Goal: Contribute content

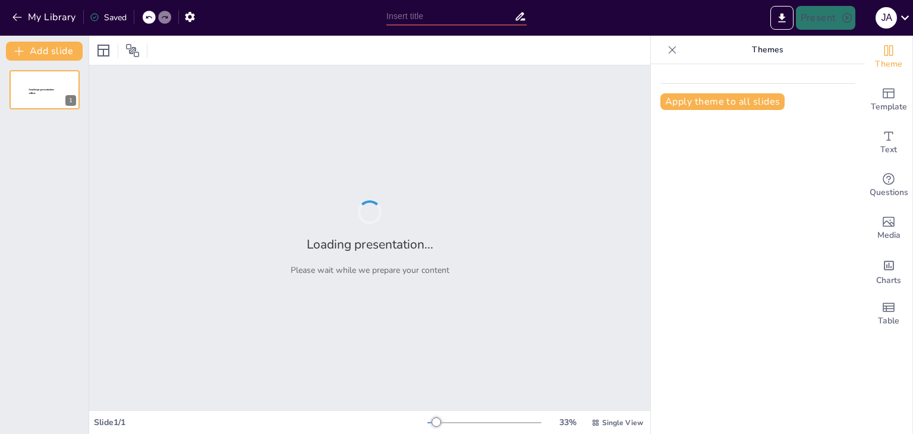
type input "El Sistema Bancario: Estructura y Funcionamiento"
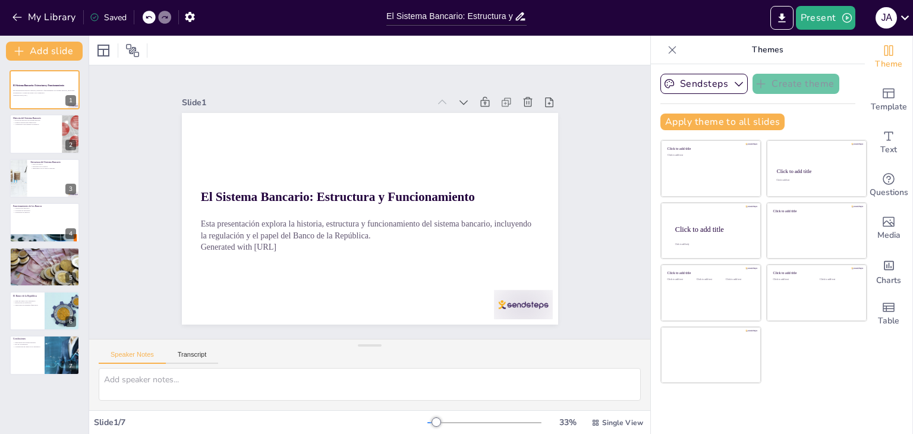
click at [598, 127] on div "Slide 1 El Sistema Bancario: Estructura y Funcionamiento Esta presentación expl…" at bounding box center [369, 202] width 561 height 274
click at [40, 133] on div at bounding box center [44, 134] width 71 height 40
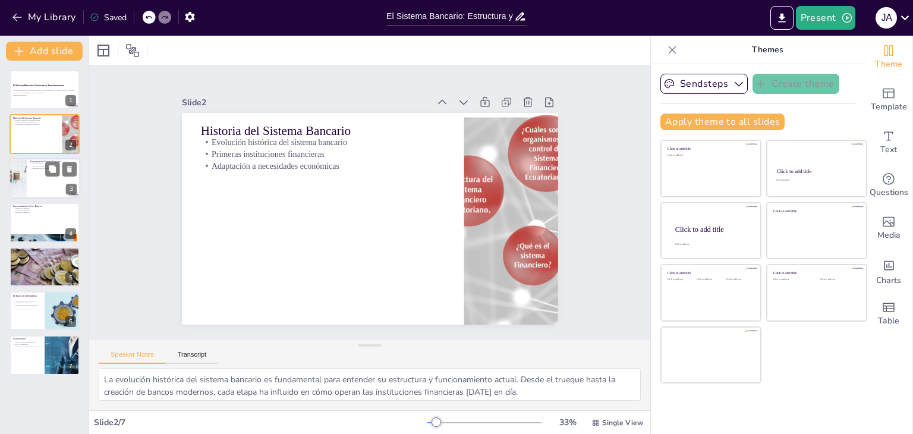
click at [26, 176] on div at bounding box center [17, 178] width 67 height 40
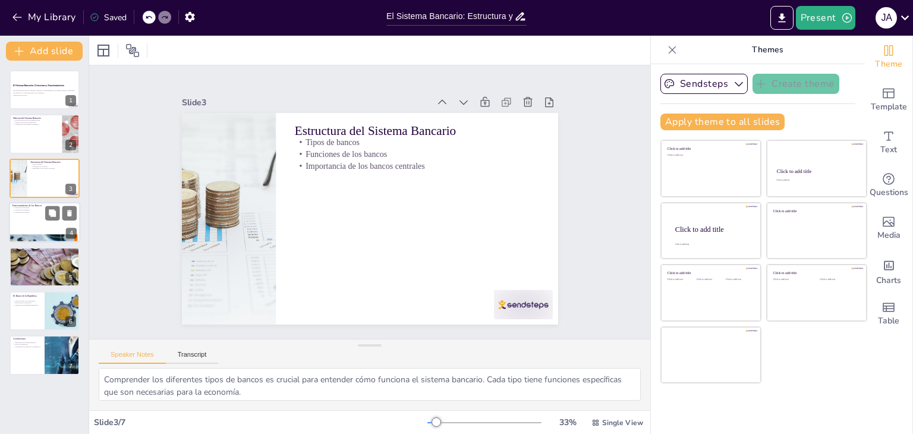
click at [30, 222] on div at bounding box center [44, 222] width 71 height 40
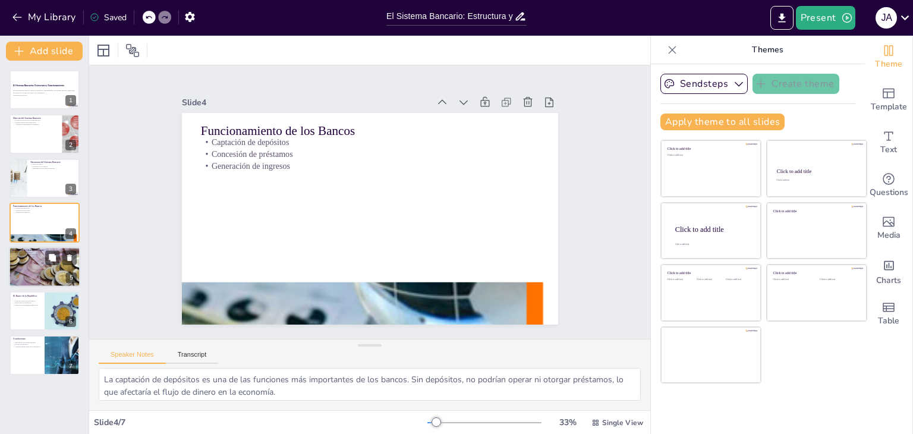
click at [32, 272] on div at bounding box center [44, 267] width 71 height 40
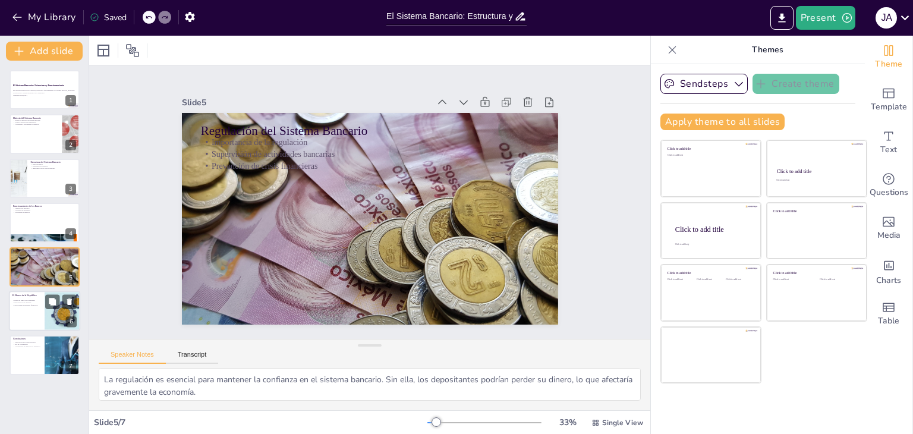
click at [45, 315] on div at bounding box center [62, 311] width 75 height 40
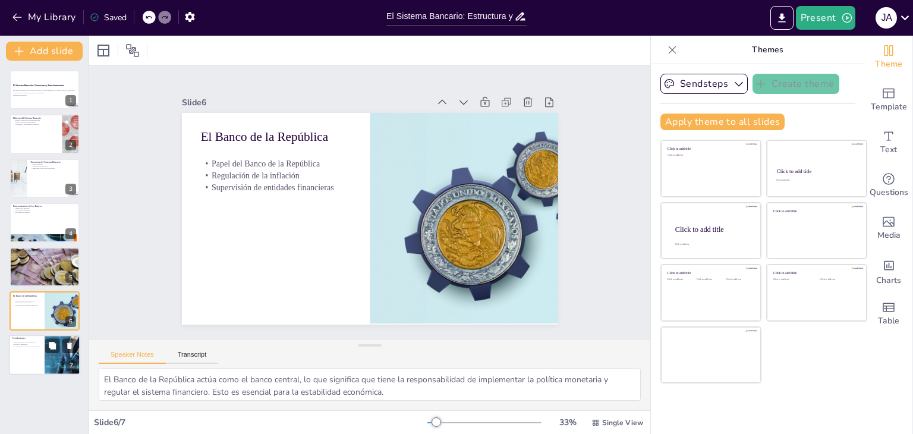
click at [9, 355] on div "Conclusiones Importancia del sistema bancario Rol de la regulación Contribución…" at bounding box center [44, 355] width 71 height 40
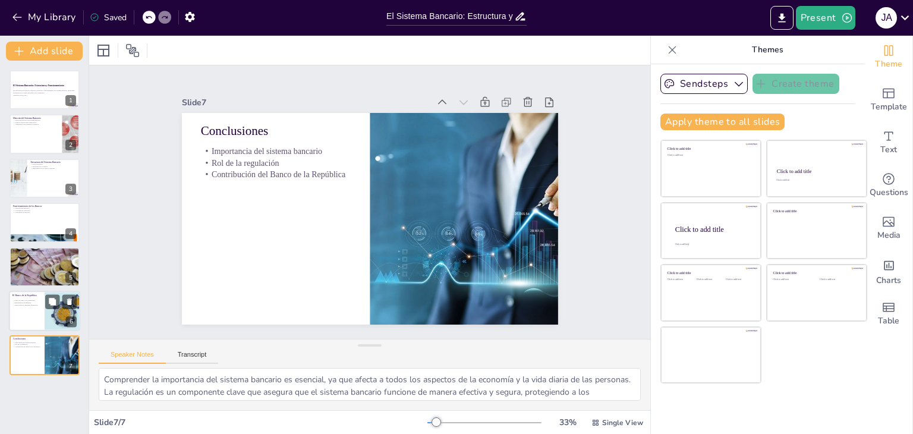
click at [23, 315] on div at bounding box center [44, 311] width 71 height 40
type textarea "El Banco de la República actúa como el banco central, lo que significa que tien…"
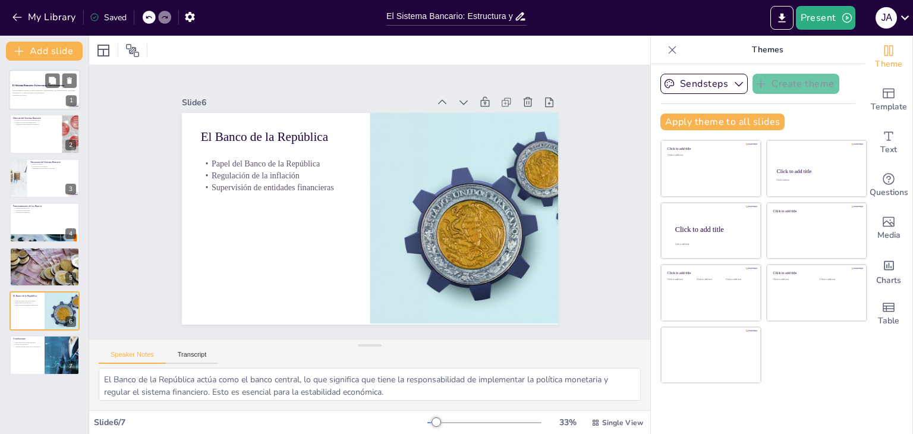
click at [26, 94] on p "Generated with [URL]" at bounding box center [44, 95] width 64 height 2
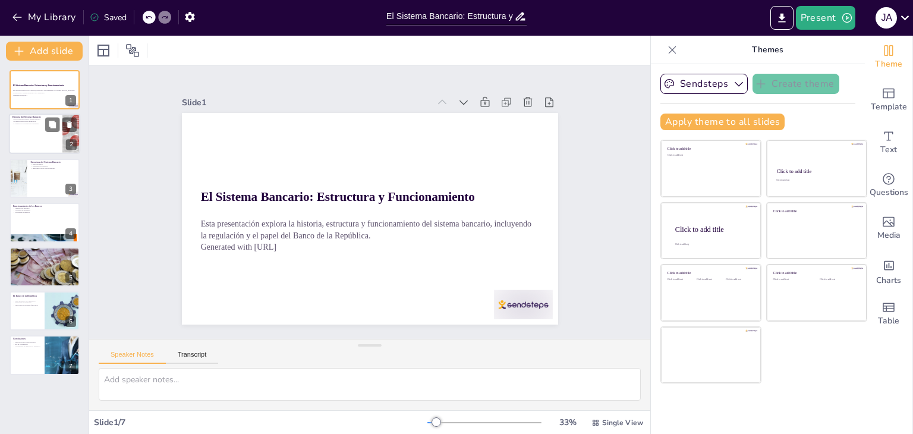
click at [32, 125] on div at bounding box center [44, 134] width 71 height 40
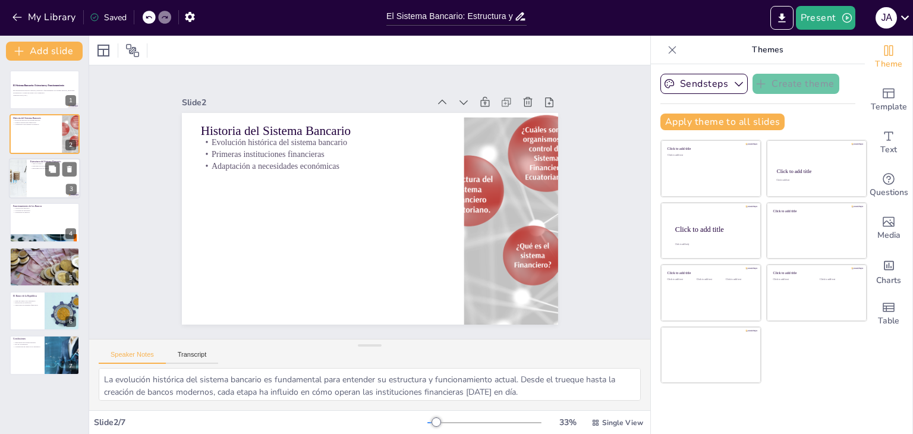
click at [32, 187] on div at bounding box center [44, 178] width 71 height 40
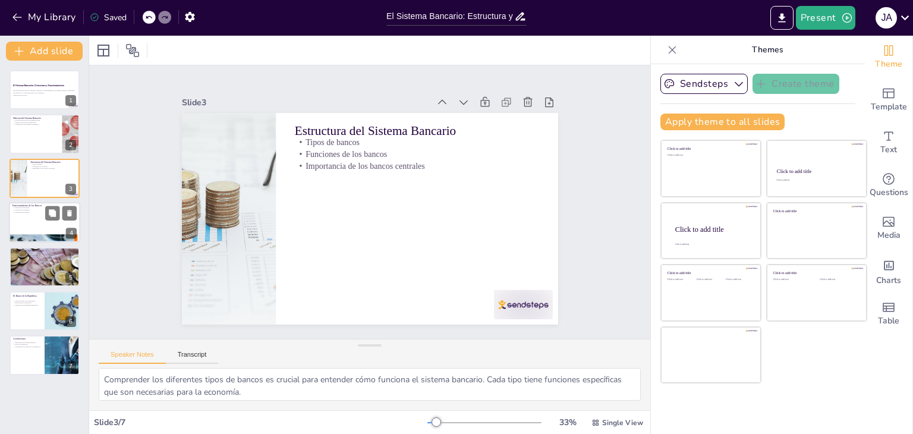
click at [23, 222] on div at bounding box center [44, 222] width 71 height 40
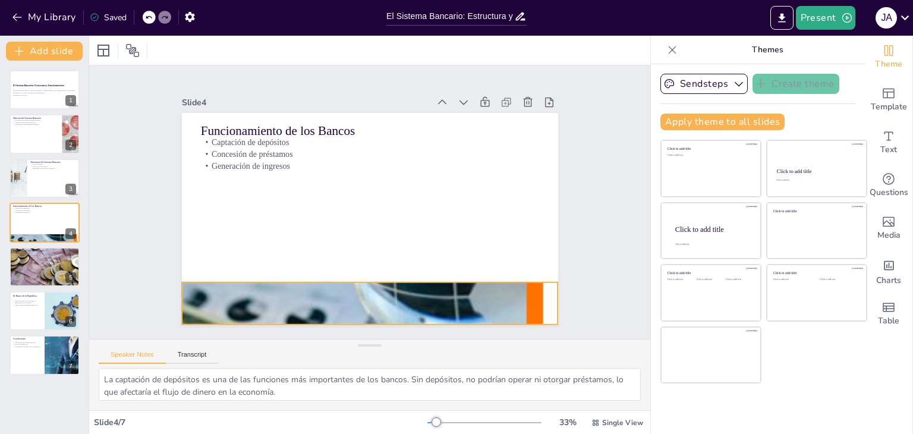
click at [300, 279] on div at bounding box center [370, 304] width 376 height 274
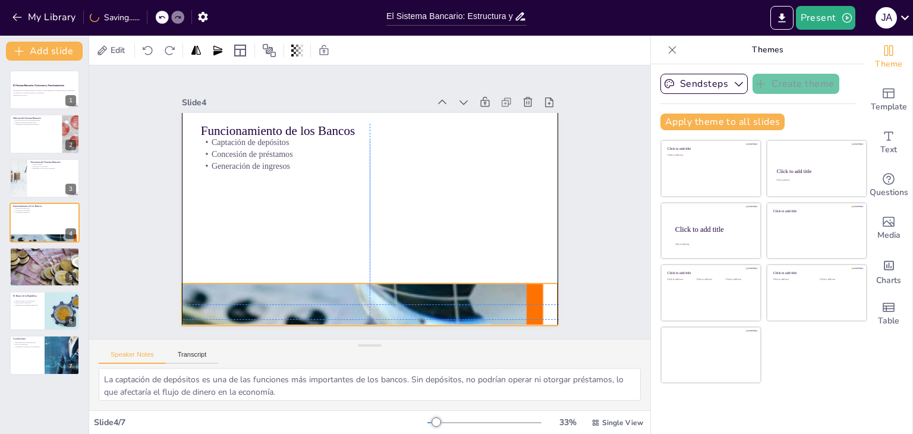
click at [360, 154] on div "Funcionamiento de los Bancos Captación de depósitos Concesión de préstamos Gene…" at bounding box center [389, 115] width 368 height 78
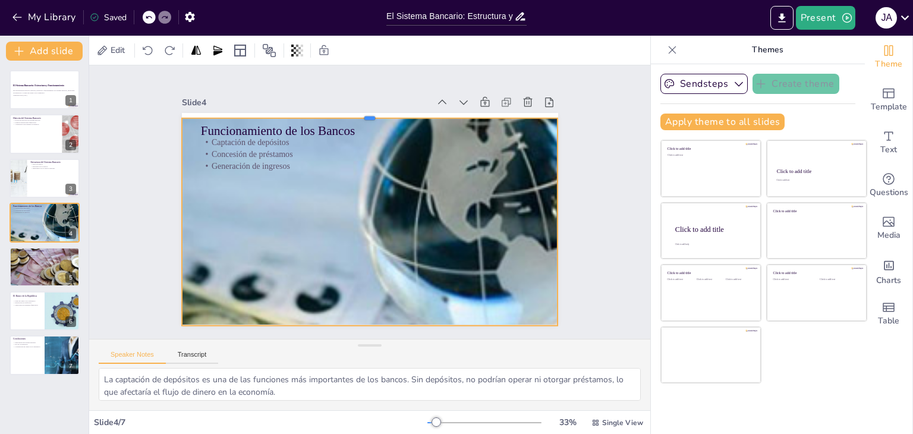
drag, startPoint x: 362, startPoint y: 278, endPoint x: 366, endPoint y: 112, distance: 165.4
click at [366, 112] on div at bounding box center [378, 114] width 375 height 49
click at [125, 305] on div "Slide 1 El Sistema Bancario: Estructura y Funcionamiento Esta presentación expl…" at bounding box center [370, 202] width 587 height 331
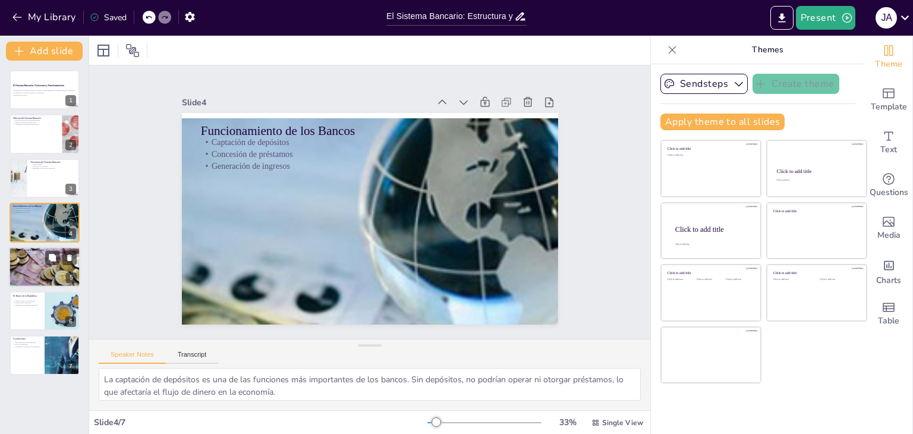
click at [42, 267] on div at bounding box center [44, 267] width 71 height 40
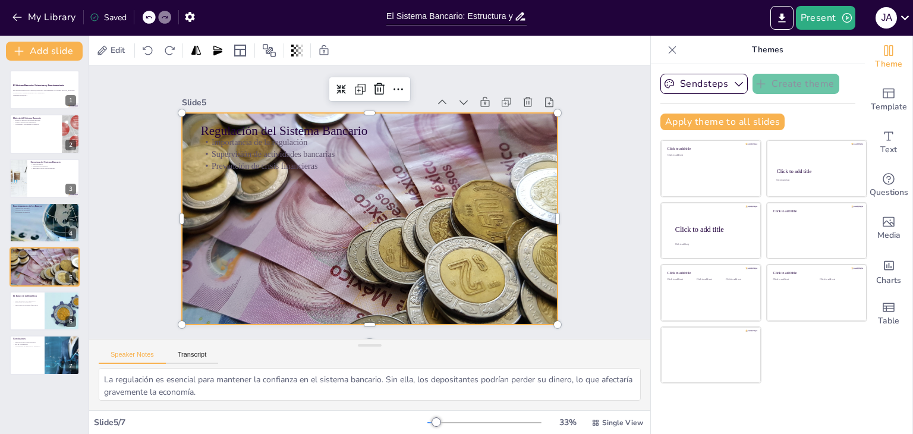
click at [371, 108] on div at bounding box center [368, 219] width 397 height 250
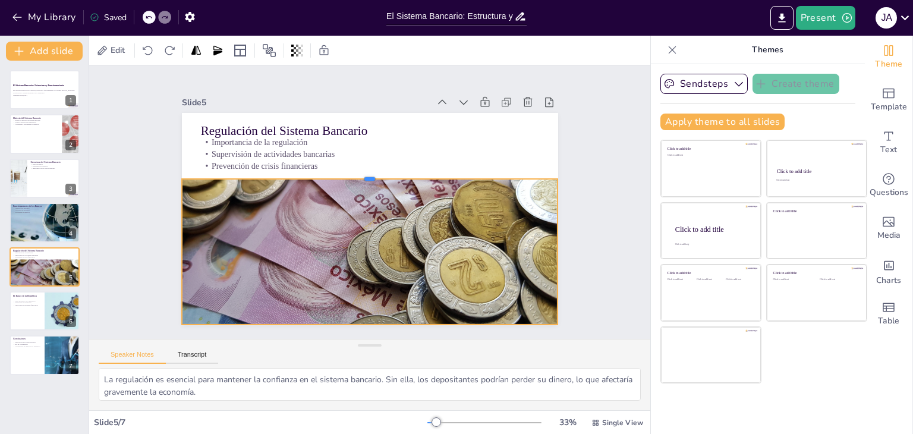
drag, startPoint x: 362, startPoint y: 107, endPoint x: 361, endPoint y: 173, distance: 66.0
click at [361, 173] on div at bounding box center [372, 174] width 375 height 49
click at [130, 181] on div "Slide 1 El Sistema Bancario: Estructura y Funcionamiento Esta presentación expl…" at bounding box center [370, 202] width 618 height 434
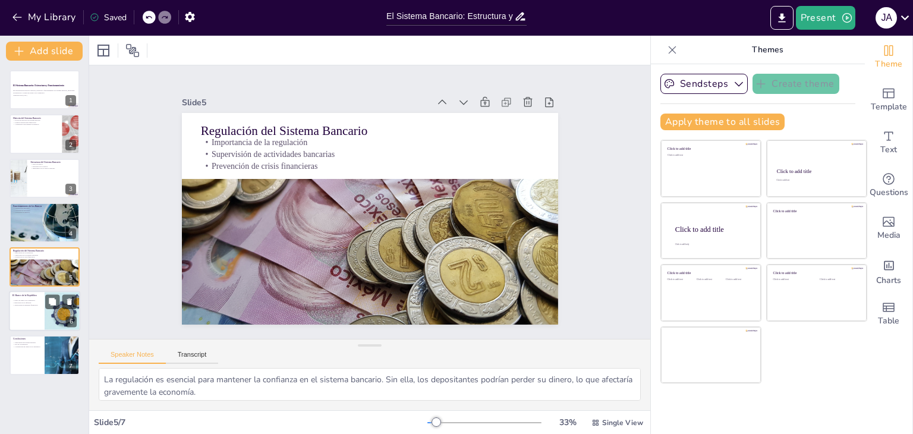
click at [38, 307] on div at bounding box center [44, 311] width 71 height 40
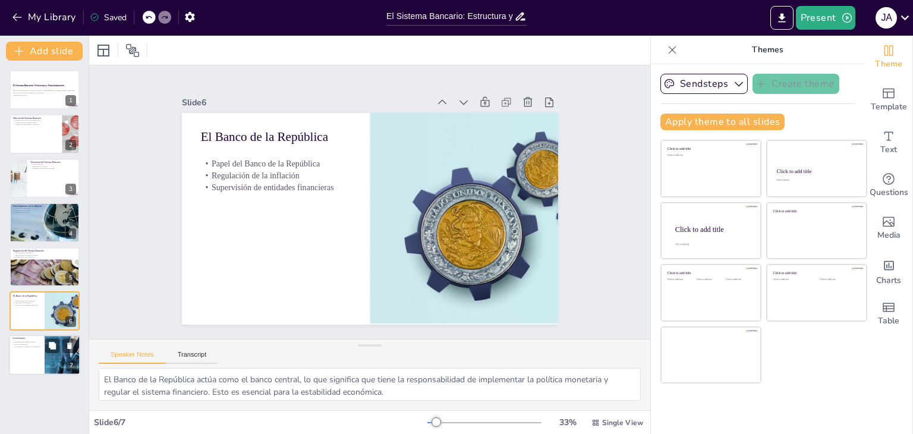
click at [33, 357] on div at bounding box center [44, 355] width 71 height 40
type textarea "Comprender la importancia del sistema bancario es esencial, ya que afecta a tod…"
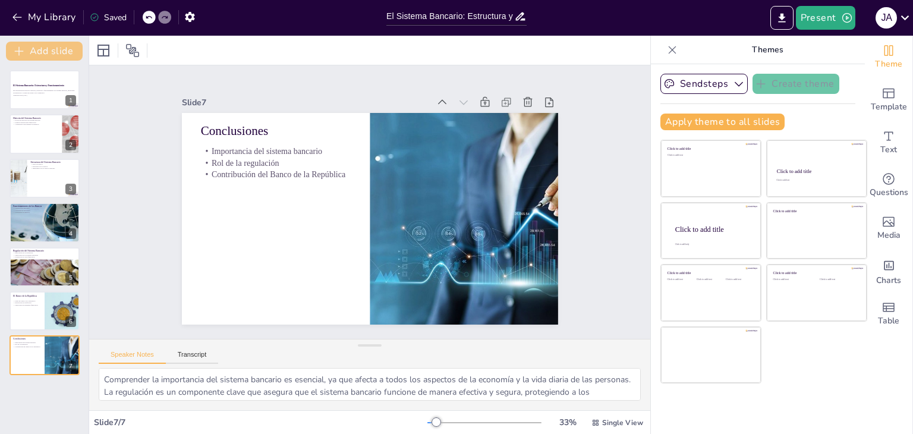
click at [46, 51] on button "Add slide" at bounding box center [44, 51] width 77 height 19
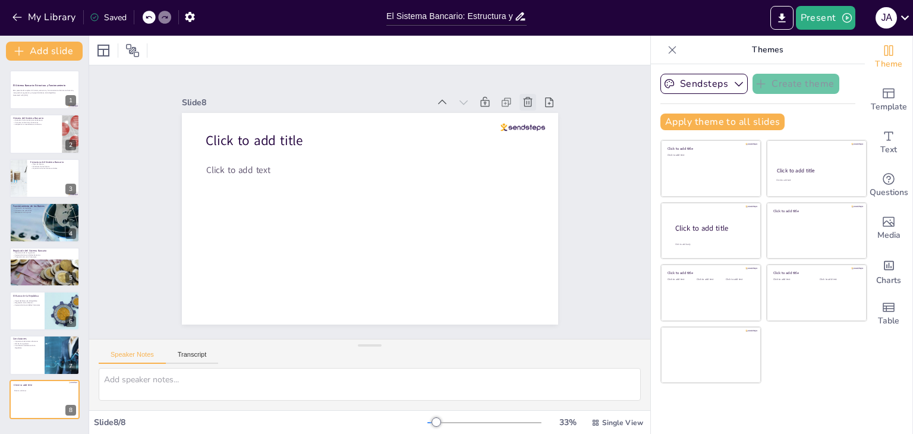
click at [532, 113] on icon at bounding box center [538, 119] width 13 height 13
type textarea "Comprender la importancia del sistema bancario es esencial, ya que afecta a tod…"
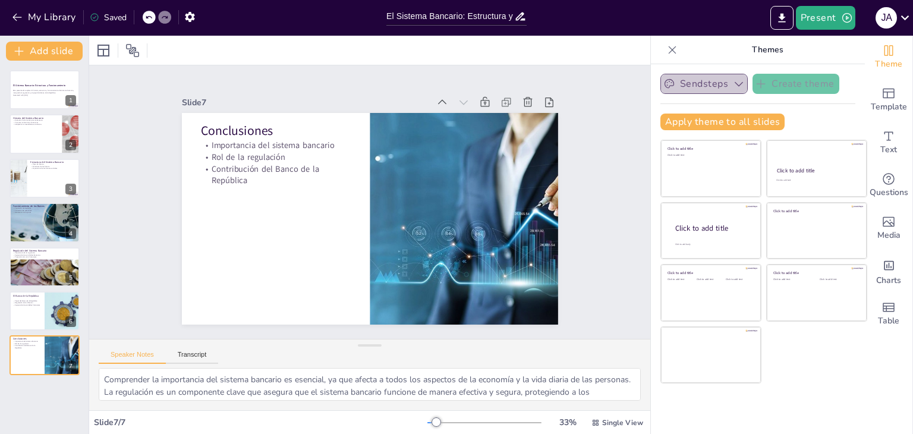
click at [726, 93] on button "Sendsteps" at bounding box center [704, 84] width 87 height 20
click at [571, 47] on div at bounding box center [369, 50] width 561 height 29
click at [29, 98] on div at bounding box center [44, 90] width 71 height 40
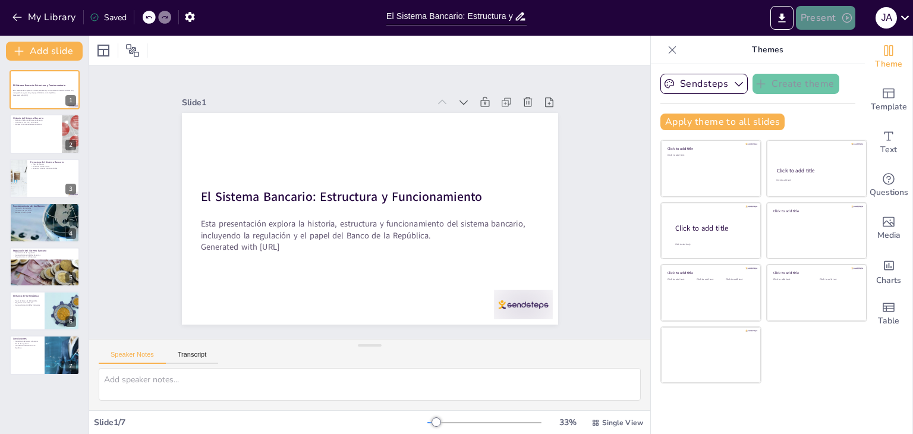
click at [825, 13] on button "Present" at bounding box center [825, 18] width 59 height 24
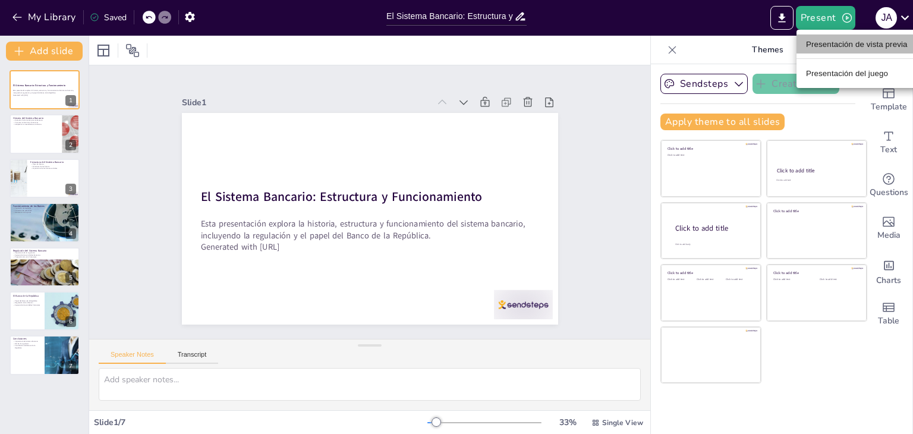
click at [834, 46] on font "Presentación de vista previa" at bounding box center [857, 44] width 102 height 9
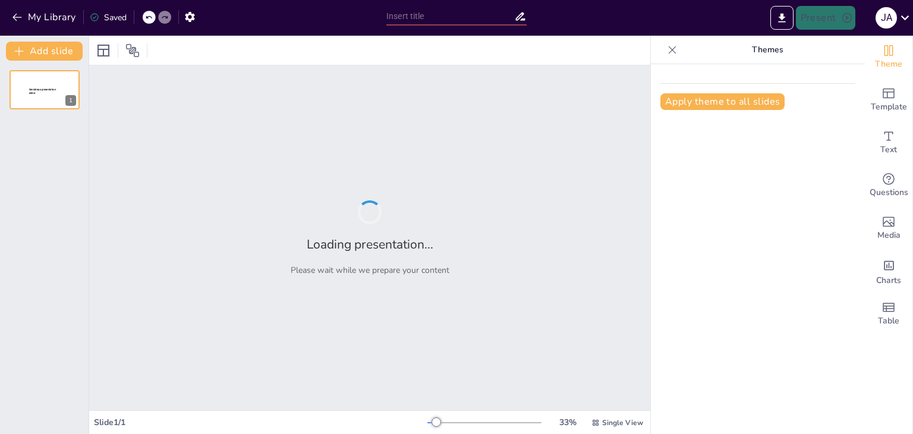
type input "El Sistema Bancario: Estructura y Funcionamiento"
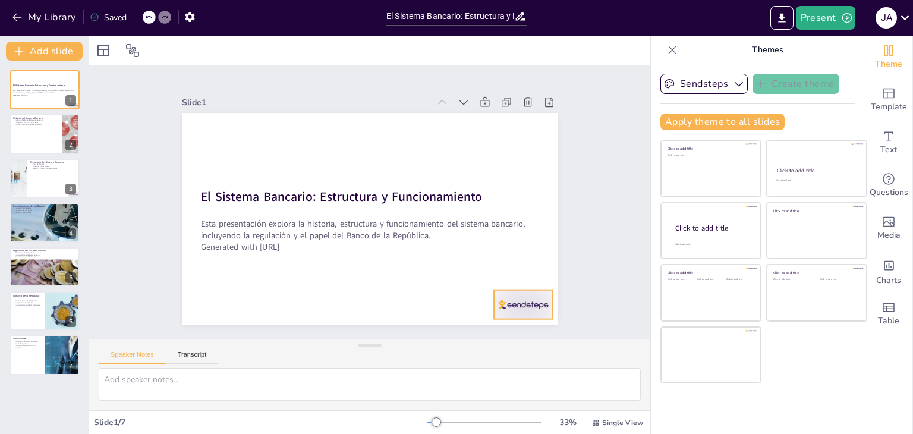
click at [364, 351] on div at bounding box center [338, 383] width 51 height 65
click at [442, 356] on icon at bounding box center [432, 366] width 20 height 20
click at [35, 130] on div at bounding box center [44, 134] width 71 height 40
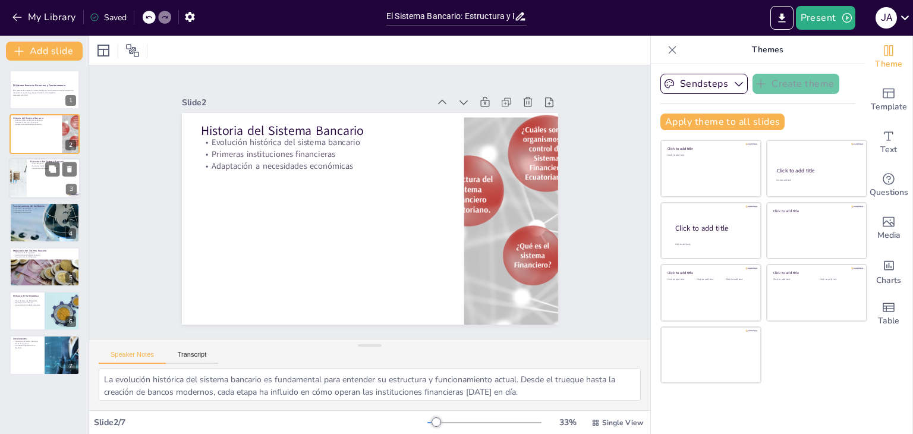
click at [35, 173] on div at bounding box center [44, 178] width 71 height 40
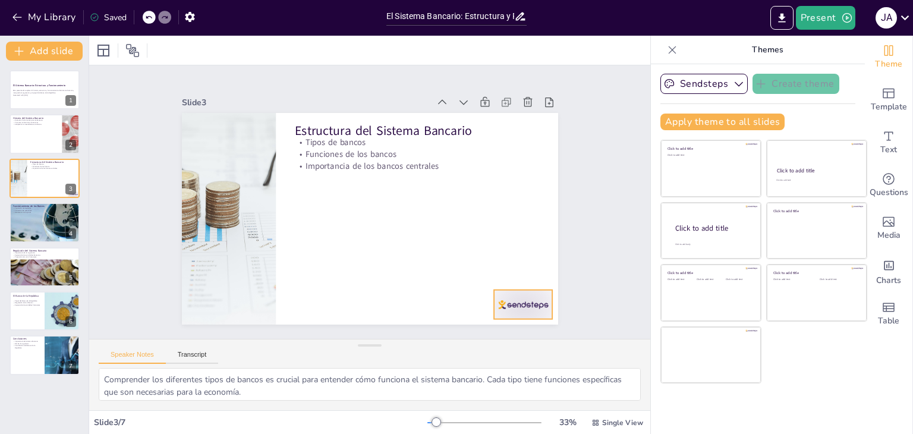
click at [232, 303] on div at bounding box center [204, 283] width 55 height 65
click at [331, 363] on icon at bounding box center [322, 370] width 15 height 15
click at [48, 227] on div at bounding box center [48, 233] width 78 height 61
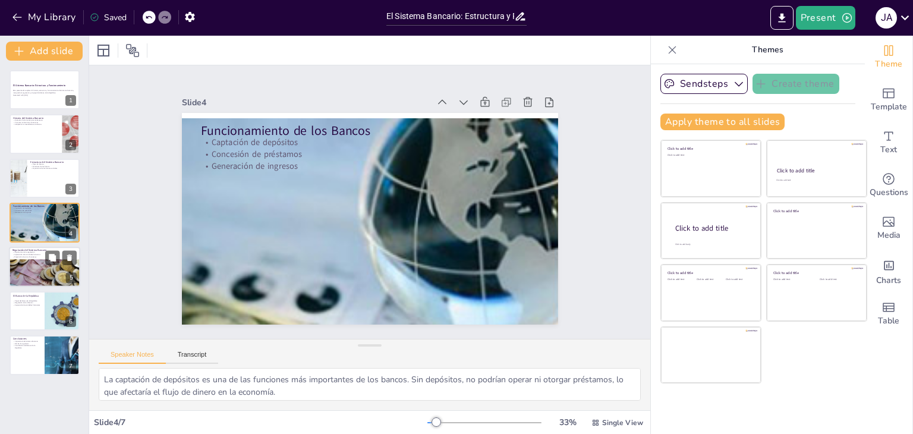
click at [43, 273] on div at bounding box center [44, 267] width 71 height 40
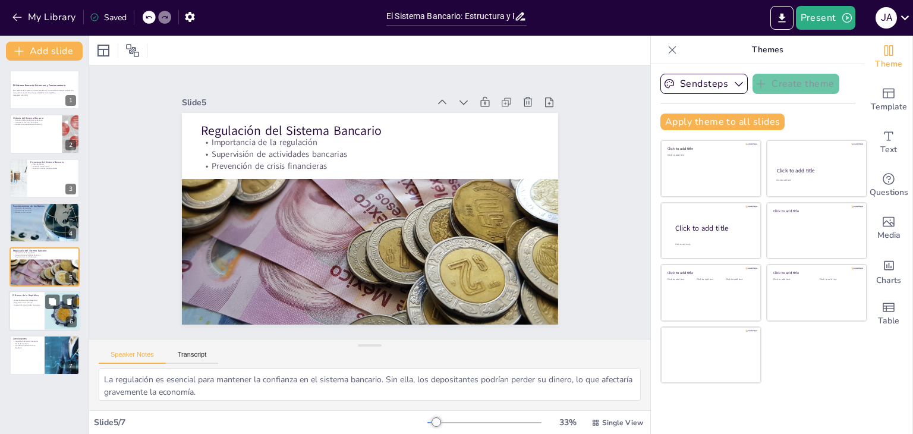
click at [32, 312] on div at bounding box center [44, 311] width 71 height 40
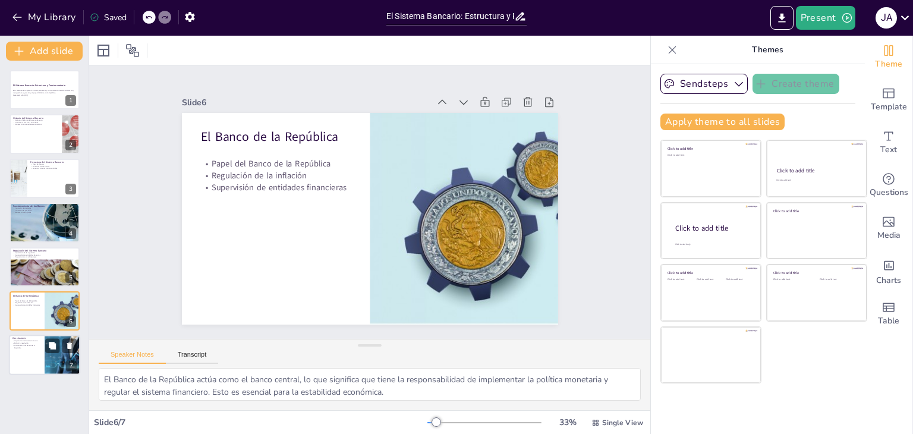
click at [26, 351] on div at bounding box center [44, 355] width 71 height 40
type textarea "Comprender la importancia del sistema bancario es esencial, ya que afecta a tod…"
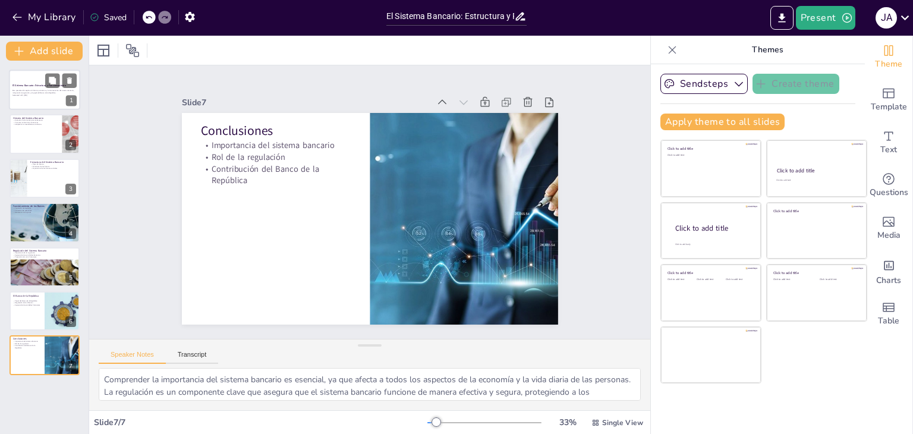
click at [31, 95] on p "Generated with [URL]" at bounding box center [44, 95] width 64 height 2
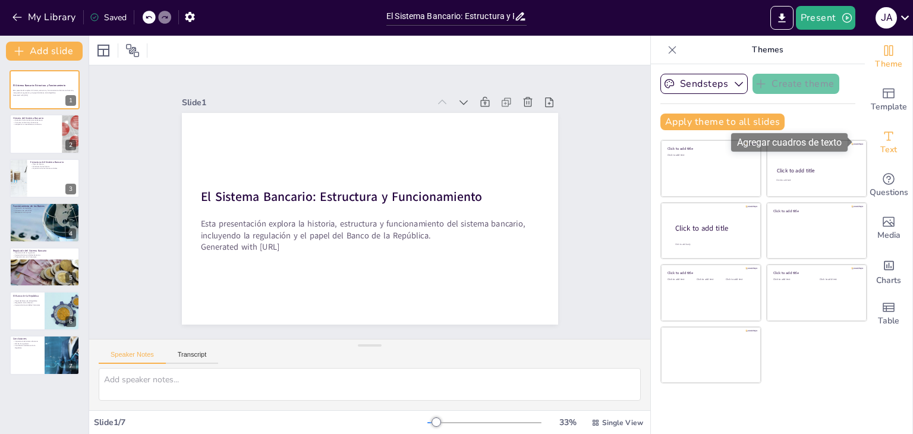
click at [881, 153] on span "Text" at bounding box center [889, 149] width 17 height 13
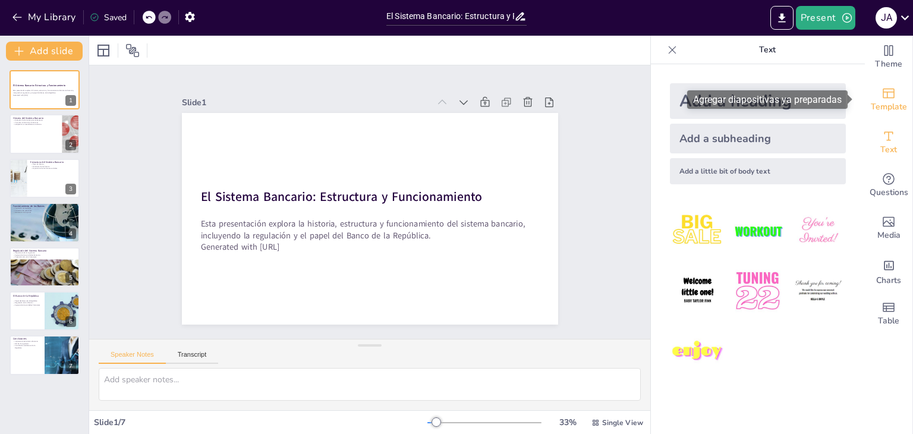
click at [878, 107] on span "Template" at bounding box center [889, 106] width 36 height 13
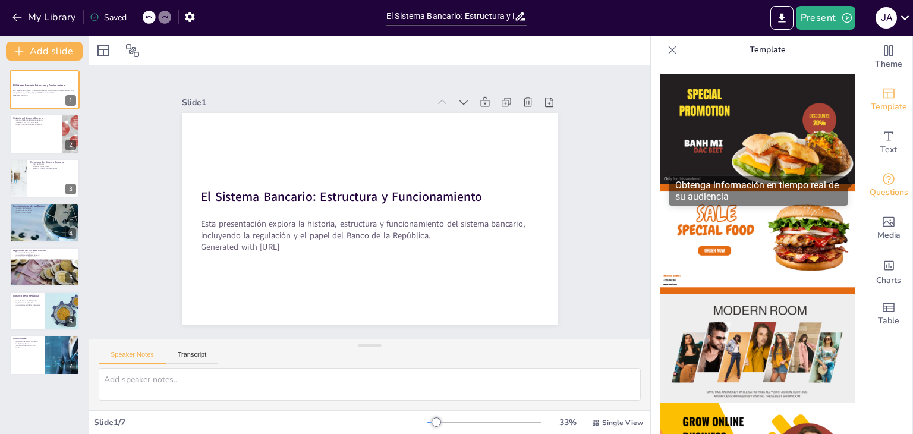
click at [887, 172] on icon "Get real-time input from your audience" at bounding box center [889, 179] width 14 height 14
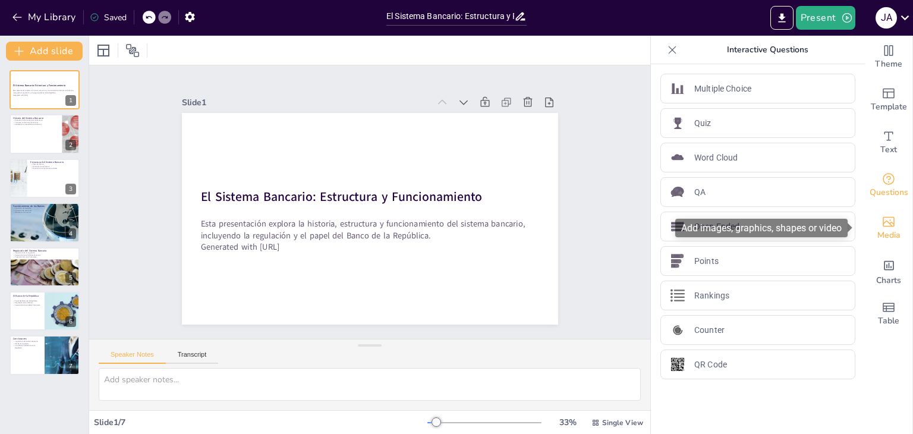
click at [880, 231] on span "Media" at bounding box center [889, 235] width 23 height 13
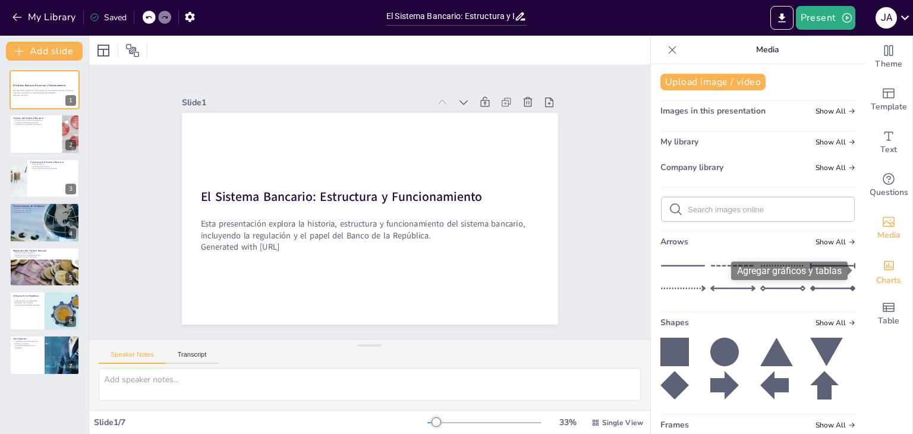
click at [886, 275] on span "Charts" at bounding box center [889, 280] width 25 height 13
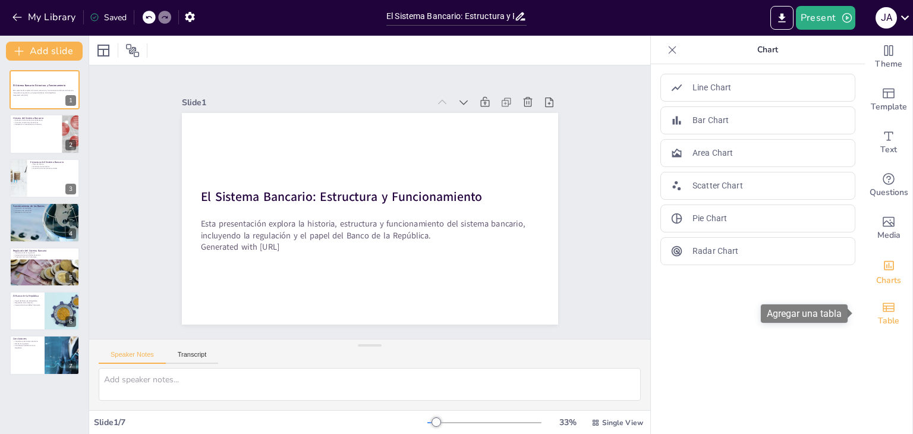
click at [885, 307] on icon "Add a table" at bounding box center [889, 307] width 12 height 9
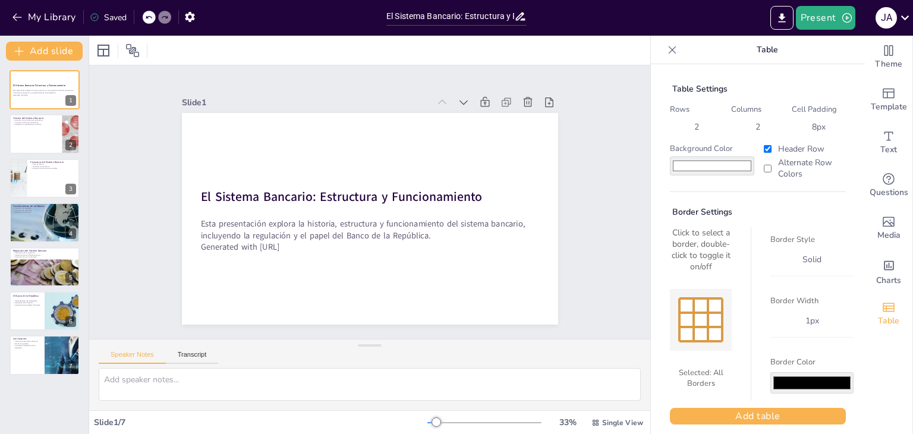
scroll to position [9, 0]
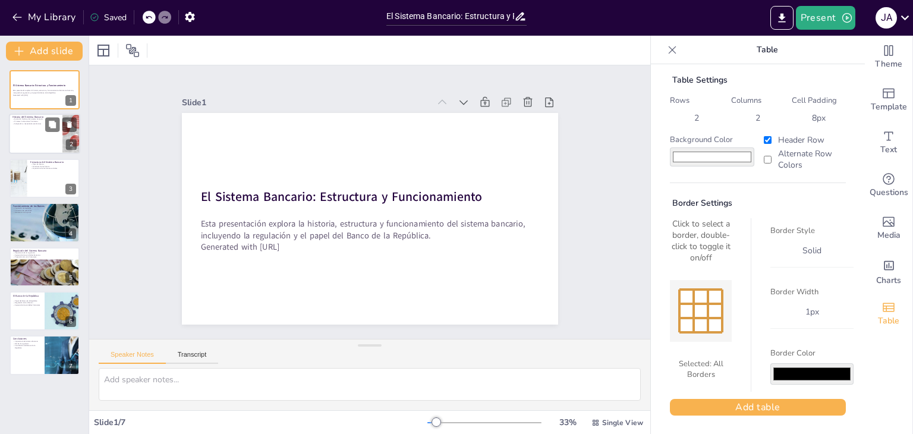
click at [42, 137] on div at bounding box center [44, 134] width 71 height 40
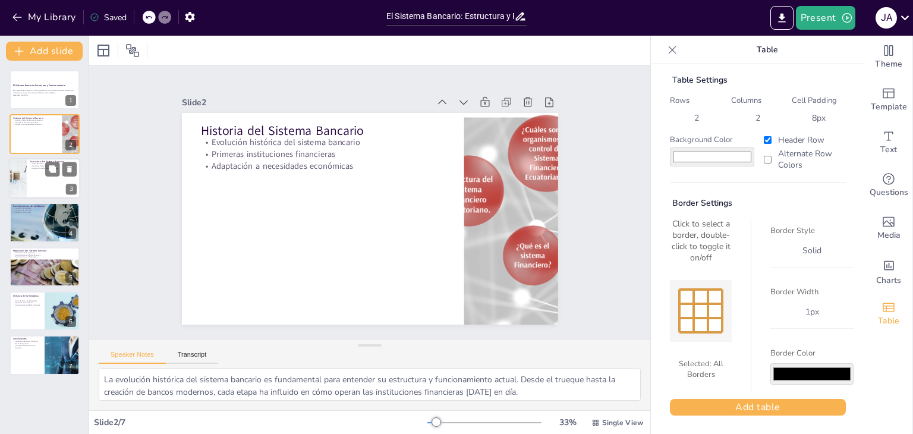
click at [34, 193] on div at bounding box center [44, 178] width 71 height 40
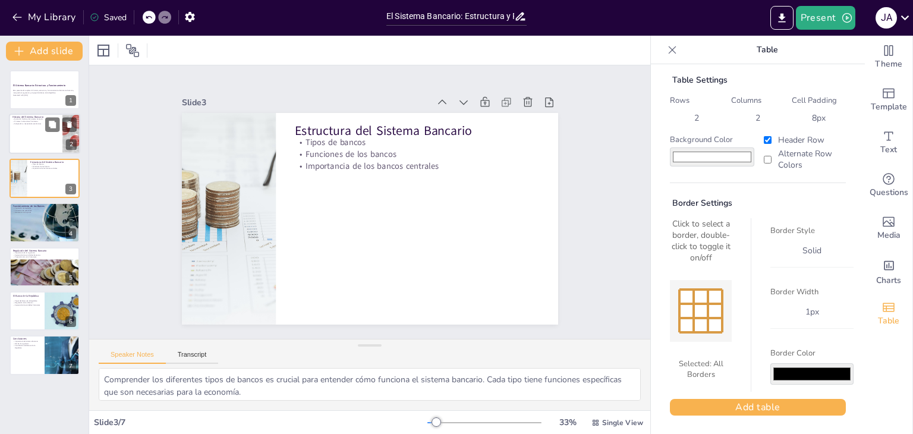
click at [20, 143] on div at bounding box center [44, 134] width 71 height 40
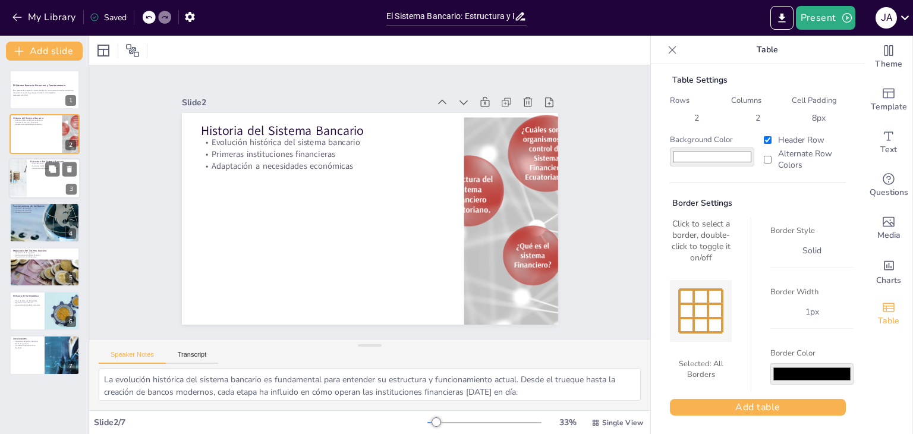
click at [42, 186] on div at bounding box center [44, 178] width 71 height 40
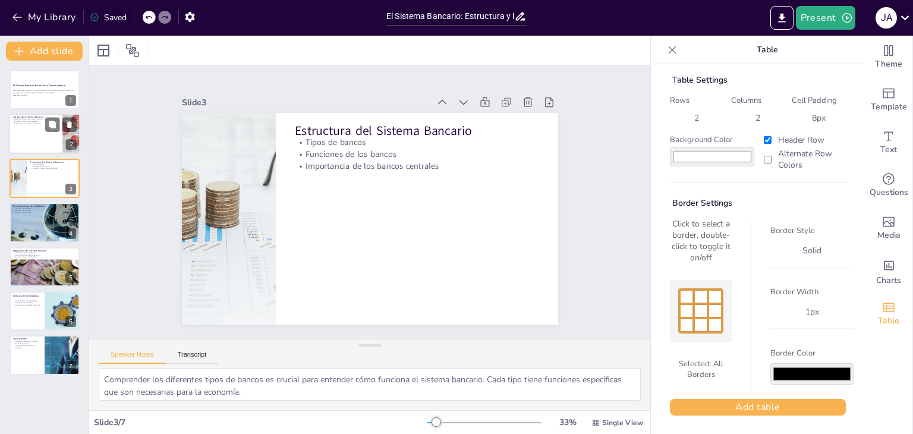
click at [16, 131] on div at bounding box center [44, 134] width 71 height 40
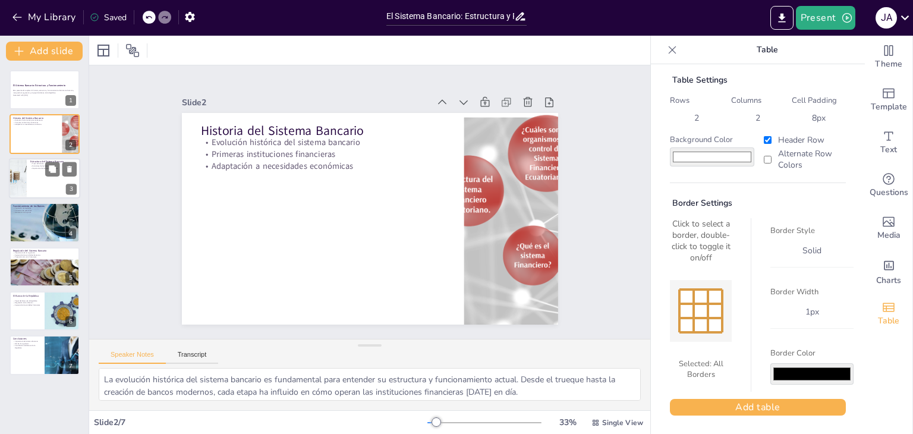
click at [33, 184] on div at bounding box center [44, 178] width 71 height 40
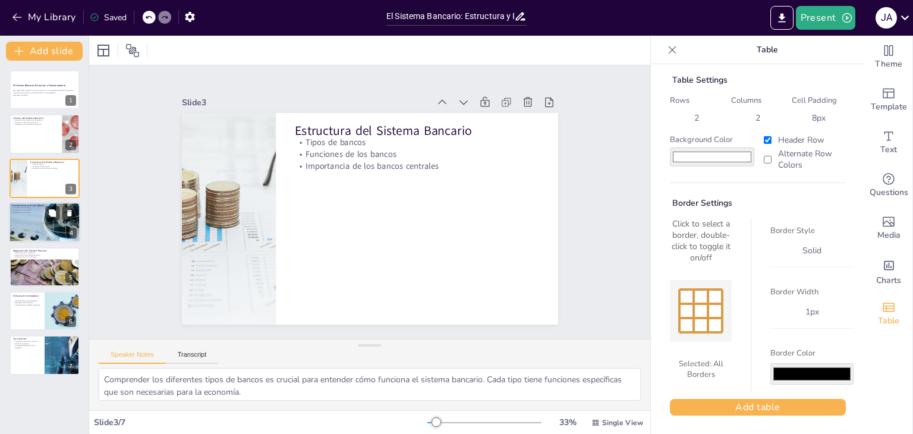
click at [18, 222] on div at bounding box center [48, 233] width 78 height 61
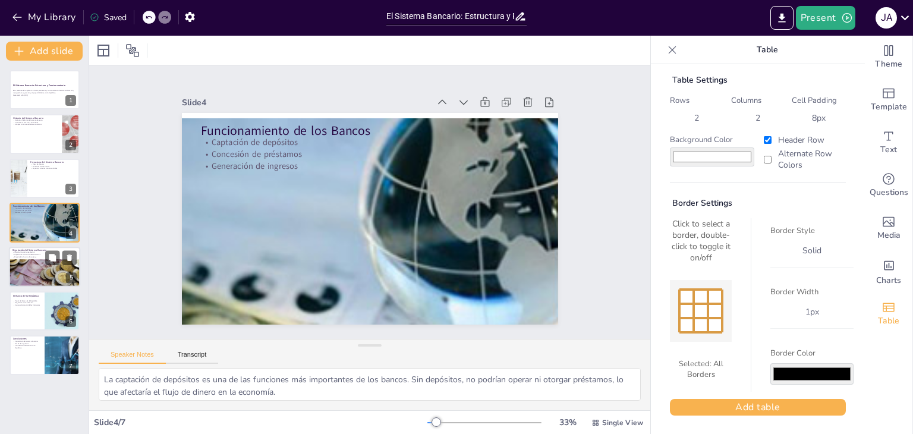
click at [26, 260] on div at bounding box center [44, 267] width 71 height 40
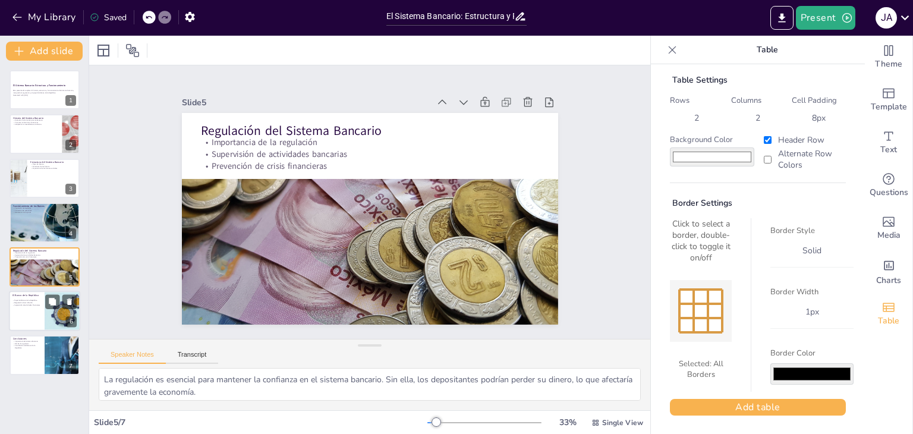
click at [43, 303] on div at bounding box center [44, 311] width 71 height 40
type textarea "El Banco de la República actúa como el banco central, lo que significa que tien…"
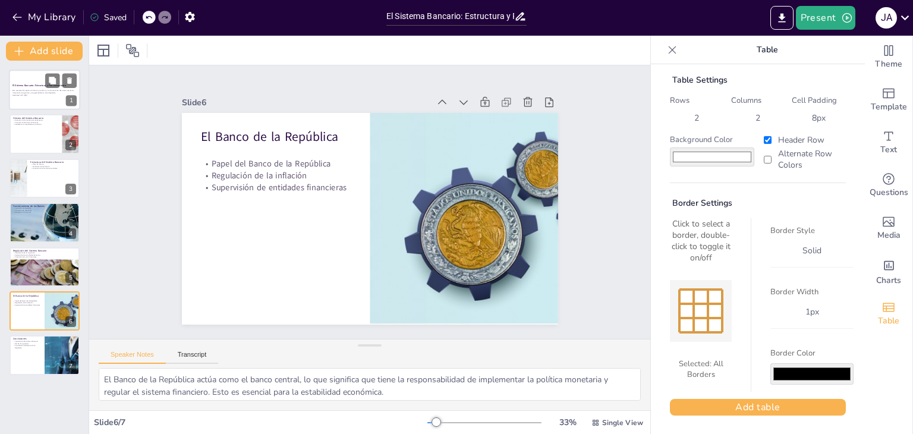
click at [32, 81] on div at bounding box center [44, 90] width 71 height 40
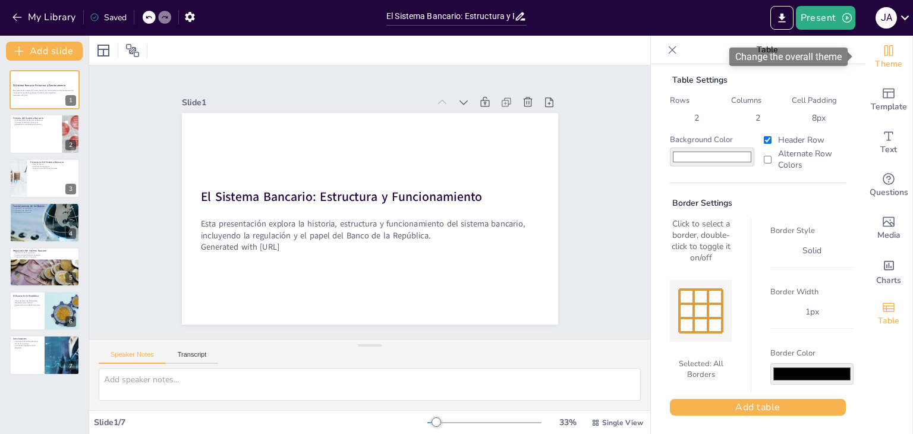
click at [882, 52] on icon "Change the overall theme" at bounding box center [889, 50] width 14 height 14
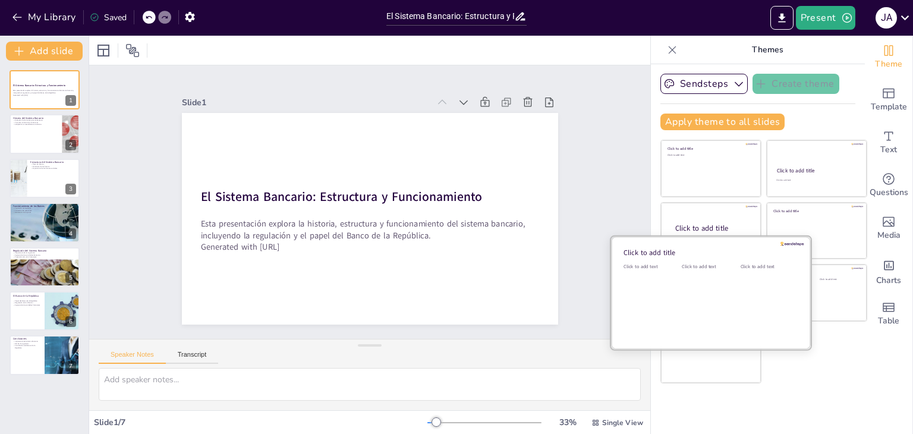
click at [721, 291] on div "Click to add text" at bounding box center [709, 300] width 54 height 74
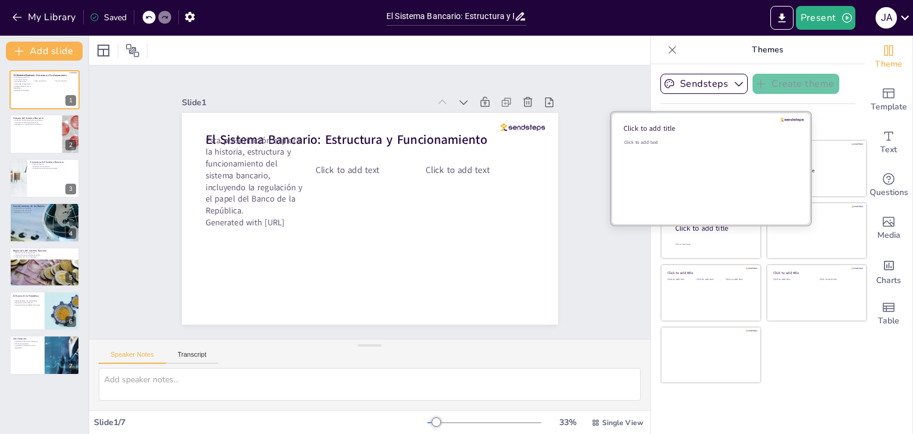
click at [695, 169] on div "Click to add text" at bounding box center [709, 176] width 170 height 74
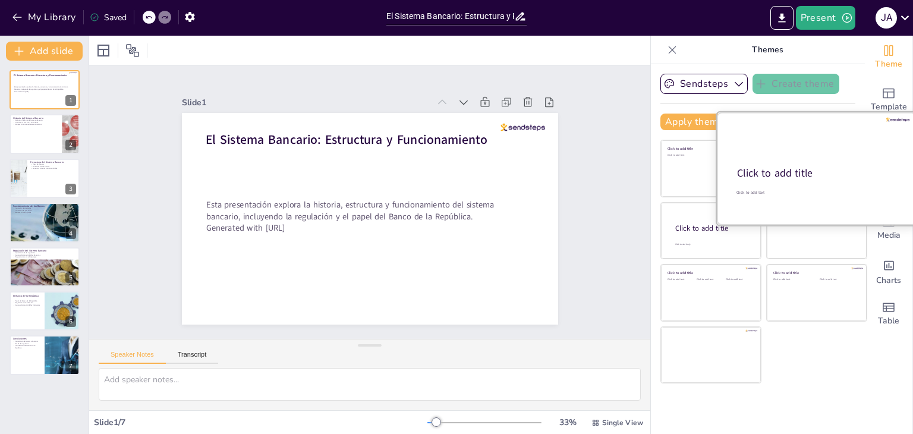
click at [816, 180] on div at bounding box center [817, 168] width 200 height 112
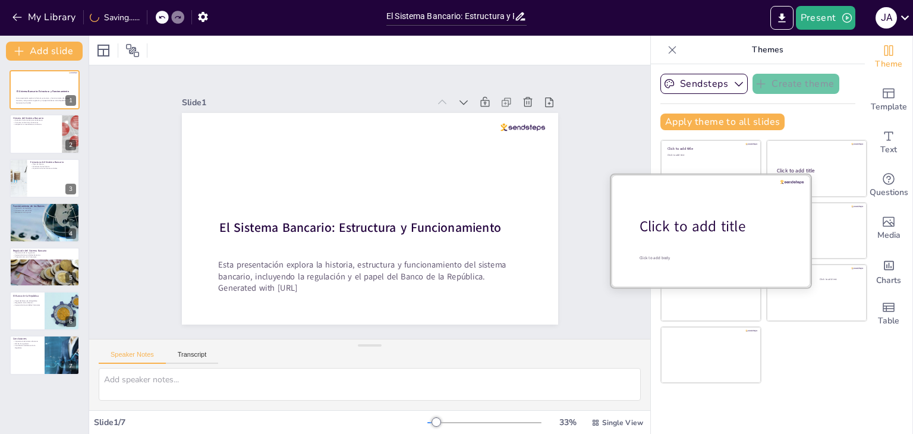
click at [717, 234] on div "Click to add title" at bounding box center [716, 226] width 152 height 20
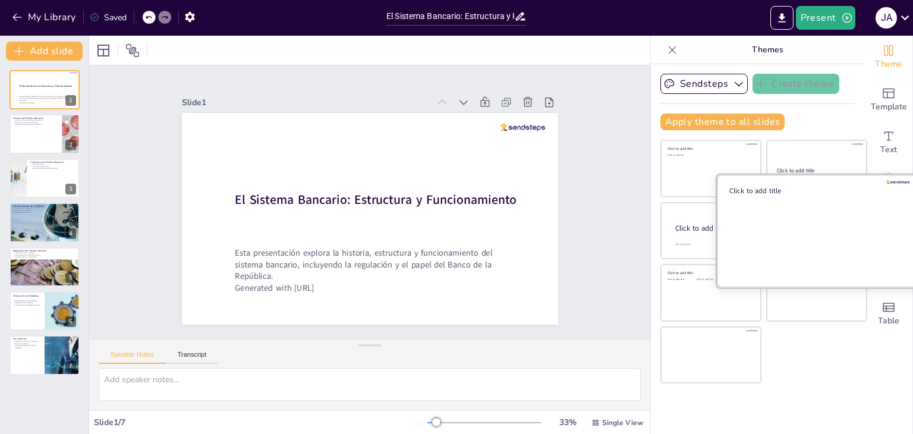
click at [808, 226] on div at bounding box center [817, 230] width 200 height 112
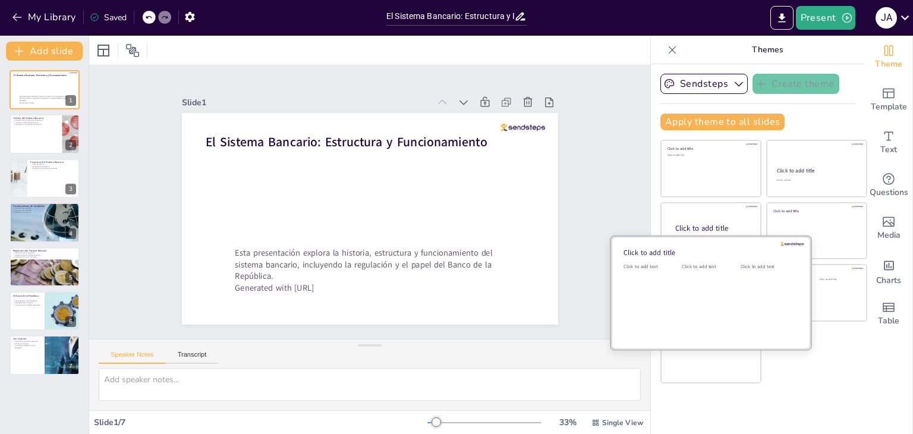
click at [694, 276] on div "Click to add text" at bounding box center [709, 300] width 54 height 74
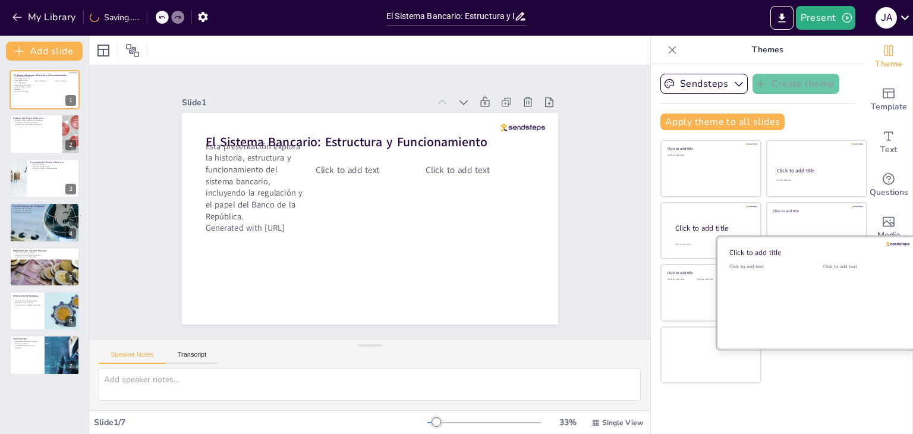
click at [823, 282] on div "Click to add text" at bounding box center [861, 300] width 76 height 74
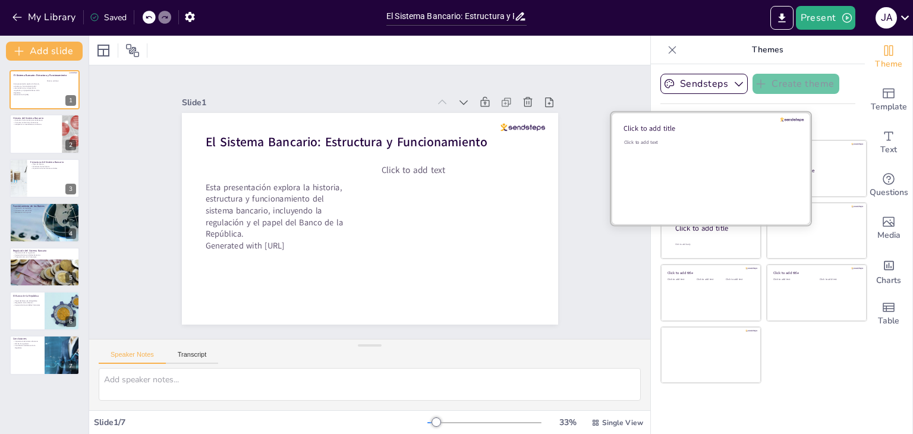
click at [660, 164] on div "Click to add text" at bounding box center [709, 176] width 170 height 74
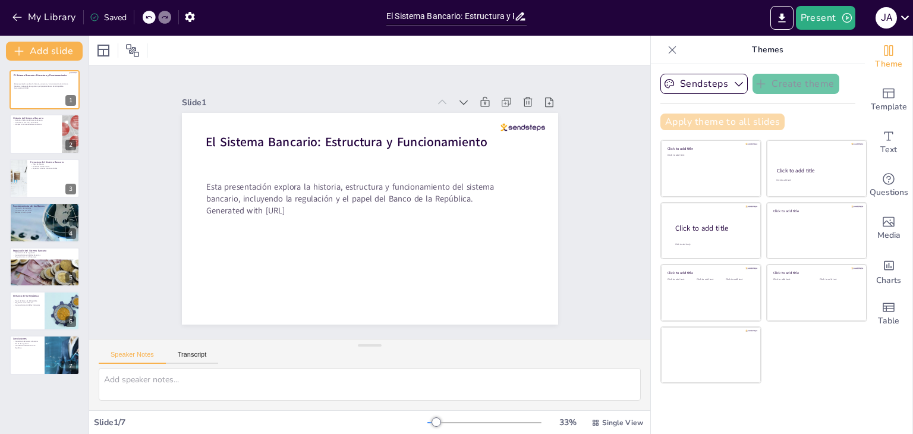
click at [714, 121] on button "Apply theme to all slides" at bounding box center [723, 122] width 124 height 17
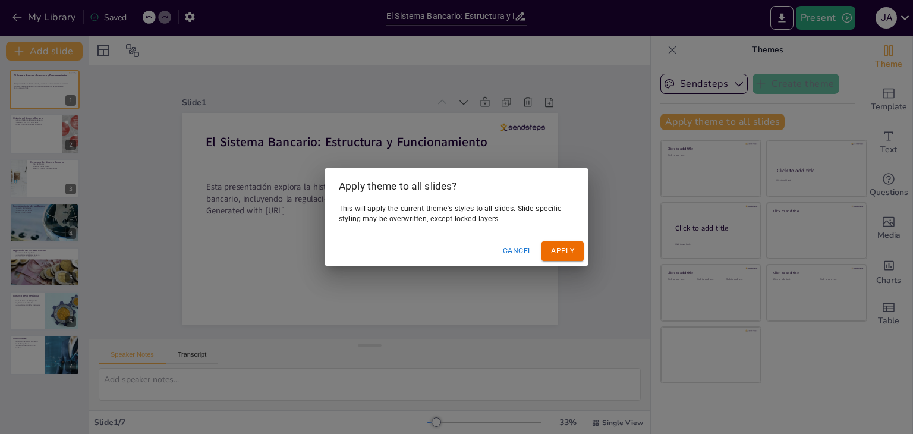
click at [571, 108] on div "Apply theme to all slides? This will apply the current theme's styles to all sl…" at bounding box center [456, 217] width 913 height 434
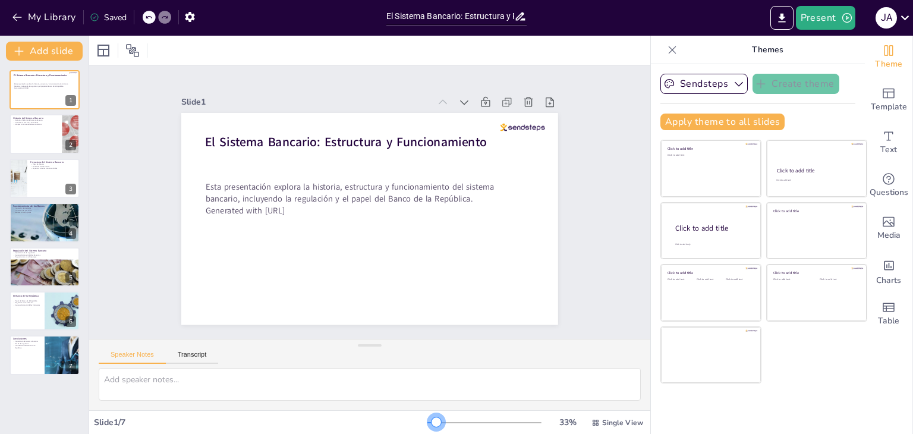
drag, startPoint x: 428, startPoint y: 422, endPoint x: 429, endPoint y: 432, distance: 9.6
click at [429, 432] on div "Slide 1 / 7 33 % Single View" at bounding box center [369, 422] width 561 height 24
click at [195, 360] on button "Transcript" at bounding box center [192, 357] width 53 height 13
click at [133, 353] on button "Speaker Notes" at bounding box center [132, 357] width 67 height 13
click at [195, 352] on button "Transcript" at bounding box center [192, 357] width 53 height 13
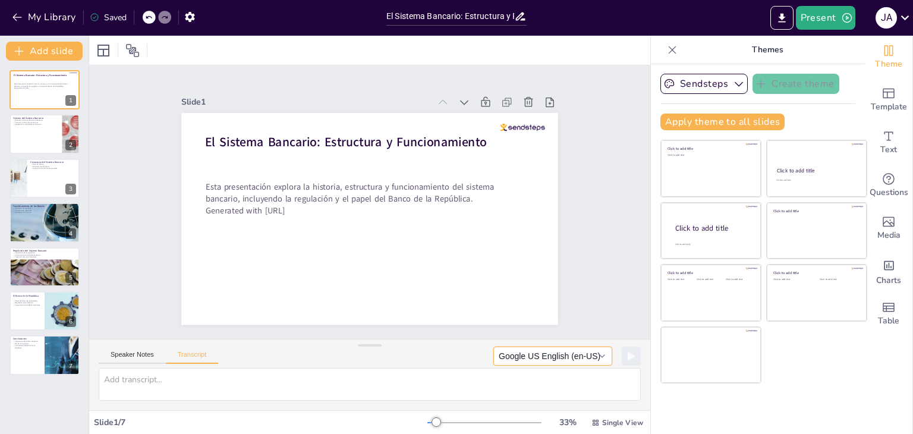
click at [586, 357] on button "Google US English (en-US)" at bounding box center [553, 356] width 119 height 19
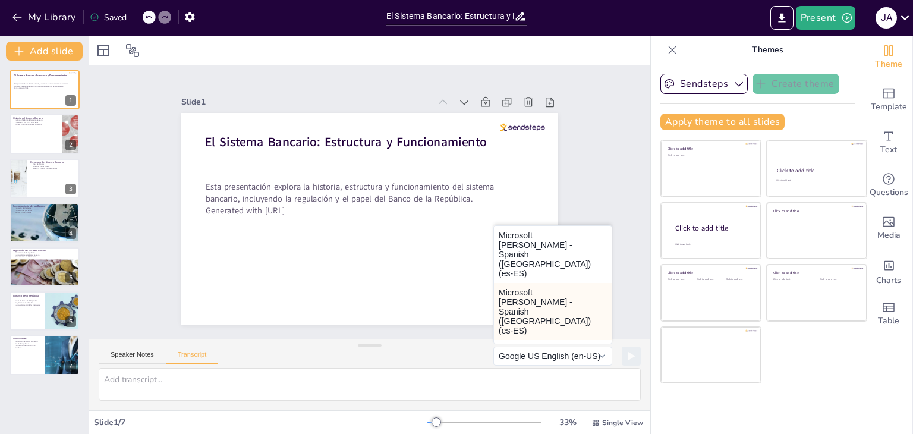
click at [532, 287] on button "Microsoft [PERSON_NAME] - Spanish ([GEOGRAPHIC_DATA]) (es-ES)" at bounding box center [553, 311] width 118 height 57
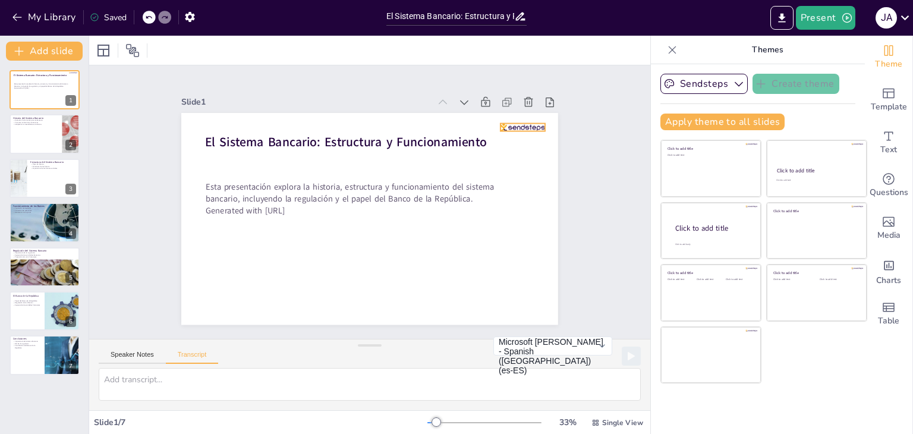
click at [518, 276] on div at bounding box center [511, 297] width 29 height 42
click at [539, 263] on icon at bounding box center [549, 273] width 20 height 20
click at [31, 123] on p "Adaptación a necesidades económicas" at bounding box center [35, 124] width 46 height 2
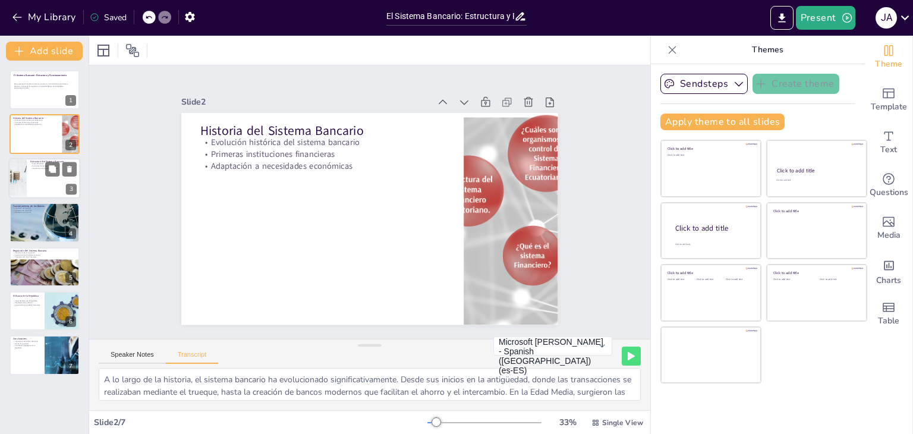
click at [24, 184] on div at bounding box center [17, 178] width 67 height 40
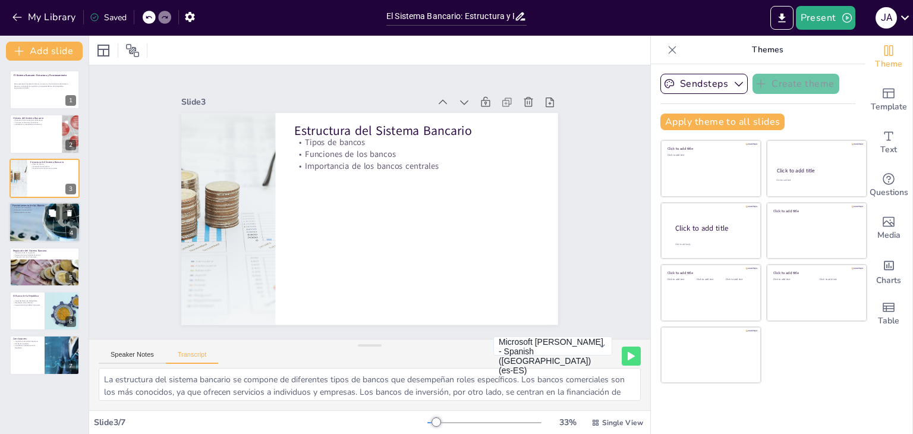
click at [40, 240] on div at bounding box center [48, 233] width 78 height 61
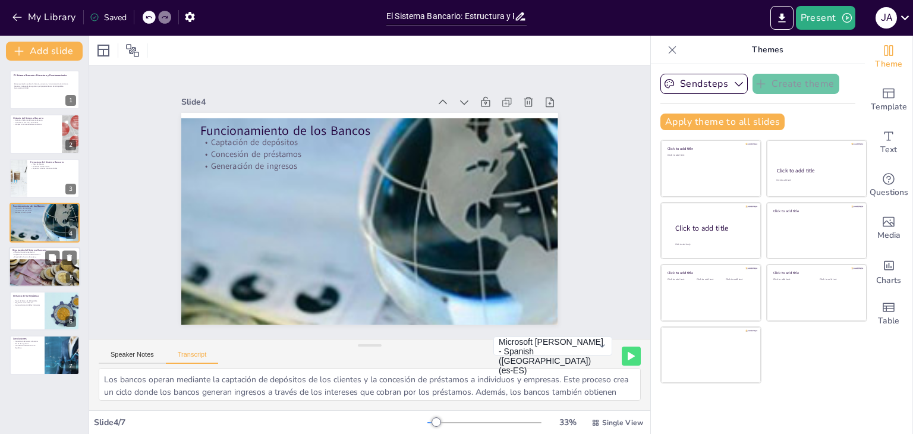
click at [43, 268] on div at bounding box center [44, 267] width 71 height 40
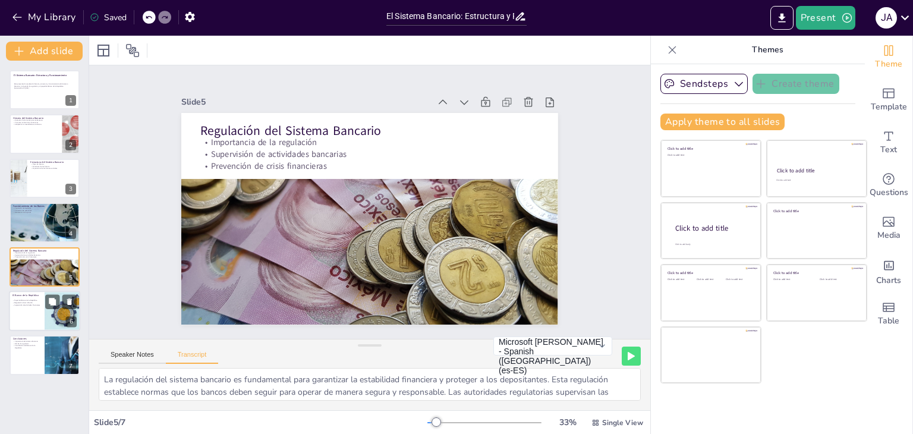
click at [26, 306] on div "Papel del Banco de la República Regulación de la inflación Supervisión de entid…" at bounding box center [26, 303] width 29 height 8
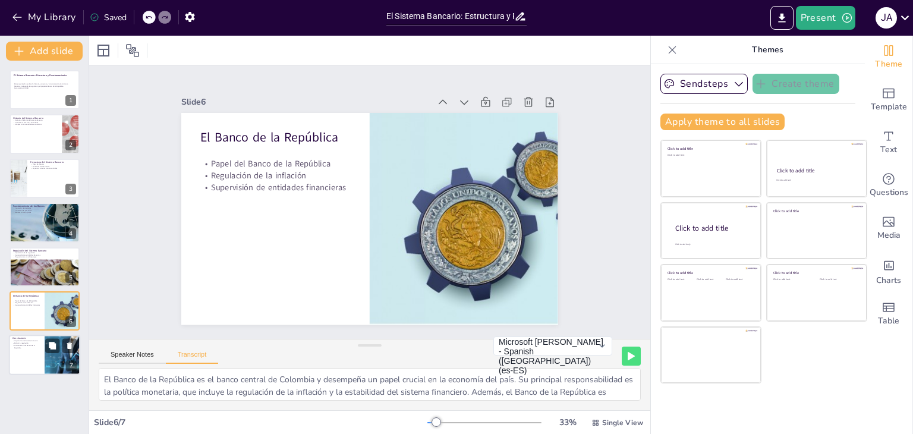
click at [31, 358] on div at bounding box center [44, 355] width 71 height 40
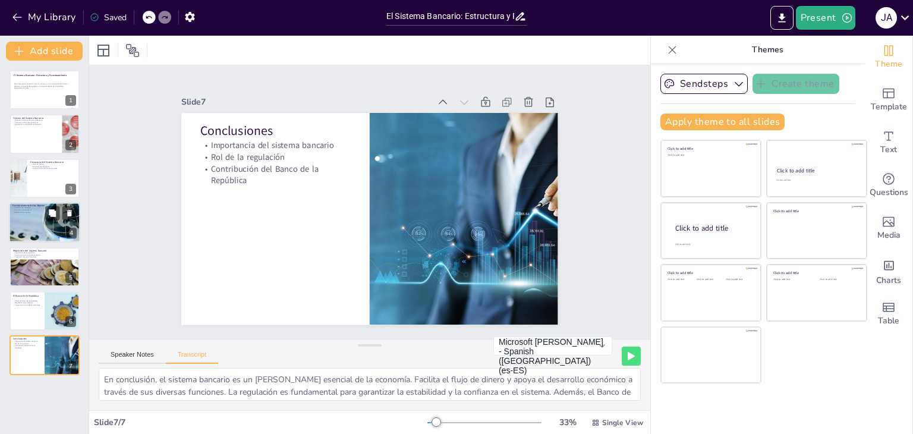
click at [27, 216] on div at bounding box center [48, 233] width 78 height 61
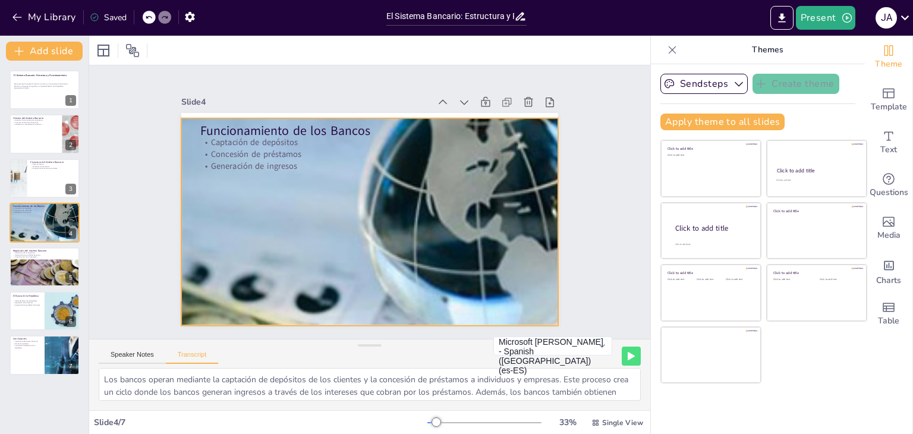
click at [530, 191] on div at bounding box center [360, 123] width 444 height 365
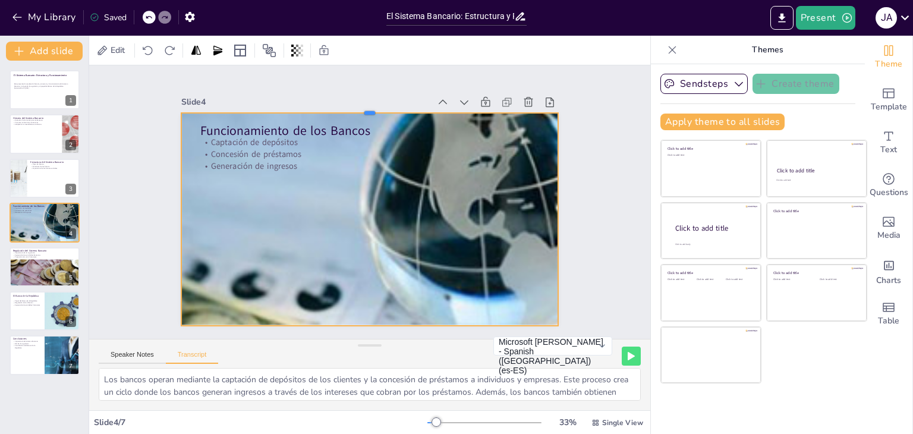
drag, startPoint x: 361, startPoint y: 111, endPoint x: 357, endPoint y: 105, distance: 6.8
click at [357, 105] on div at bounding box center [408, 116] width 348 height 162
click at [27, 186] on div at bounding box center [44, 178] width 71 height 40
type textarea "La estructura del sistema bancario se compone de diferentes tipos de bancos que…"
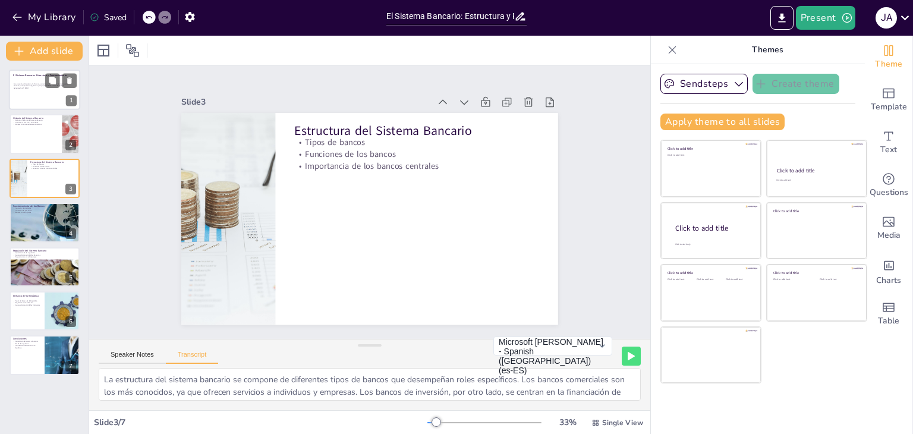
click at [18, 98] on div at bounding box center [44, 90] width 71 height 40
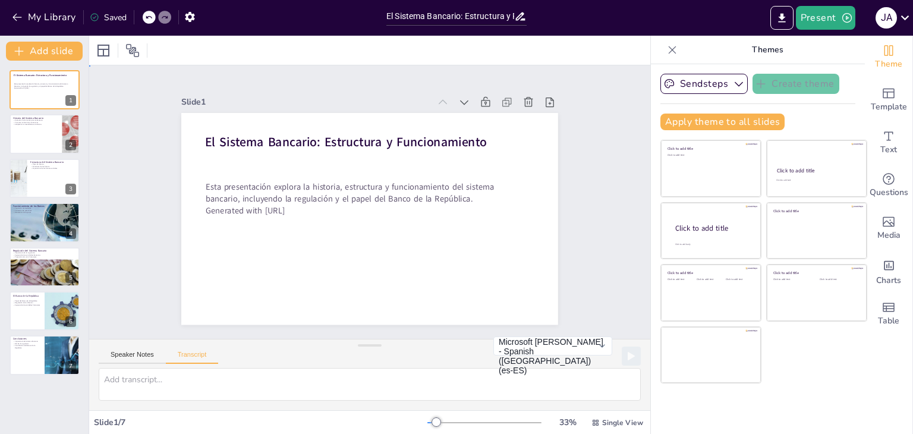
click at [599, 187] on div "Slide 1 El Sistema Bancario: Estructura y Funcionamiento Esta presentación expl…" at bounding box center [370, 202] width 618 height 434
click at [715, 86] on button "Sendsteps" at bounding box center [704, 84] width 87 height 20
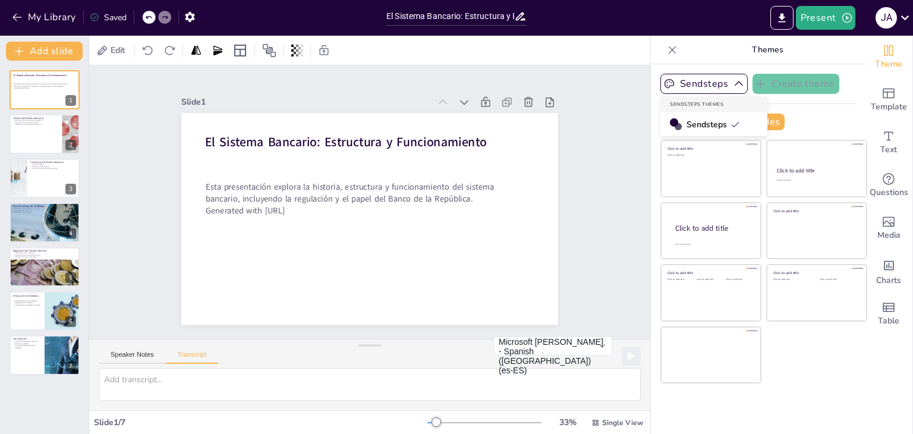
click at [535, 89] on div "Slide 1 El Sistema Bancario: Estructura y Funcionamiento Esta presentación expl…" at bounding box center [370, 202] width 331 height 587
click at [114, 56] on div "Edit" at bounding box center [112, 50] width 36 height 19
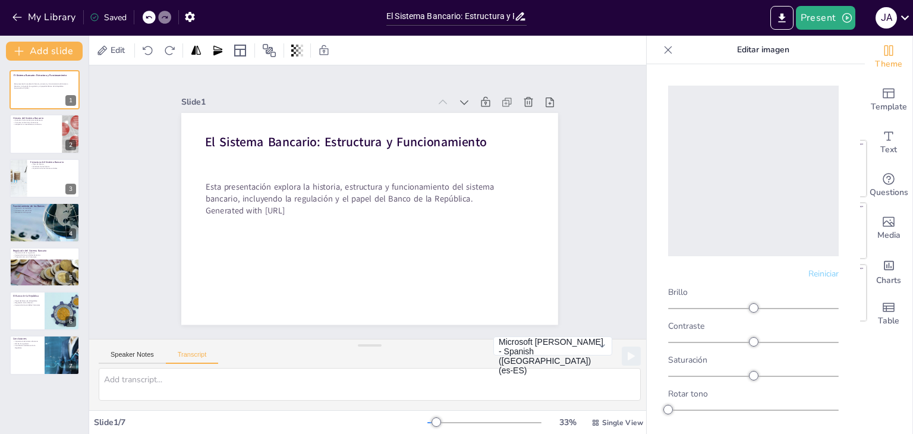
click at [152, 197] on div "Slide 1 El Sistema Bancario: Estructura y Funcionamiento Esta presentación expl…" at bounding box center [370, 202] width 494 height 479
drag, startPoint x: 45, startPoint y: 340, endPoint x: 42, endPoint y: 351, distance: 11.3
click at [42, 351] on div "El Sistema Bancario: Estructura y Funcionamiento Esta presentación explora la h…" at bounding box center [44, 223] width 89 height 306
click at [30, 351] on div at bounding box center [44, 355] width 71 height 40
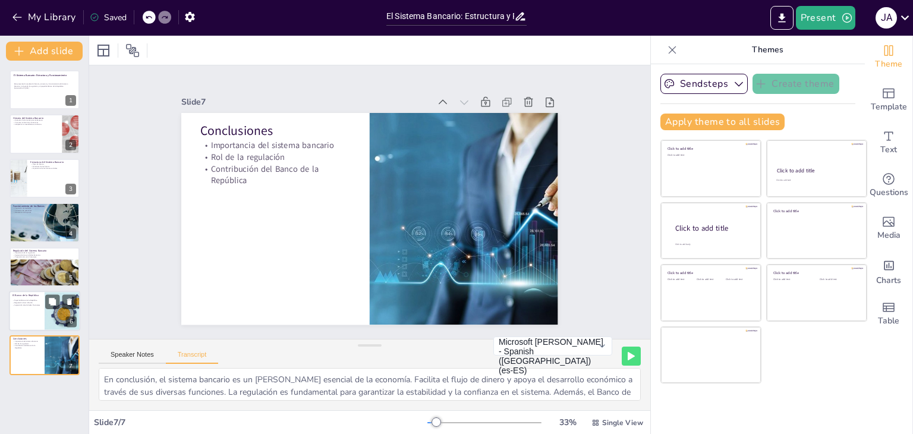
click at [26, 315] on div at bounding box center [44, 311] width 71 height 40
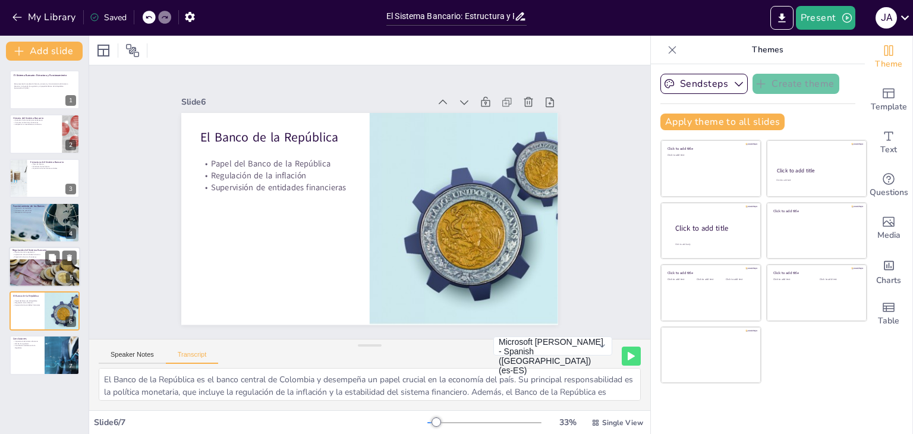
click at [18, 274] on div at bounding box center [44, 267] width 71 height 40
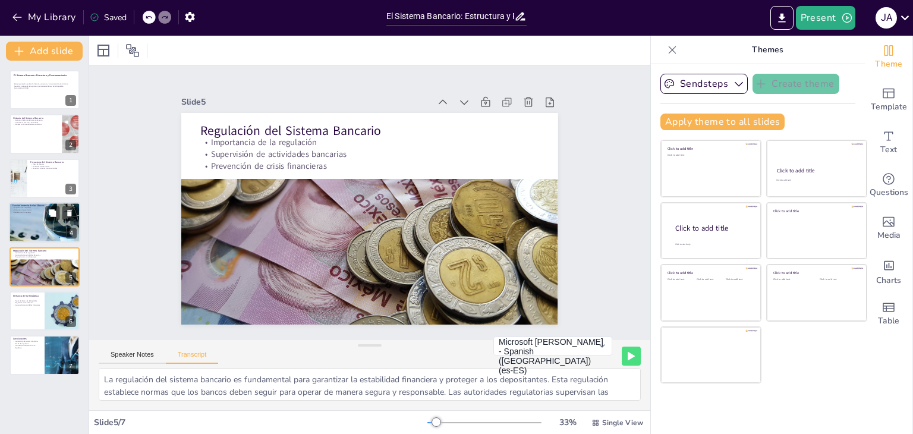
click at [26, 231] on div at bounding box center [48, 233] width 79 height 62
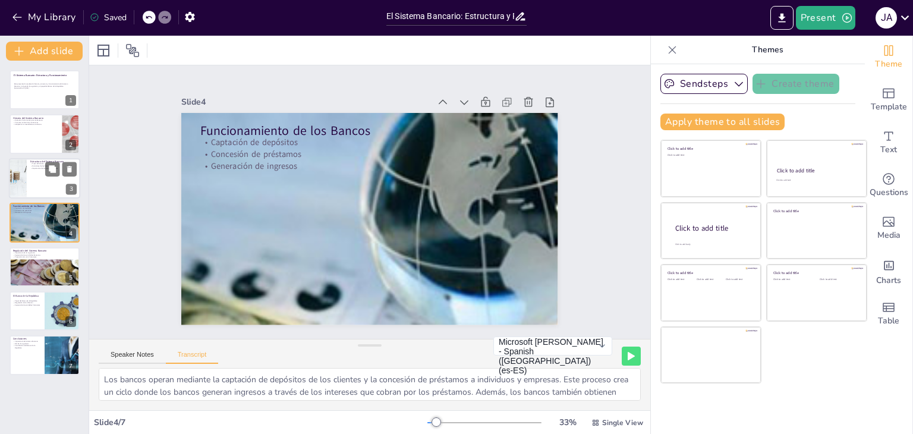
click at [20, 189] on div at bounding box center [17, 178] width 67 height 40
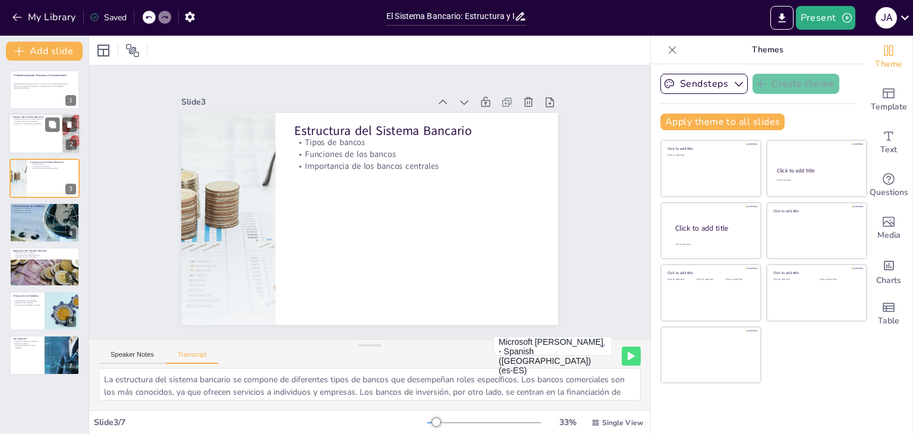
click at [20, 139] on div at bounding box center [44, 134] width 71 height 40
type textarea "A lo largo de la historia, el sistema bancario ha evolucionado significativamen…"
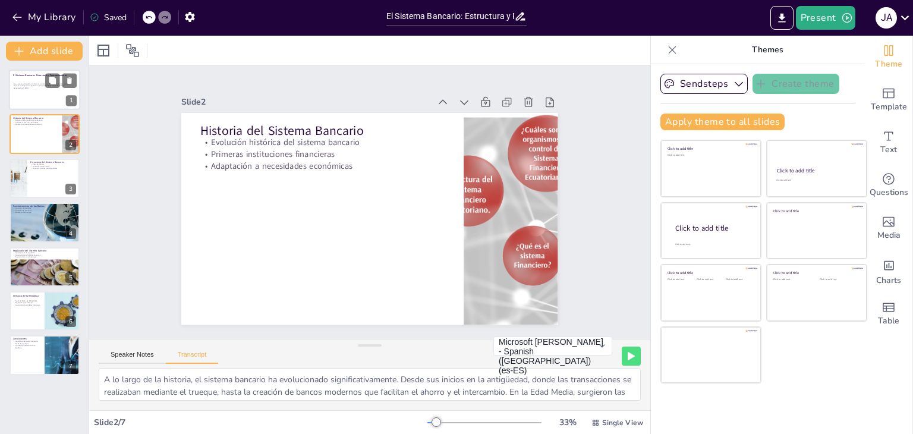
click at [26, 83] on p "Esta presentación explora la historia, estructura y funcionamiento del sistema …" at bounding box center [44, 85] width 61 height 4
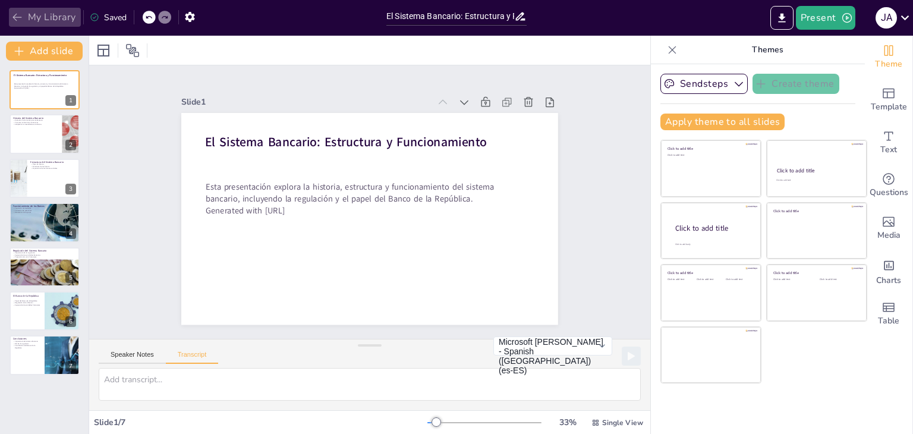
click at [21, 20] on icon "button" at bounding box center [17, 17] width 12 height 12
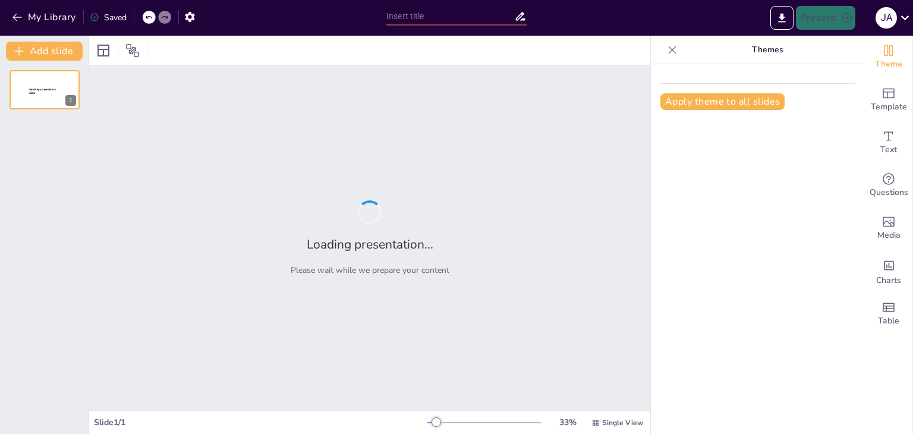
type input "Banking Systems: Structure, Function, and Regulation"
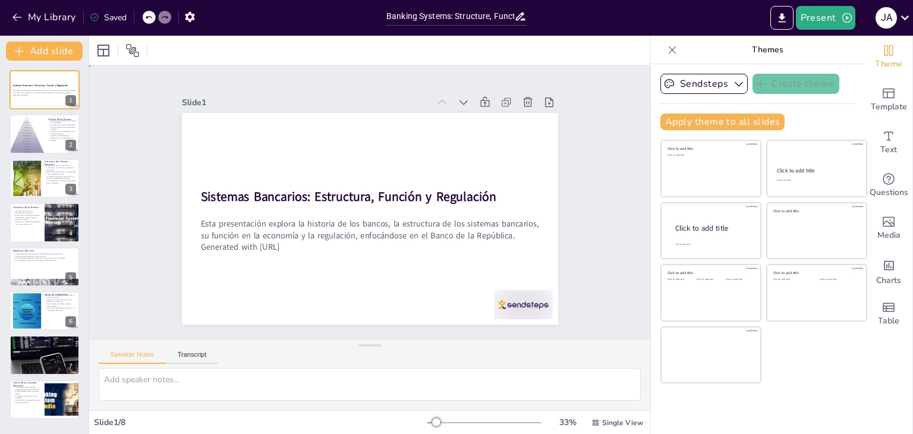
click at [617, 146] on div "Slide 1 Sistemas Bancarios: Estructura, Función y Regulación Esta presentación …" at bounding box center [369, 202] width 561 height 274
click at [14, 135] on div at bounding box center [27, 134] width 41 height 40
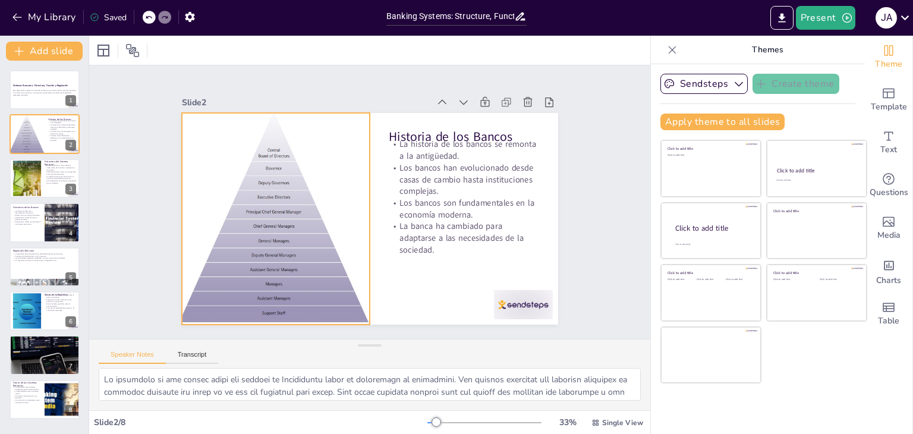
click at [252, 234] on div at bounding box center [274, 208] width 235 height 233
click at [309, 86] on icon at bounding box center [316, 82] width 15 height 15
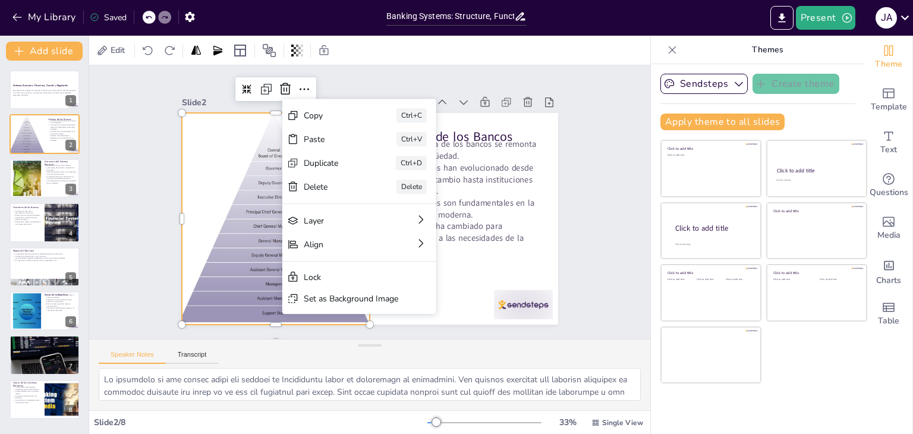
click at [602, 227] on div "Slide 1 Sistemas Bancarios: Estructura, Función y Regulación Esta presentación …" at bounding box center [369, 202] width 561 height 274
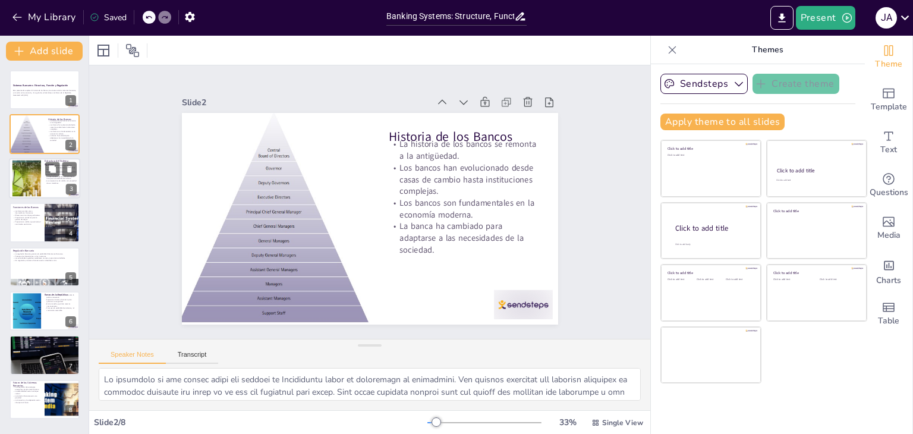
click at [16, 179] on div at bounding box center [27, 178] width 64 height 36
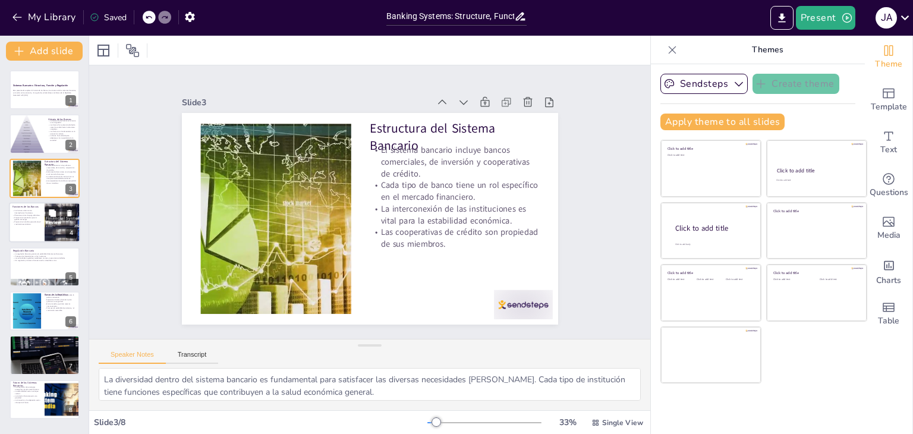
click at [27, 226] on div at bounding box center [44, 222] width 71 height 40
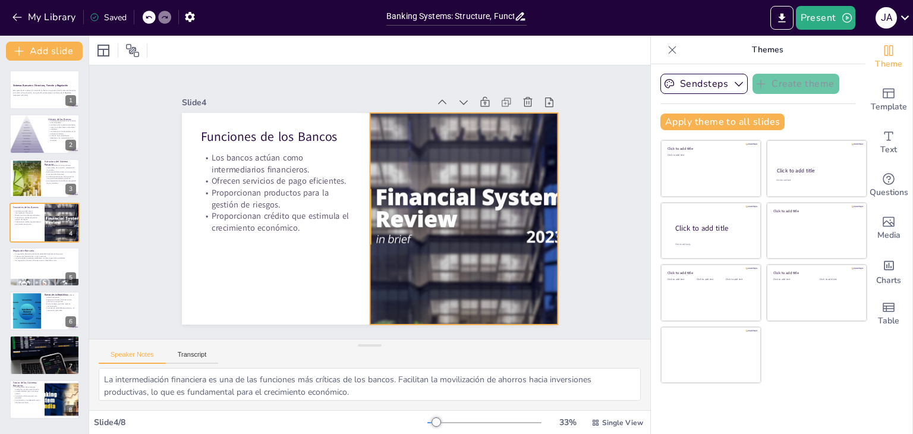
click at [404, 217] on div at bounding box center [461, 228] width 397 height 250
click at [486, 318] on icon at bounding box center [483, 325] width 14 height 14
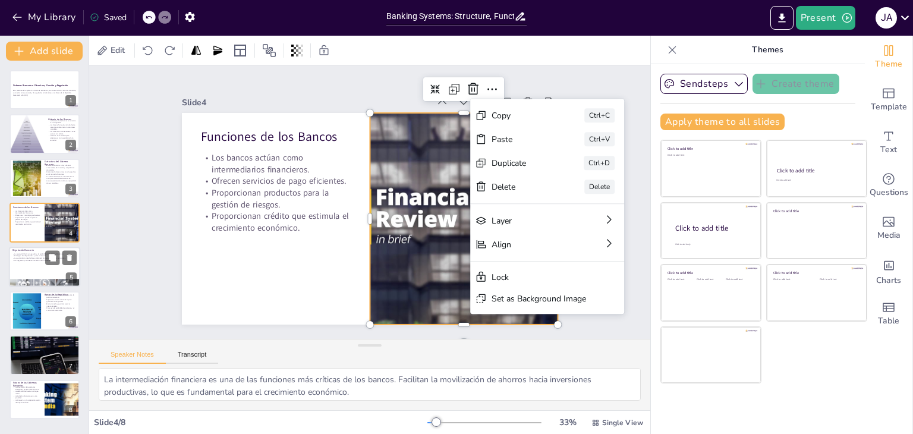
click at [32, 264] on div at bounding box center [44, 267] width 71 height 40
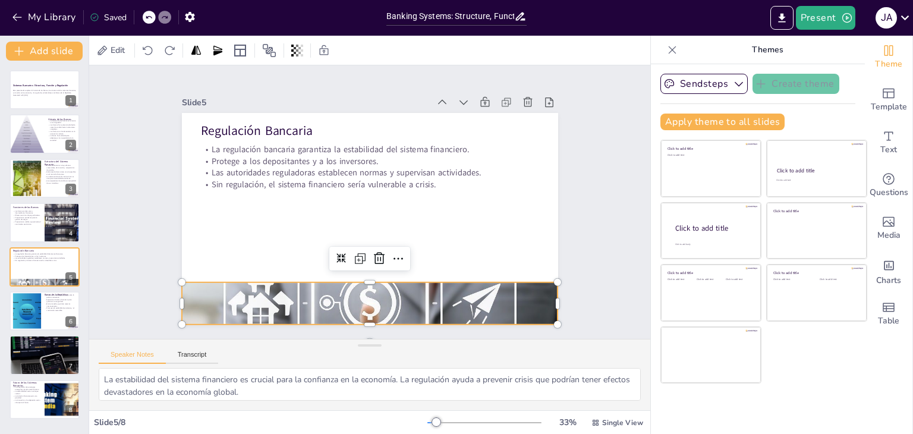
click at [360, 286] on div at bounding box center [359, 302] width 398 height 269
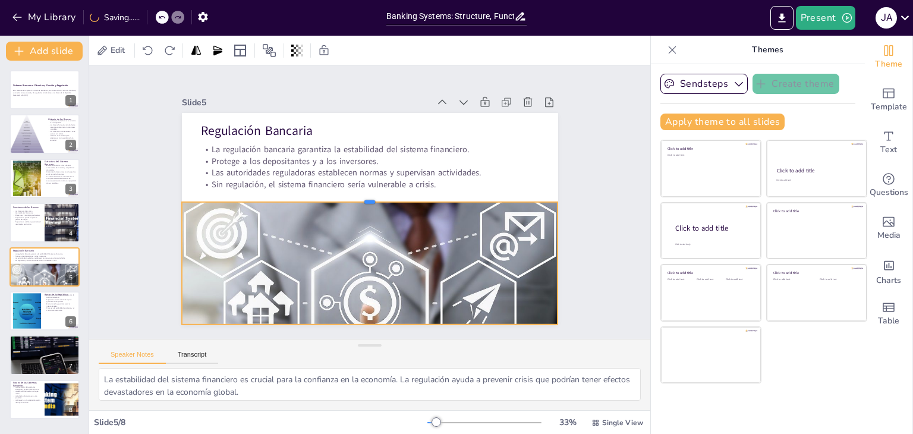
drag, startPoint x: 359, startPoint y: 277, endPoint x: 333, endPoint y: 194, distance: 86.7
click at [333, 194] on div at bounding box center [370, 197] width 375 height 49
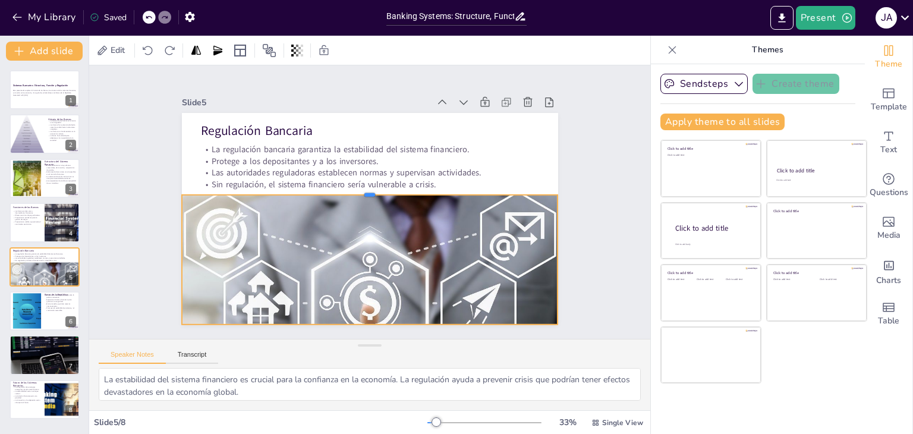
click at [357, 189] on div at bounding box center [370, 191] width 376 height 10
click at [40, 301] on div at bounding box center [27, 311] width 52 height 36
type textarea "La implementación de la política monetaria es crucial para controlar la inflaci…"
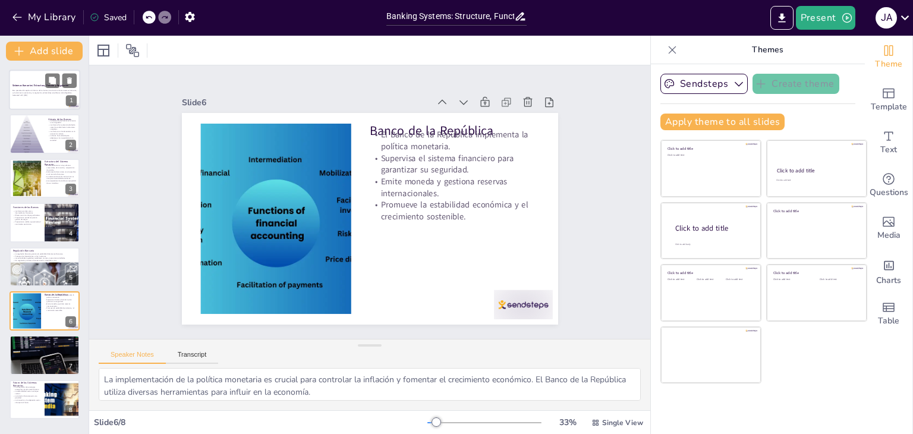
click at [31, 100] on div at bounding box center [44, 90] width 71 height 40
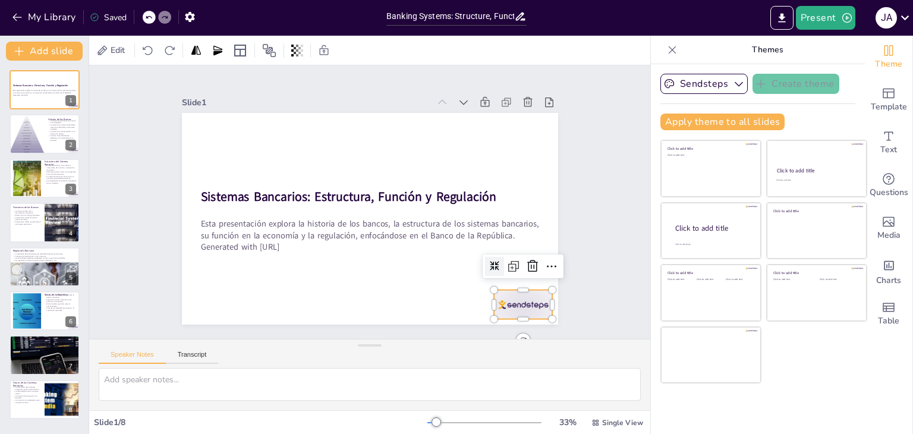
click at [517, 303] on div at bounding box center [512, 320] width 62 height 35
click at [545, 265] on icon at bounding box center [552, 266] width 14 height 14
click at [522, 275] on icon at bounding box center [524, 282] width 15 height 15
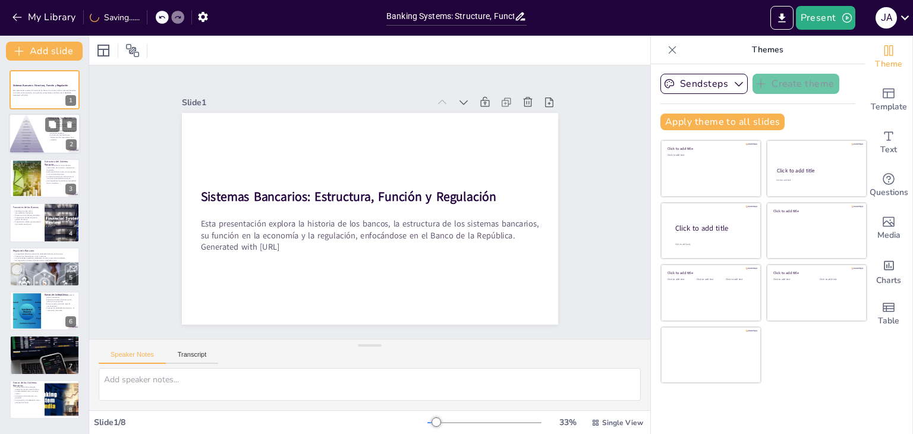
click at [47, 134] on div at bounding box center [44, 134] width 71 height 40
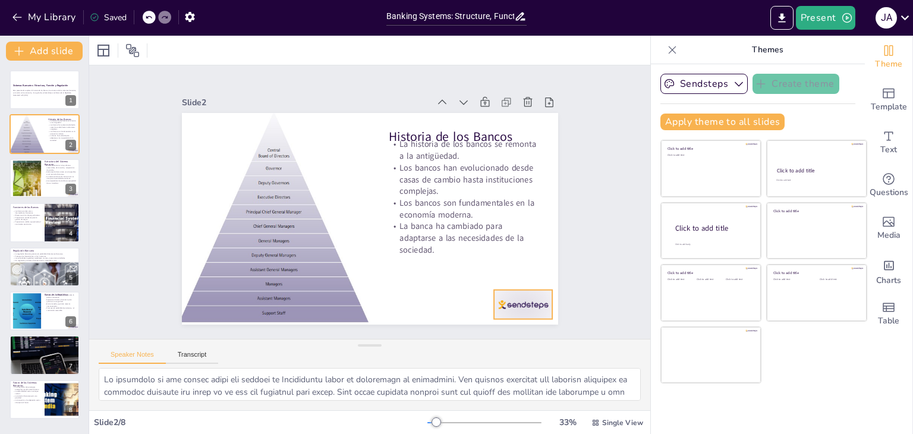
click at [501, 298] on div at bounding box center [523, 304] width 59 height 29
click at [527, 260] on icon at bounding box center [532, 266] width 11 height 12
click at [36, 176] on div at bounding box center [27, 178] width 64 height 36
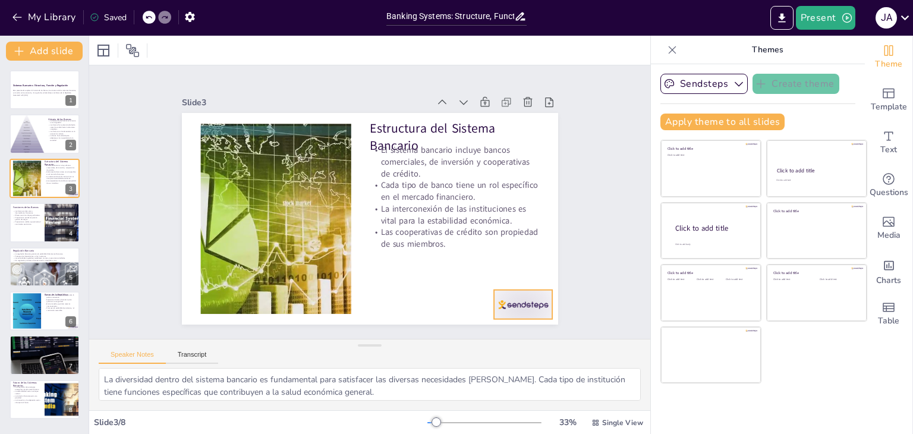
click at [505, 305] on div at bounding box center [523, 304] width 59 height 29
click at [524, 276] on icon at bounding box center [525, 282] width 12 height 12
click at [36, 224] on p "Proporcionan crédito que estimula el crecimiento económico." at bounding box center [26, 223] width 29 height 4
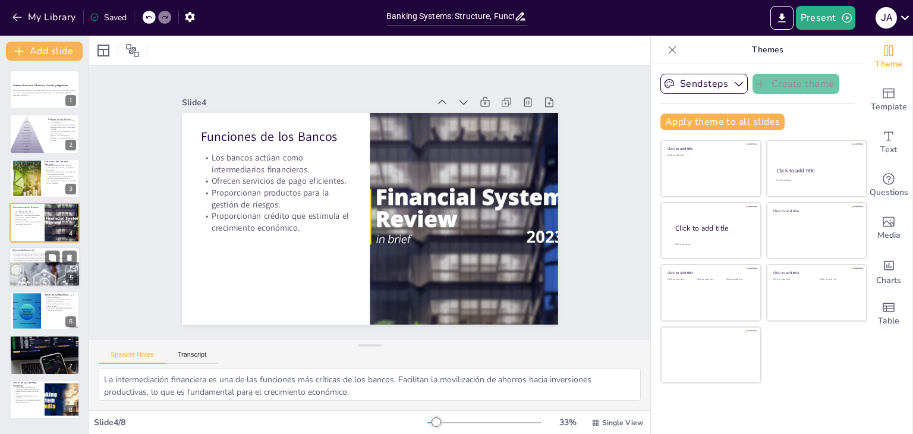
click at [32, 265] on div at bounding box center [44, 283] width 71 height 44
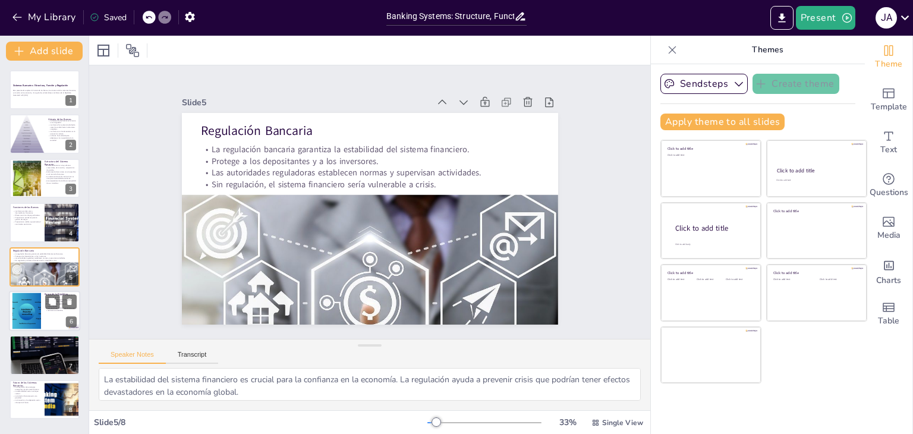
click at [42, 316] on div at bounding box center [44, 311] width 71 height 40
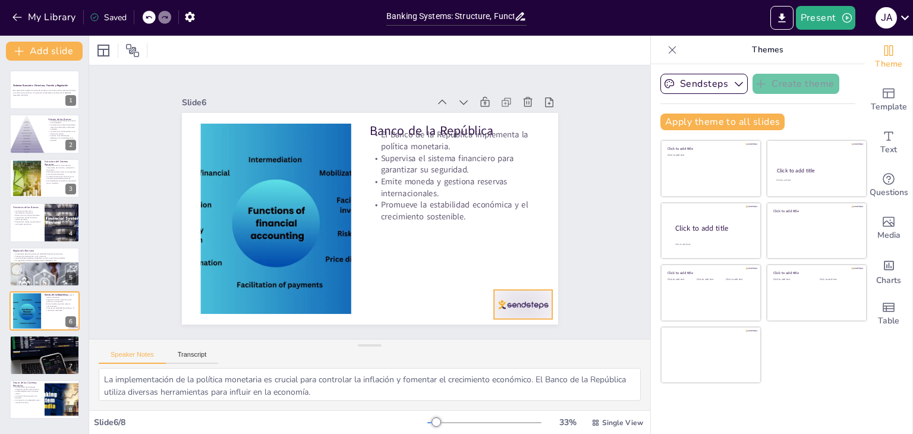
click at [508, 307] on div at bounding box center [523, 304] width 59 height 29
click at [523, 275] on icon at bounding box center [524, 282] width 15 height 15
click at [21, 354] on div at bounding box center [44, 355] width 71 height 48
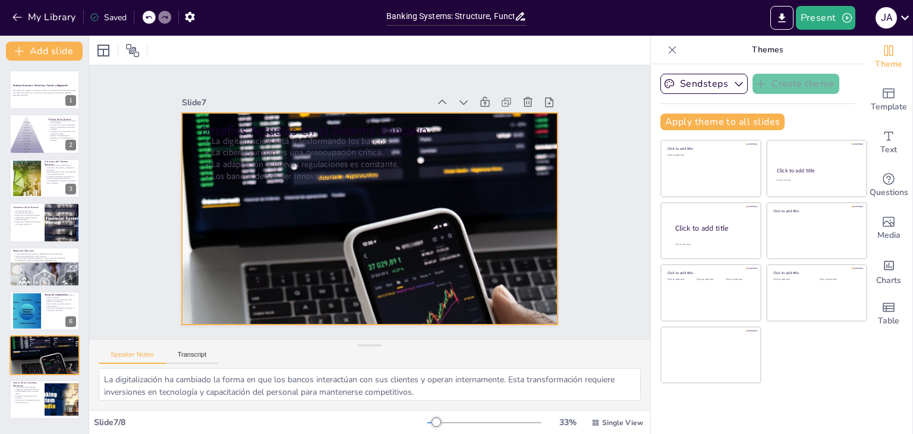
click at [358, 217] on div at bounding box center [368, 218] width 401 height 289
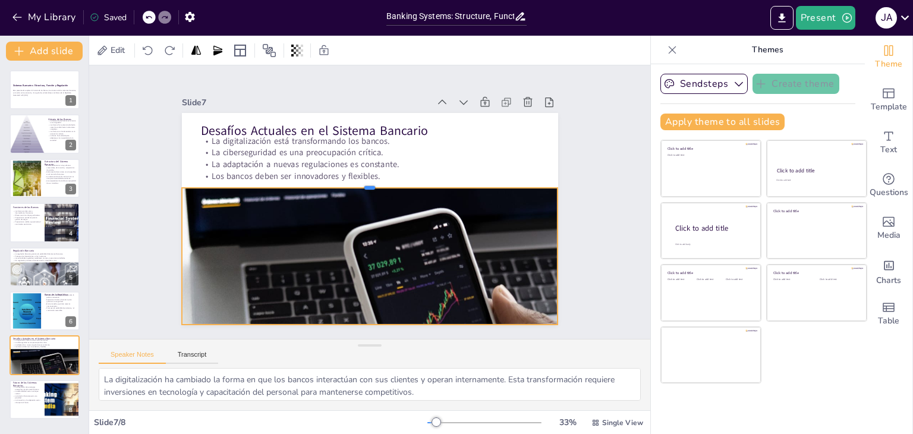
drag, startPoint x: 362, startPoint y: 106, endPoint x: 351, endPoint y: 181, distance: 75.7
click at [351, 181] on div at bounding box center [370, 183] width 376 height 10
click at [21, 397] on p "La inclusión financiera será una prioridad." at bounding box center [26, 396] width 29 height 4
type textarea "La adopción de tecnologías emergentes como la inteligencia artificial y el bloc…"
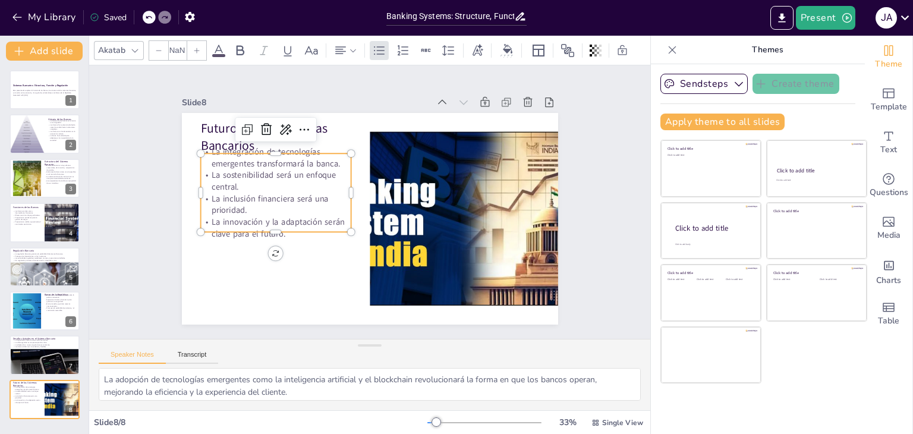
type input "32"
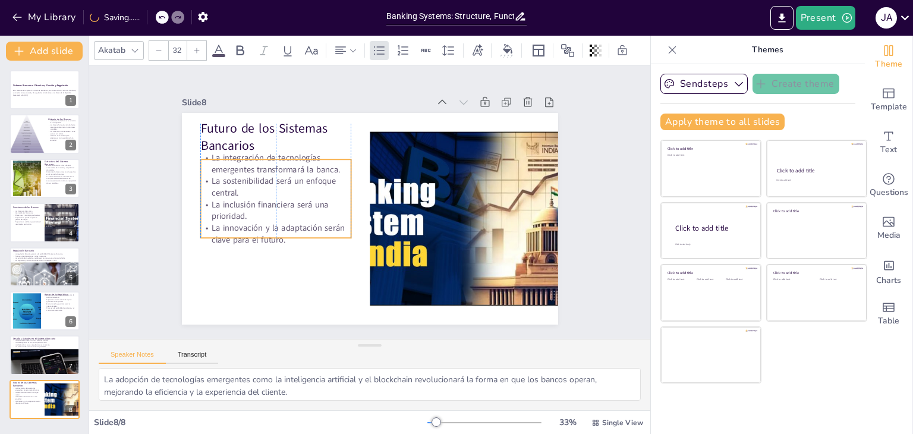
drag, startPoint x: 226, startPoint y: 160, endPoint x: 224, endPoint y: 166, distance: 6.4
click at [224, 166] on p "La integración de tecnologías emergentes transformará la banca." at bounding box center [280, 153] width 152 height 39
click at [130, 260] on div "Slide 1 Sistemas Bancarios: Estructura, Función y Regulación Esta presentación …" at bounding box center [370, 202] width 606 height 384
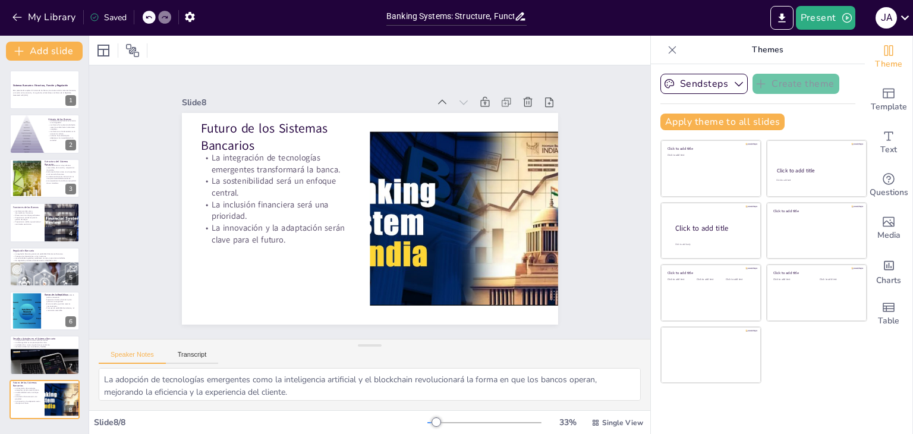
click at [0, 350] on div "Sistemas Bancarios: Estructura, Función y Regulación Esta presentación explora …" at bounding box center [44, 244] width 89 height 349
click at [30, 350] on div at bounding box center [44, 355] width 71 height 48
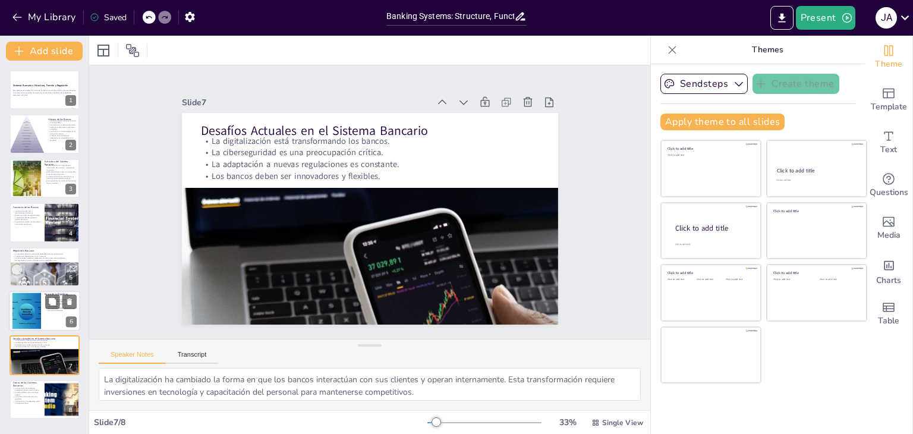
click at [35, 312] on div at bounding box center [27, 311] width 52 height 36
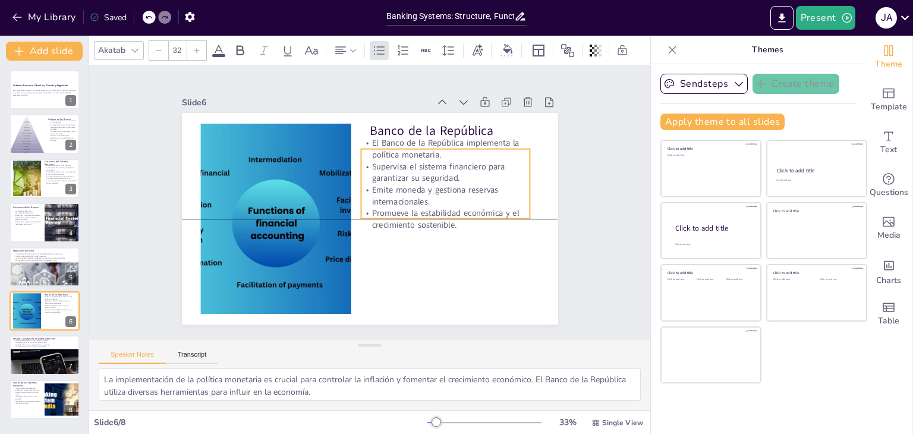
drag, startPoint x: 402, startPoint y: 162, endPoint x: 393, endPoint y: 172, distance: 13.0
click at [393, 172] on p "Supervisa el sistema financiero para garantizar su seguridad." at bounding box center [445, 172] width 169 height 23
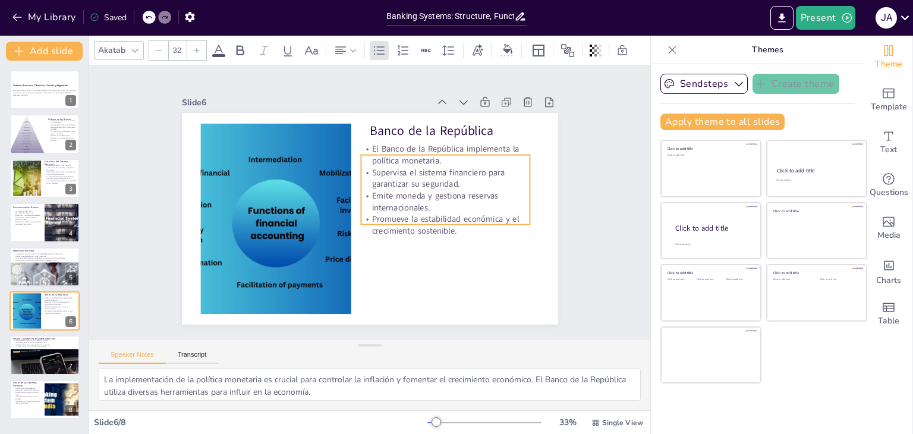
click at [393, 178] on p "Supervisa el sistema financiero para garantizar su seguridad." at bounding box center [445, 178] width 169 height 23
click at [29, 272] on div at bounding box center [44, 283] width 71 height 44
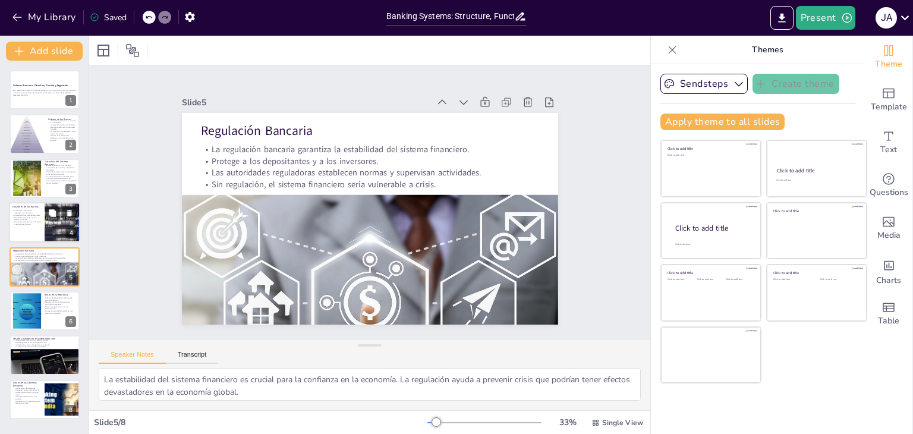
click at [22, 218] on p "Proporcionan productos para la gestión de riesgos." at bounding box center [26, 218] width 29 height 4
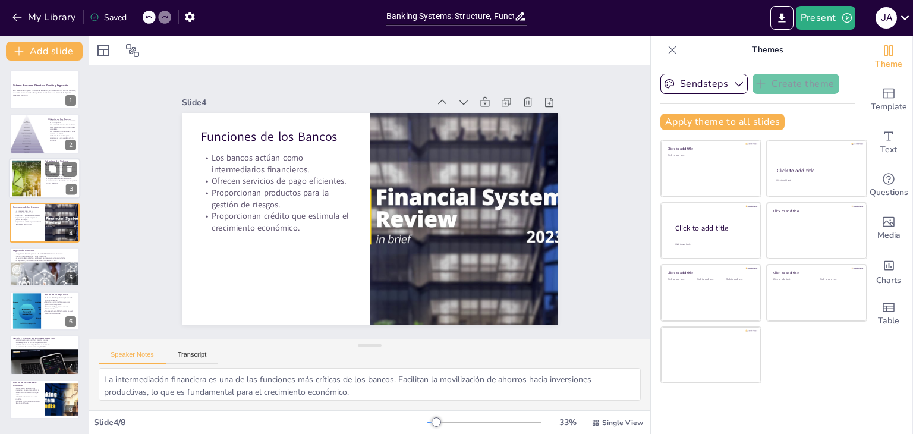
click at [26, 182] on div at bounding box center [27, 178] width 64 height 36
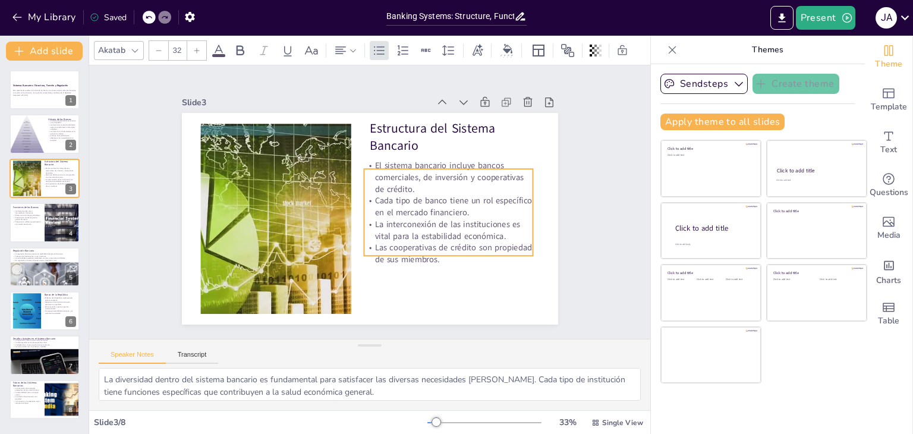
drag, startPoint x: 397, startPoint y: 191, endPoint x: 391, endPoint y: 206, distance: 16.6
click at [391, 206] on p "Cada tipo de banco tiene un rol específico en el mercado financiero." at bounding box center [448, 206] width 169 height 23
click at [30, 146] on div at bounding box center [27, 134] width 41 height 40
type textarea "La evolución de los bancos desde sus inicios en Mesopotamia hasta la actualidad…"
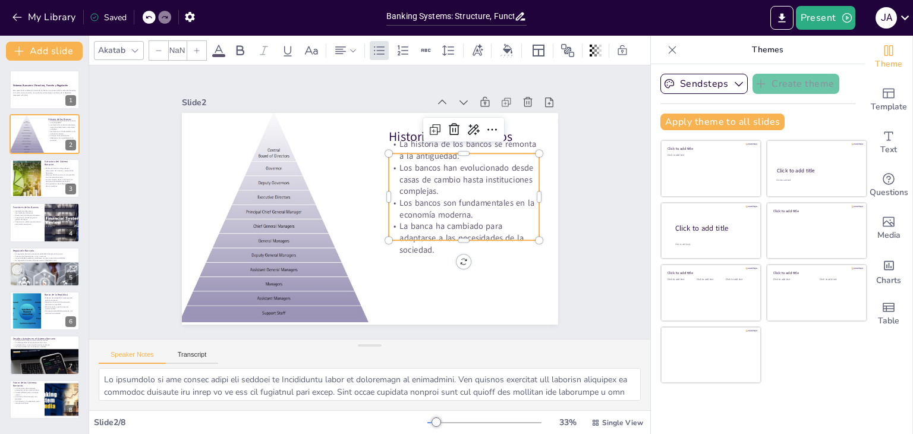
type input "32"
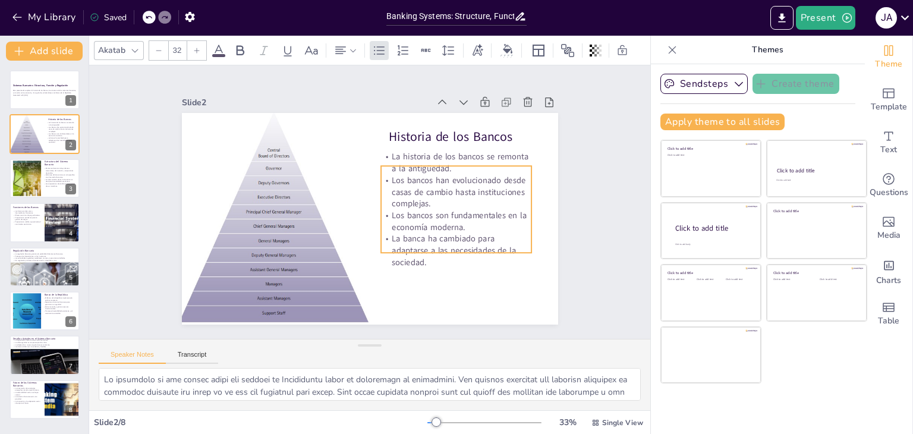
drag, startPoint x: 414, startPoint y: 164, endPoint x: 407, endPoint y: 177, distance: 14.7
click at [407, 177] on p "Los bancos han evolucionado desde casas de cambio hasta instituciones complejas." at bounding box center [456, 191] width 150 height 35
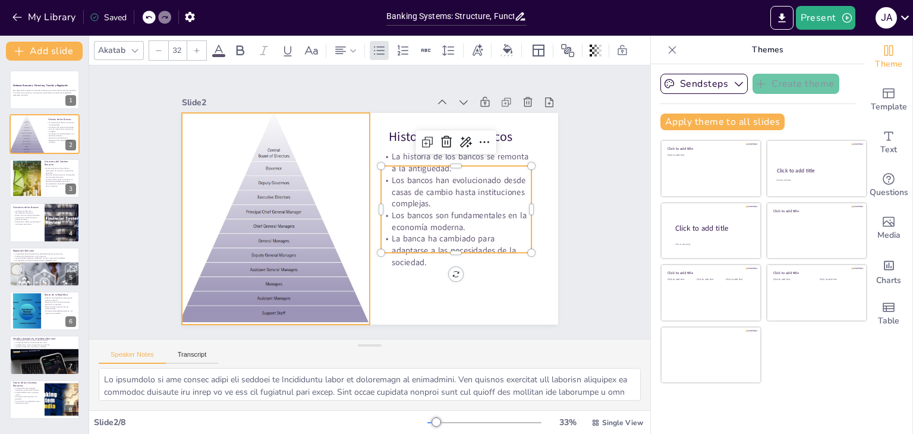
click at [240, 178] on div at bounding box center [275, 219] width 215 height 212
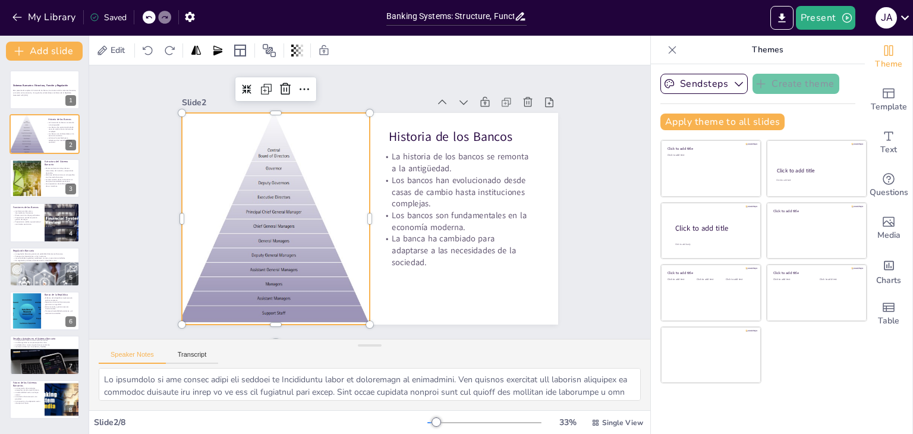
click at [263, 141] on div at bounding box center [274, 208] width 235 height 233
click at [223, 244] on div at bounding box center [274, 208] width 235 height 233
click at [223, 244] on div at bounding box center [275, 219] width 215 height 212
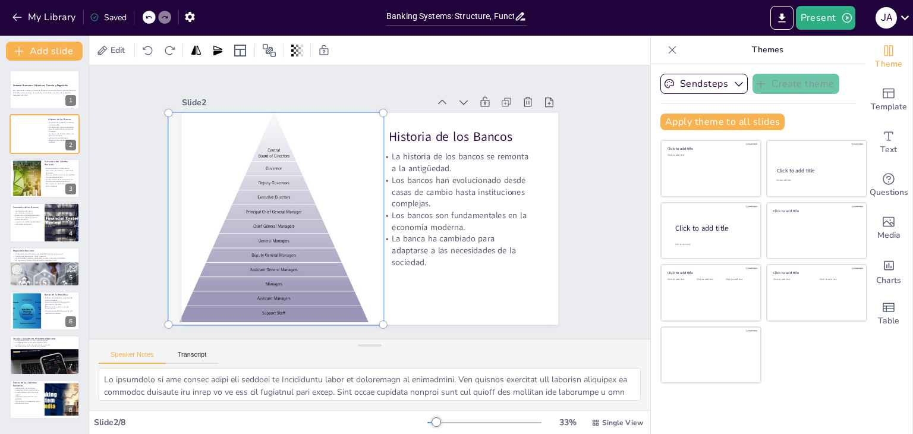
click at [223, 244] on div at bounding box center [275, 219] width 229 height 226
click at [223, 244] on div at bounding box center [274, 208] width 251 height 249
click at [300, 244] on div at bounding box center [275, 219] width 229 height 226
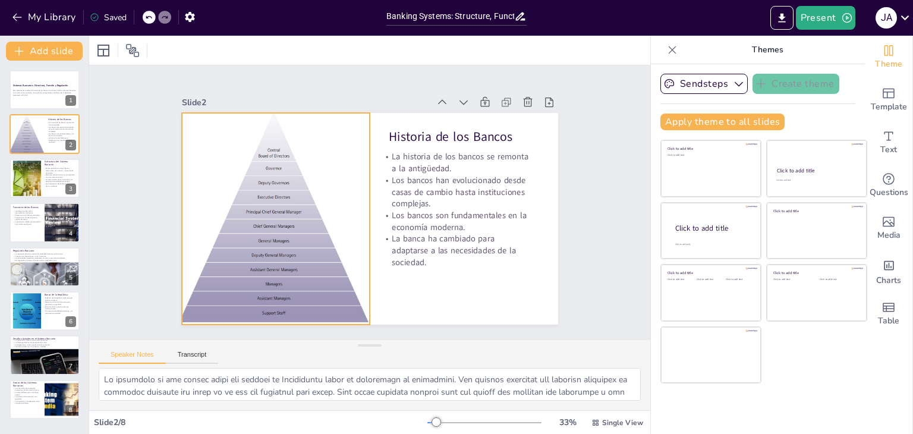
click at [300, 152] on div at bounding box center [275, 219] width 215 height 212
click at [290, 84] on icon at bounding box center [297, 80] width 15 height 15
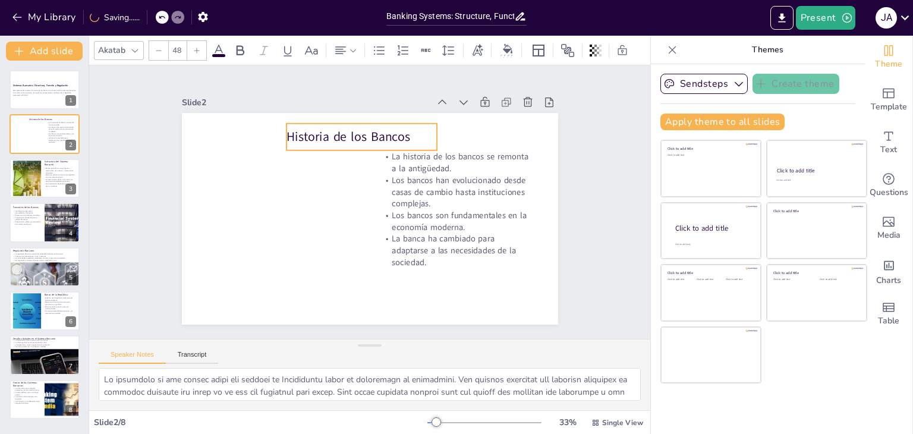
drag, startPoint x: 404, startPoint y: 134, endPoint x: 302, endPoint y: 134, distance: 102.3
click at [302, 134] on p "Historia de los Bancos" at bounding box center [362, 137] width 150 height 18
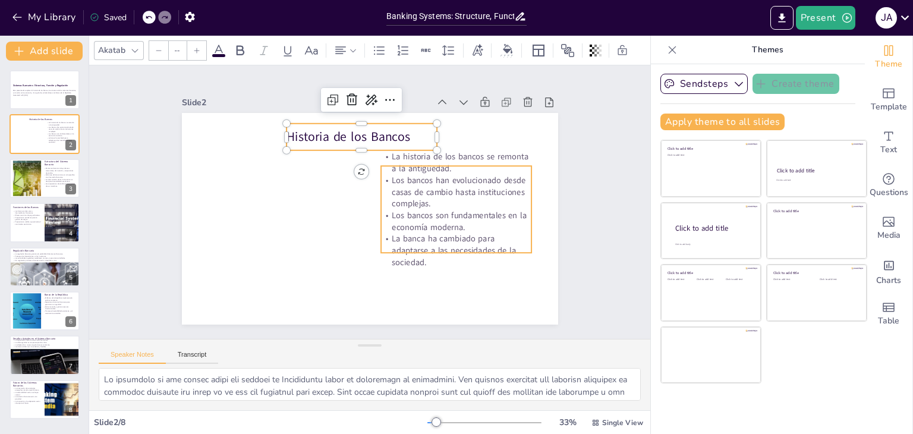
type input "32"
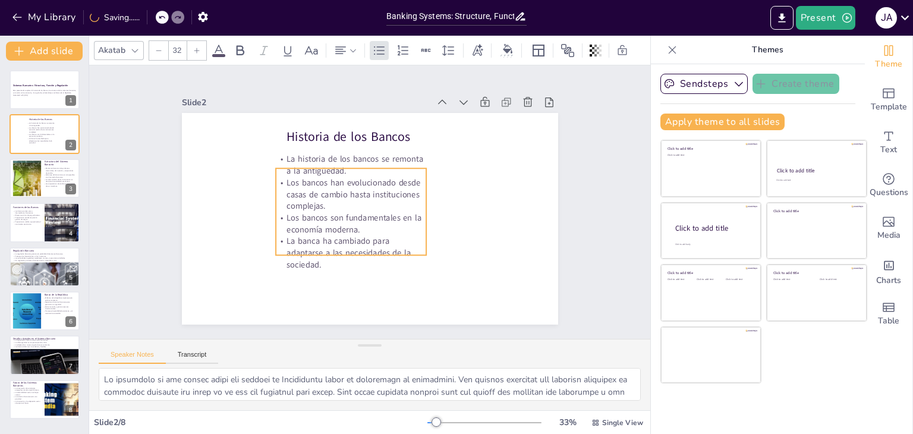
drag, startPoint x: 415, startPoint y: 174, endPoint x: 310, endPoint y: 177, distance: 105.3
click at [310, 177] on p "Los bancos han evolucionado desde casas de cambio hasta instituciones complejas." at bounding box center [351, 192] width 153 height 51
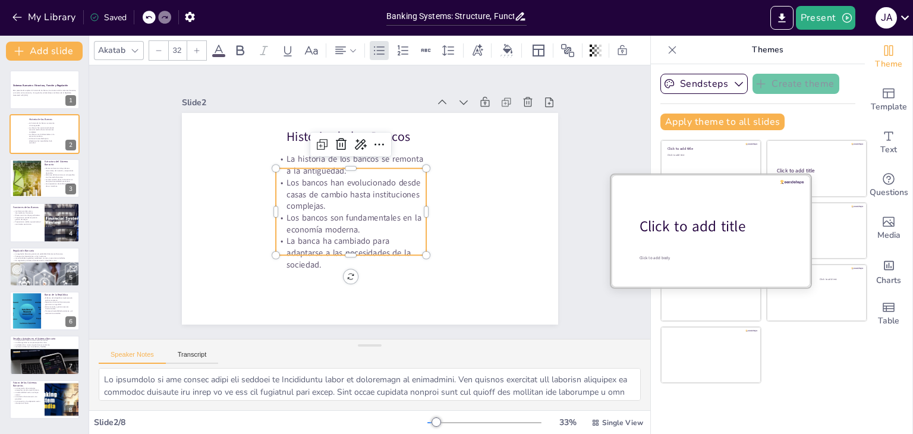
click at [707, 216] on div "Click to add title" at bounding box center [716, 226] width 152 height 20
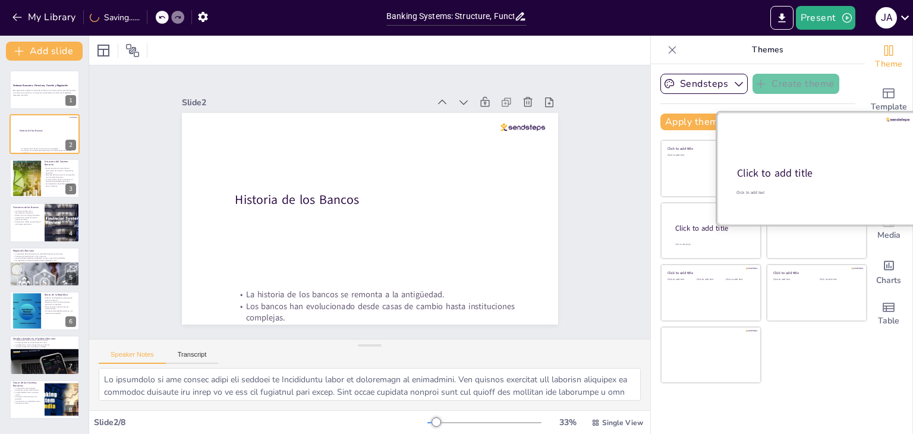
click at [806, 167] on div "Click to add title" at bounding box center [816, 174] width 158 height 14
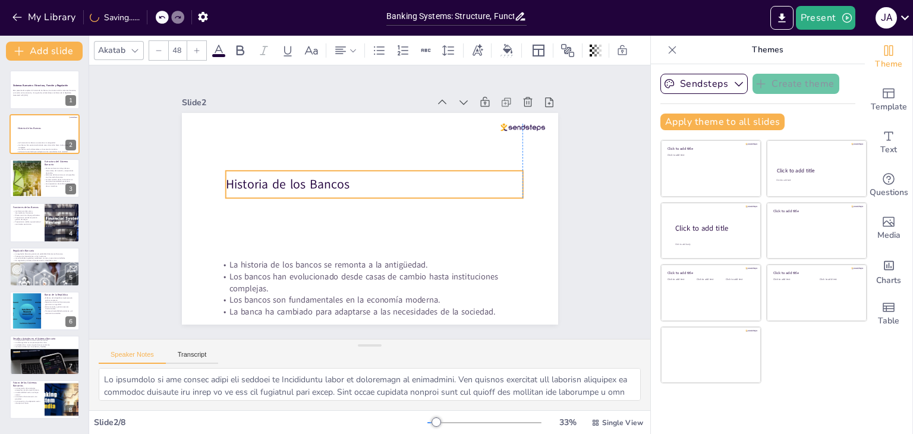
drag, startPoint x: 277, startPoint y: 222, endPoint x: 285, endPoint y: 178, distance: 44.9
click at [379, 178] on p "Historia de los Bancos" at bounding box center [388, 206] width 18 height 297
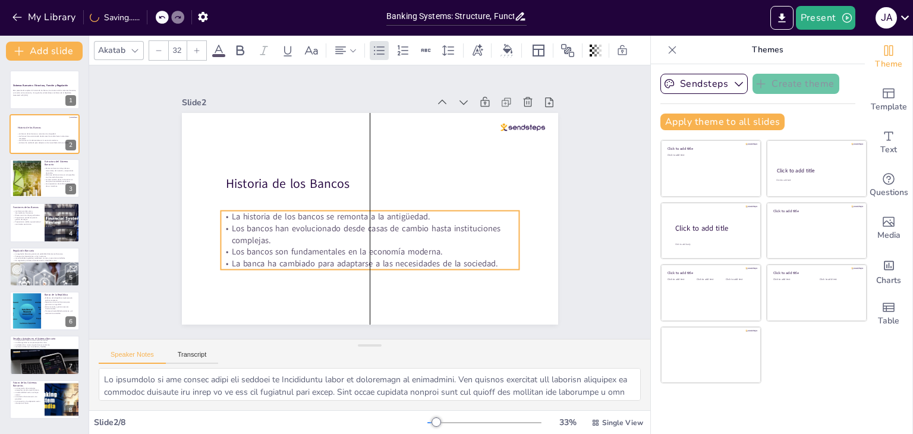
drag, startPoint x: 272, startPoint y: 271, endPoint x: 275, endPoint y: 229, distance: 42.3
click at [275, 229] on p "Los bancos han evolucionado desde casas de cambio hasta instituciones complejas." at bounding box center [370, 233] width 299 height 23
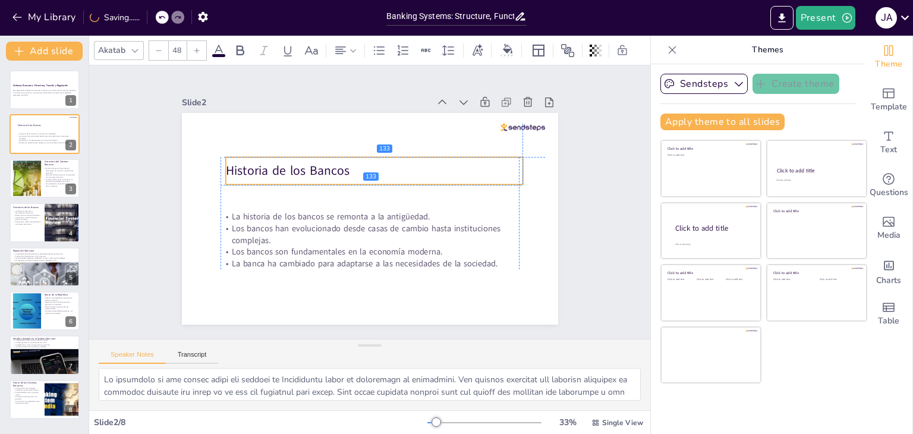
drag, startPoint x: 275, startPoint y: 180, endPoint x: 274, endPoint y: 167, distance: 13.1
click at [274, 167] on p "Historia de los Bancos" at bounding box center [373, 171] width 297 height 18
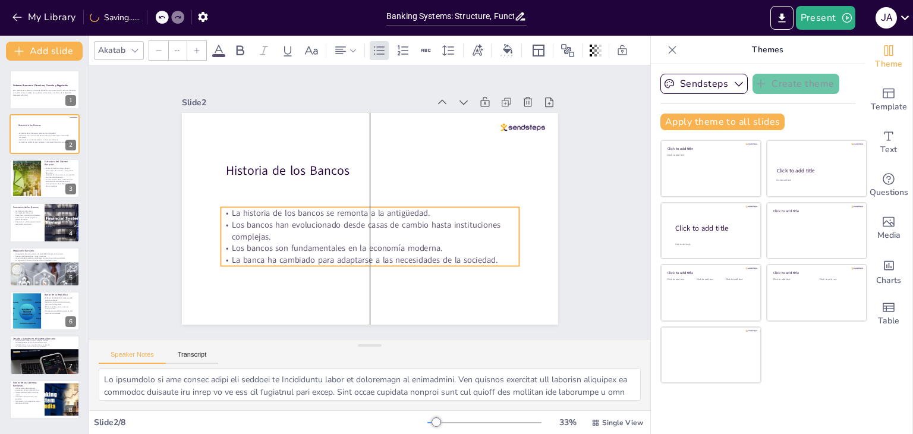
type input "32"
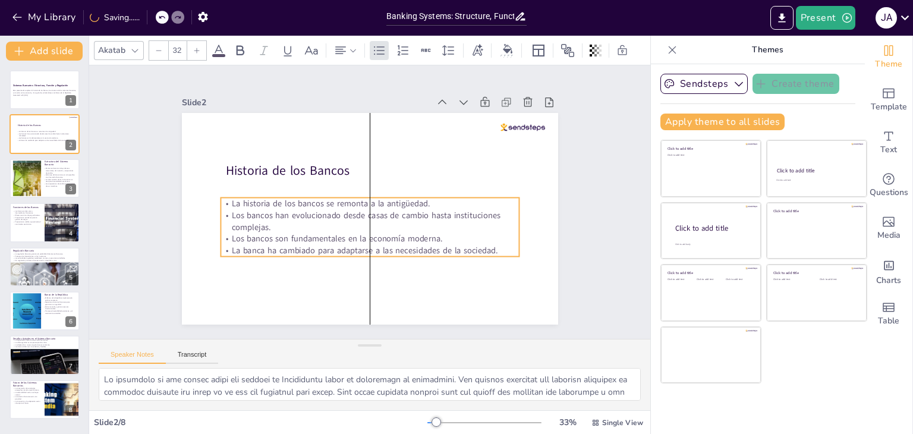
drag, startPoint x: 272, startPoint y: 212, endPoint x: 271, endPoint y: 204, distance: 7.8
click at [271, 204] on p "La historia de los bancos se remonta a la antigüedad." at bounding box center [370, 204] width 299 height 12
click at [521, 124] on div at bounding box center [523, 128] width 45 height 8
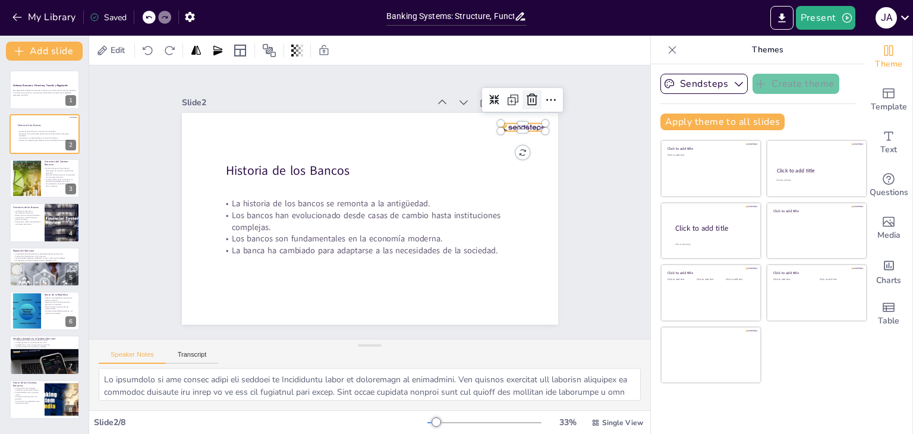
click at [525, 96] on icon at bounding box center [532, 100] width 14 height 14
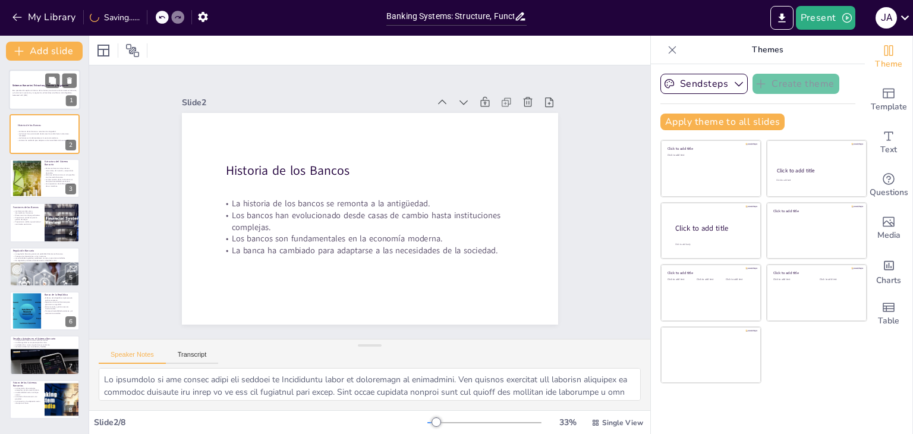
click at [43, 96] on div "Esta presentación explora la historia de los bancos, la estructura de los siste…" at bounding box center [44, 93] width 64 height 8
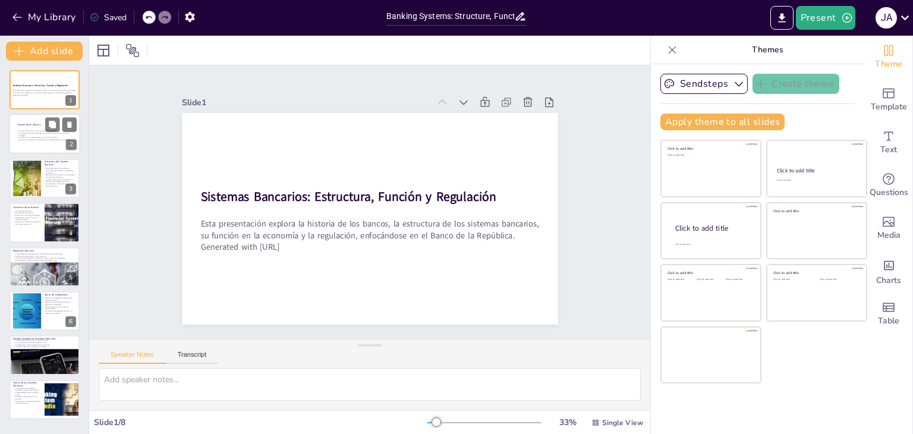
click at [35, 136] on p "Los bancos han evolucionado desde casas de cambio hasta instituciones complejas." at bounding box center [44, 135] width 56 height 4
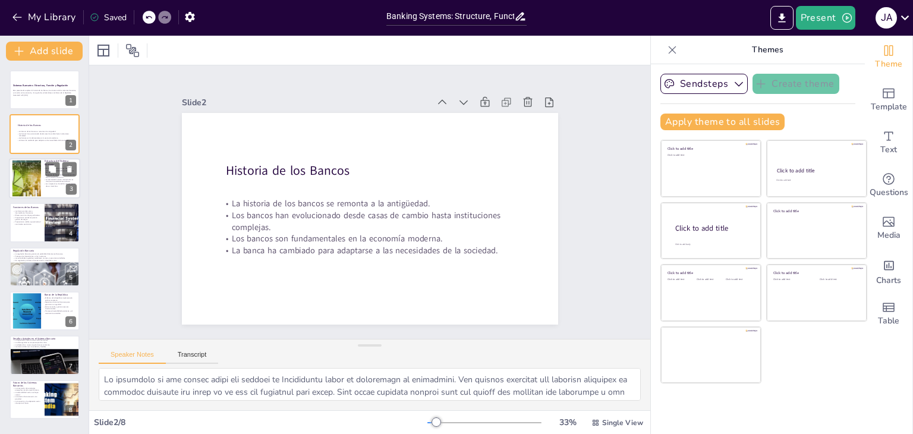
click at [43, 184] on div at bounding box center [44, 178] width 71 height 40
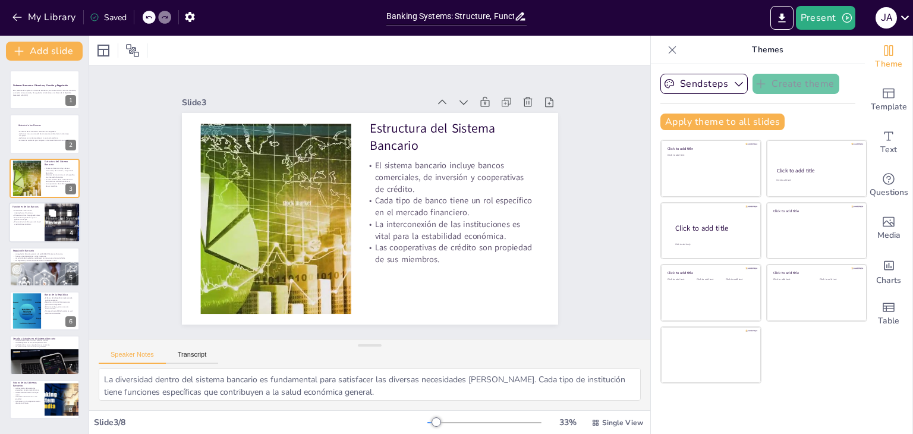
click at [14, 231] on div at bounding box center [44, 222] width 71 height 40
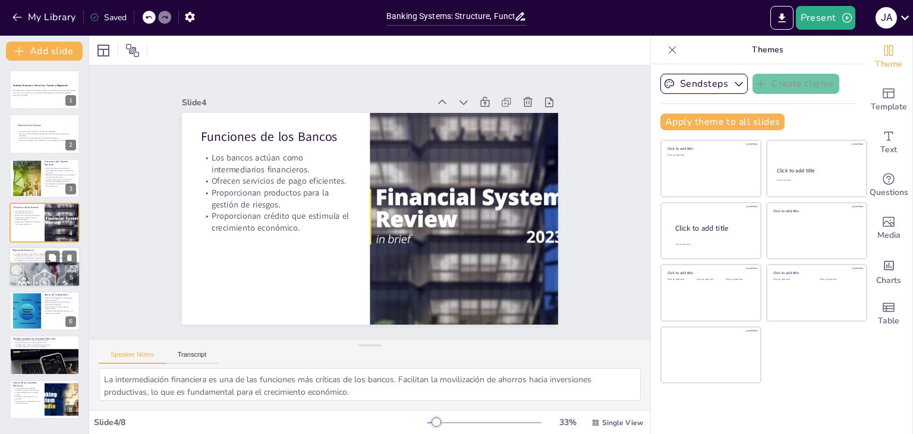
click at [43, 268] on div at bounding box center [44, 283] width 71 height 44
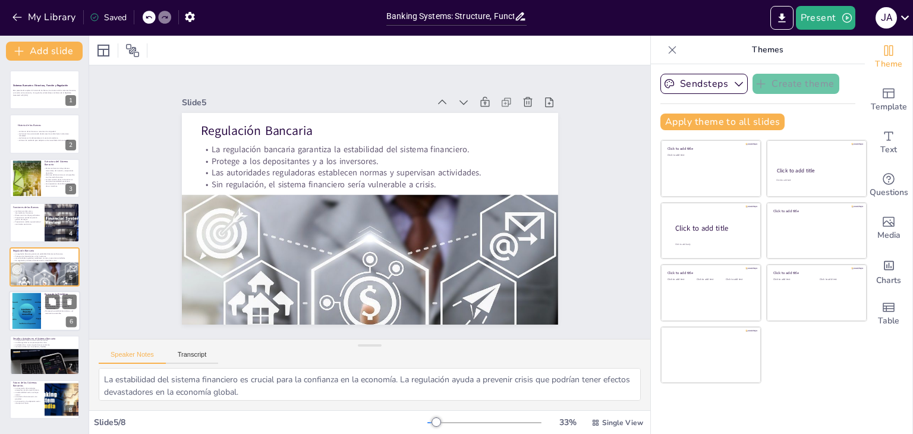
click at [38, 320] on div at bounding box center [27, 311] width 52 height 36
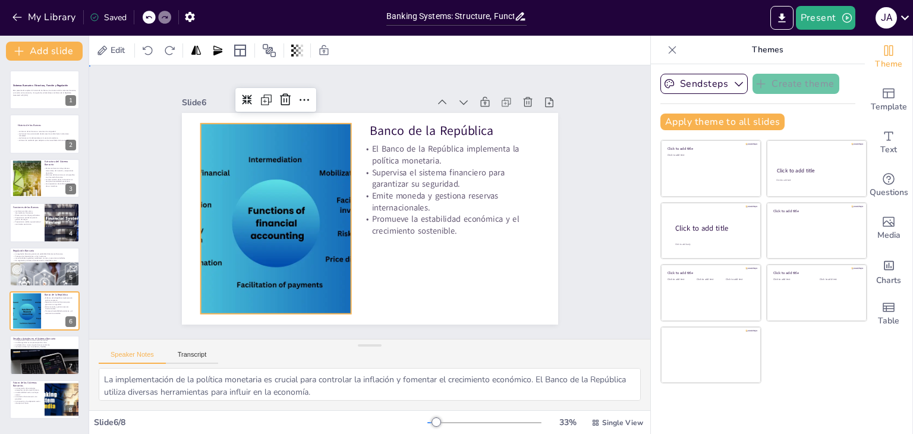
click at [149, 162] on div "Slide 1 Sistemas Bancarios: Estructura, Función y Regulación Esta presentación …" at bounding box center [370, 202] width 443 height 245
click at [243, 174] on div at bounding box center [274, 209] width 291 height 218
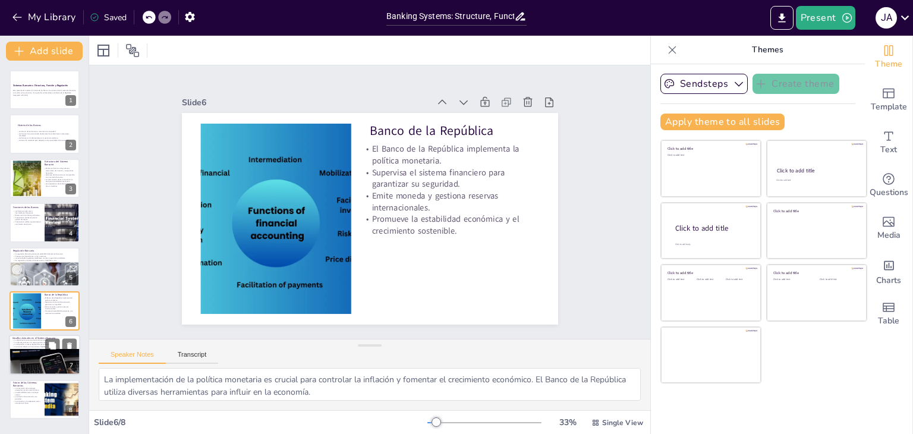
click at [39, 362] on div at bounding box center [44, 355] width 71 height 48
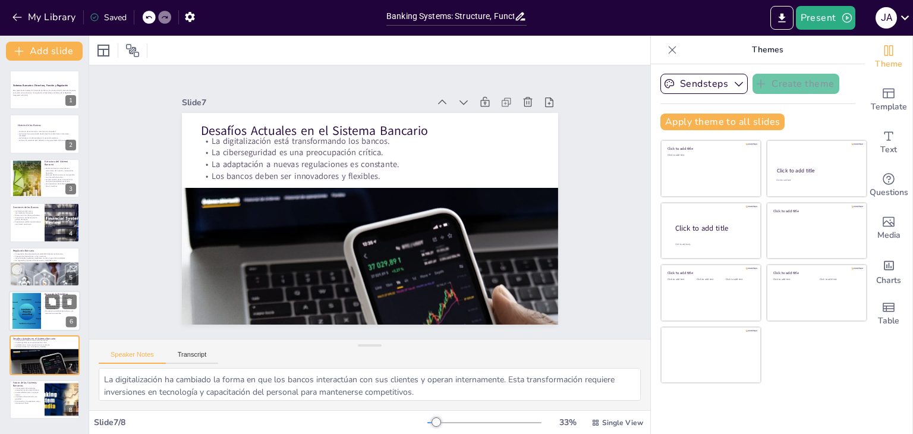
click at [39, 319] on div at bounding box center [27, 311] width 52 height 36
type textarea "La implementación de la política monetaria es crucial para controlar la inflaci…"
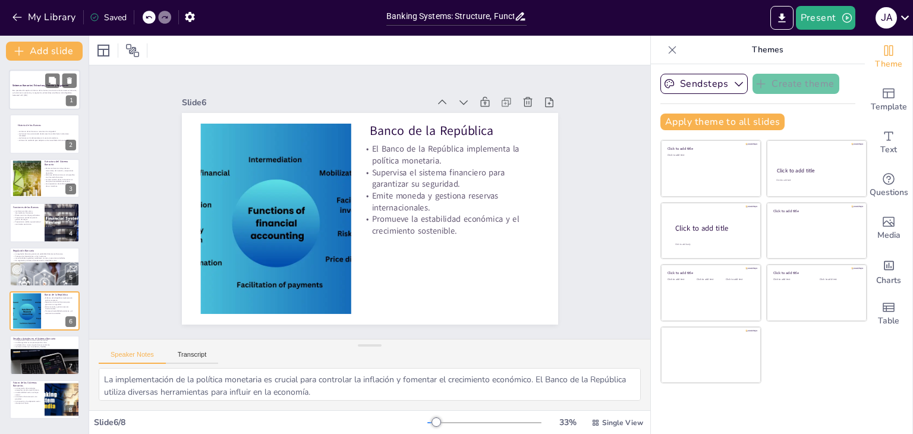
click at [24, 94] on p "Generated with [URL]" at bounding box center [44, 95] width 64 height 2
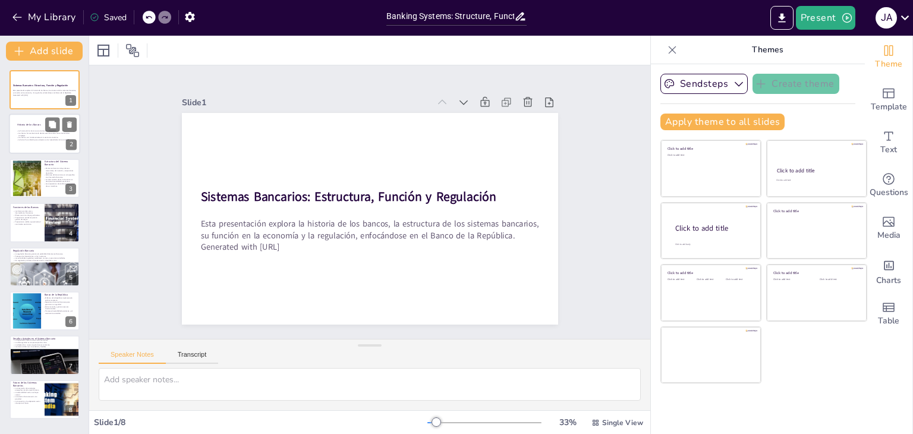
click at [29, 146] on div at bounding box center [44, 134] width 71 height 40
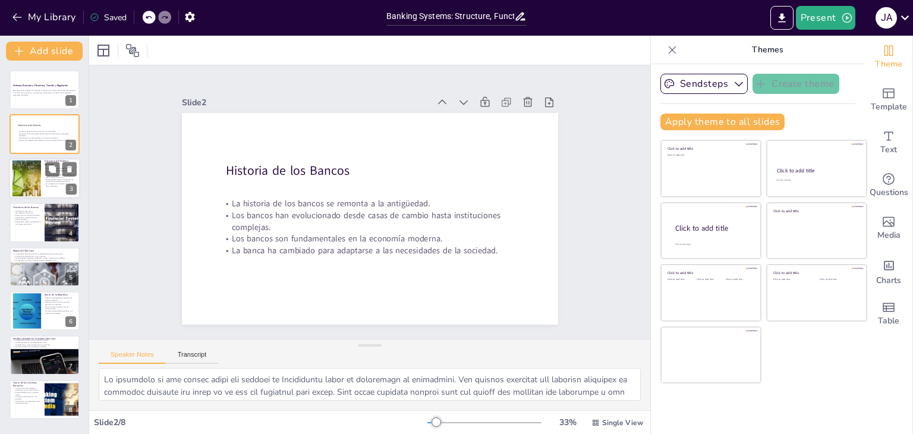
click at [19, 181] on div at bounding box center [27, 178] width 64 height 36
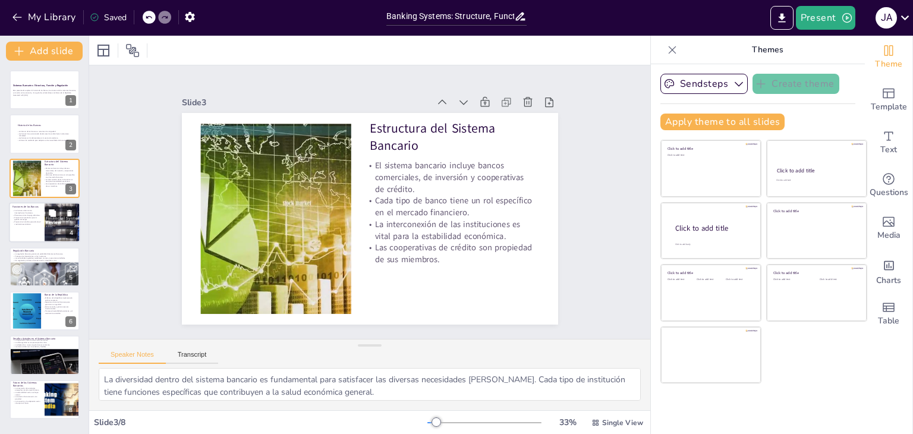
click at [22, 222] on p "Proporcionan crédito que estimula el crecimiento económico." at bounding box center [26, 223] width 29 height 4
type textarea "La intermediación financiera es una de las funciones más críticas de los bancos…"
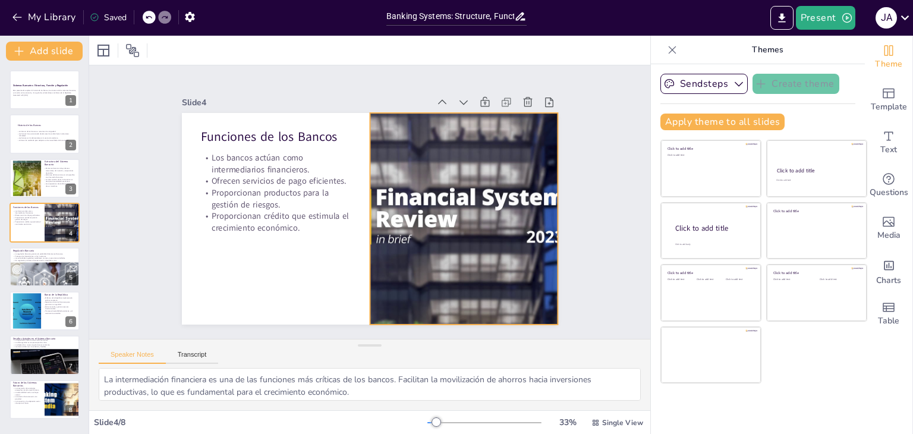
click at [489, 205] on div at bounding box center [464, 219] width 376 height 212
click at [467, 83] on icon at bounding box center [473, 89] width 14 height 14
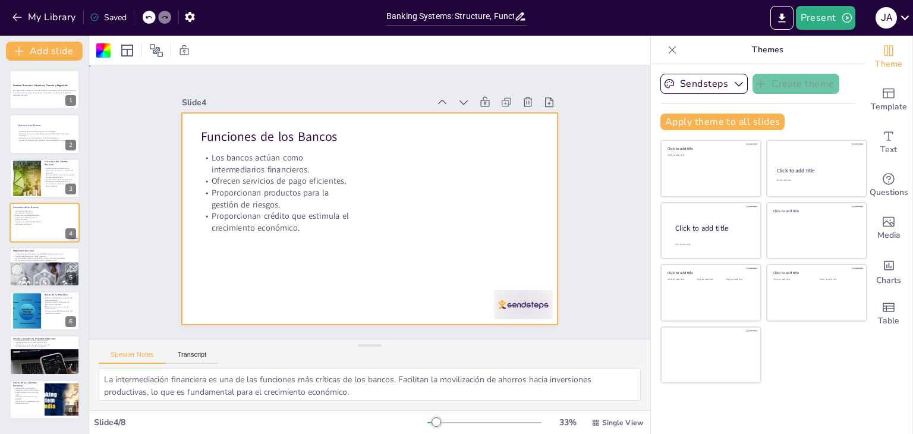
click at [451, 196] on div at bounding box center [368, 219] width 397 height 250
click at [451, 196] on div at bounding box center [370, 219] width 376 height 212
drag, startPoint x: 576, startPoint y: 213, endPoint x: 513, endPoint y: 188, distance: 68.0
click at [513, 188] on div at bounding box center [368, 219] width 397 height 250
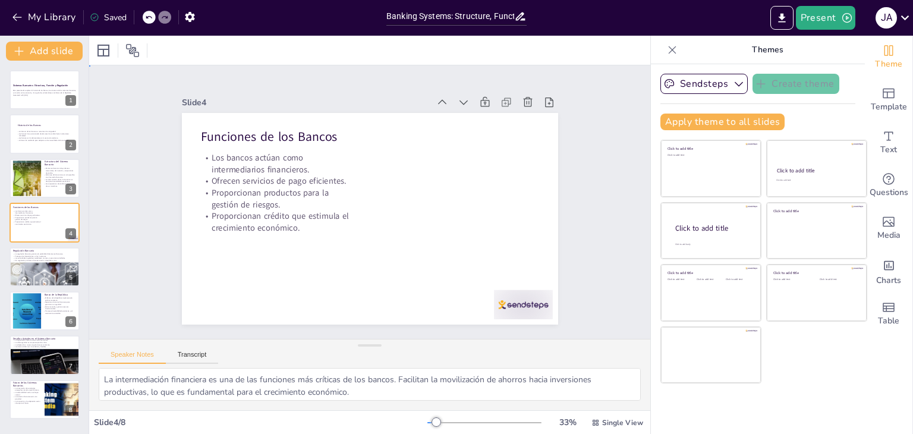
click at [513, 188] on div at bounding box center [368, 219] width 397 height 250
click at [459, 188] on div at bounding box center [353, 202] width 212 height 376
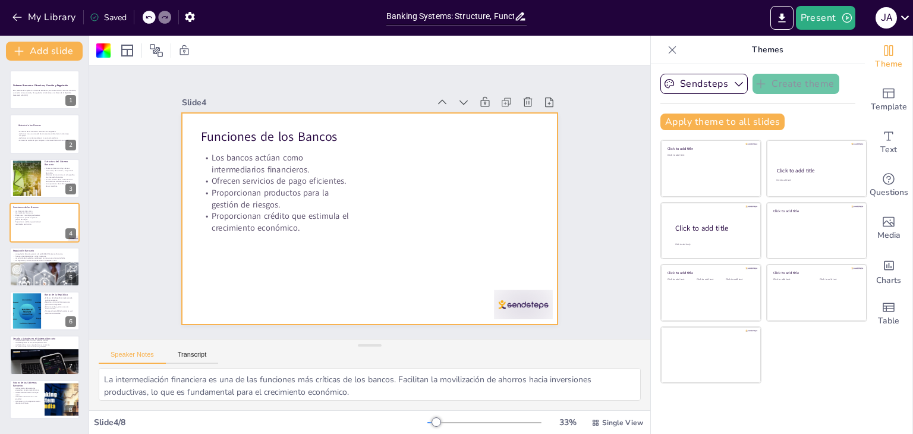
click at [513, 188] on div at bounding box center [370, 219] width 376 height 212
click at [328, 182] on p "Proporcionan productos para la gestión de riesgos." at bounding box center [276, 188] width 152 height 39
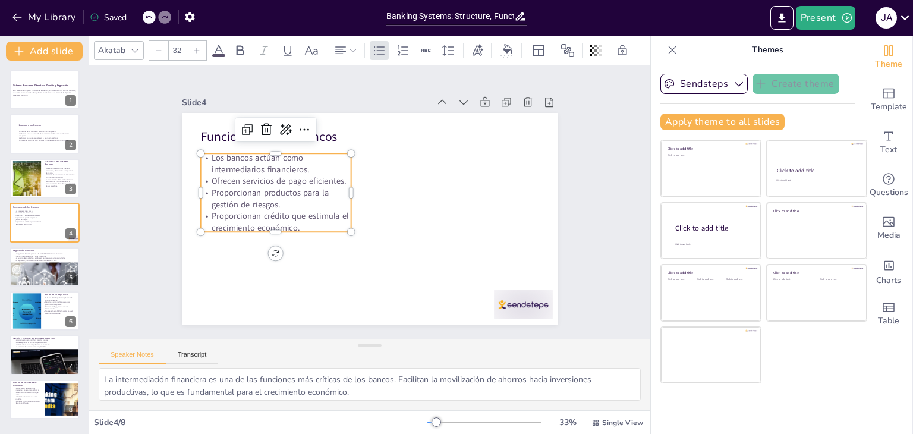
click at [328, 187] on p "Proporcionan productos para la gestión de riesgos." at bounding box center [275, 198] width 150 height 23
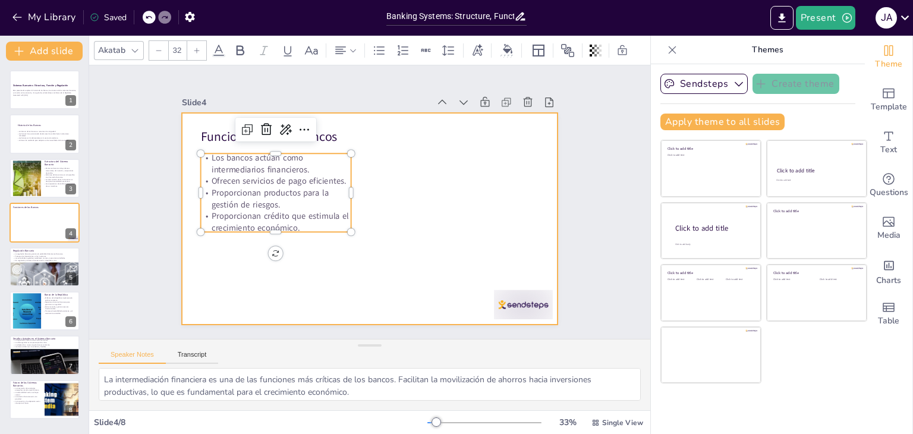
click at [426, 218] on div at bounding box center [370, 219] width 376 height 212
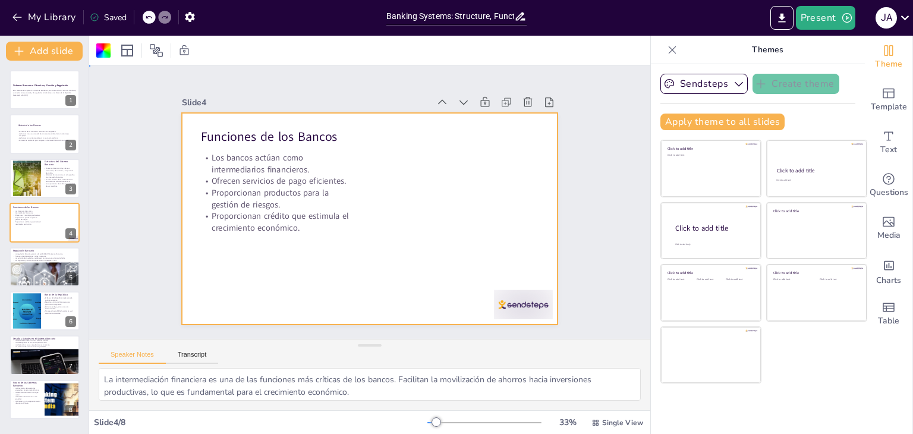
click at [426, 218] on div at bounding box center [370, 219] width 376 height 212
click at [544, 96] on icon at bounding box center [550, 102] width 12 height 12
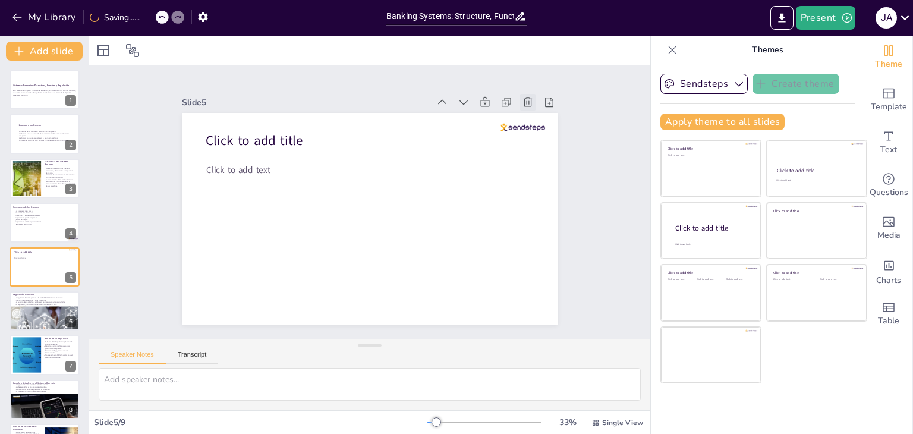
click at [522, 99] on icon at bounding box center [528, 102] width 12 height 12
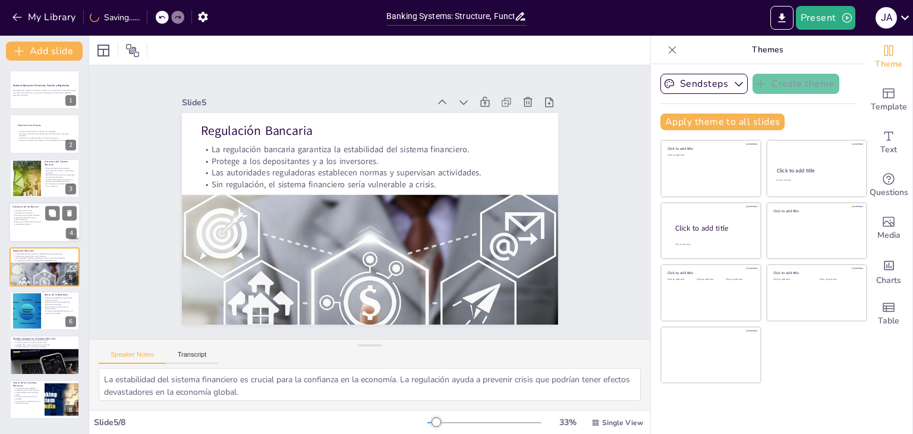
click at [26, 210] on p "Los bancos actúan como intermediarios financieros." at bounding box center [26, 212] width 29 height 4
type textarea "La intermediación financiera es una de las funciones más críticas de los bancos…"
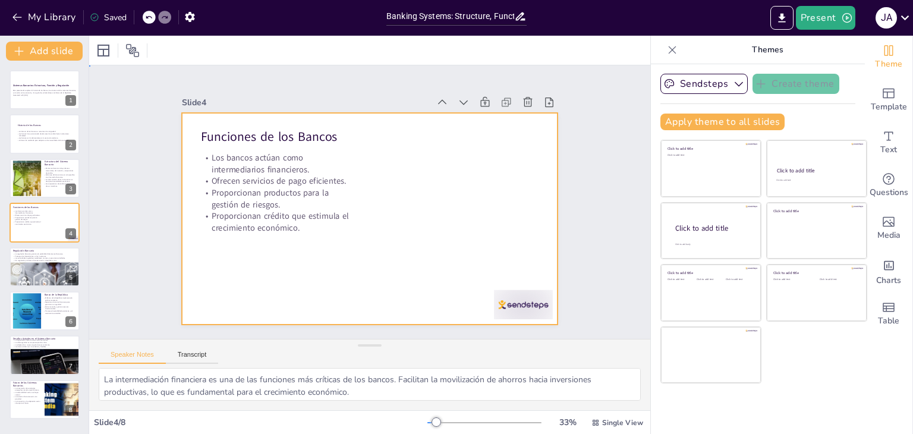
click at [428, 190] on div at bounding box center [370, 219] width 376 height 212
click at [892, 137] on div "Text" at bounding box center [889, 142] width 48 height 43
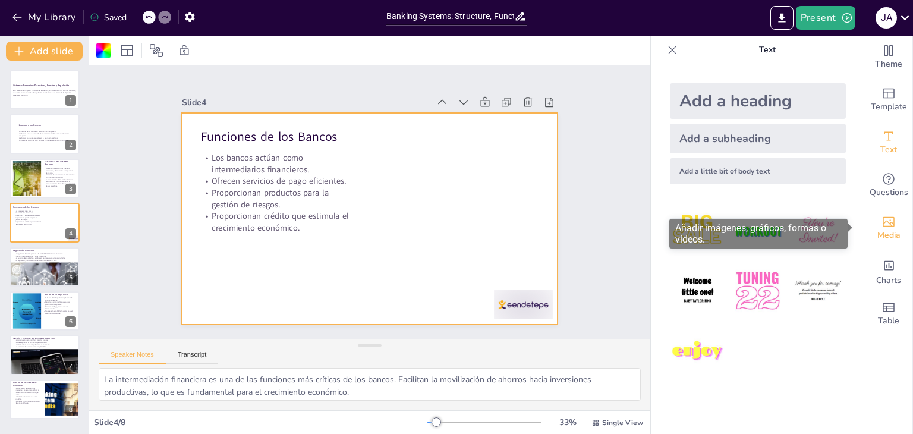
click at [885, 247] on div "Media" at bounding box center [889, 228] width 48 height 43
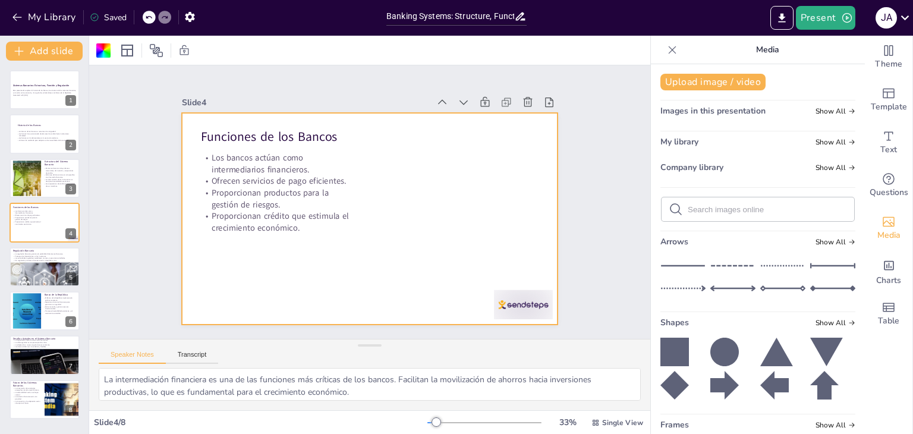
click at [680, 143] on span "My library" at bounding box center [680, 141] width 38 height 11
click at [458, 123] on div at bounding box center [368, 219] width 397 height 250
click at [458, 123] on div at bounding box center [370, 219] width 376 height 212
click at [574, 158] on div "Slide 1 Sistemas Bancarios: Estructura, Función y Regulación Esta presentación …" at bounding box center [370, 202] width 443 height 245
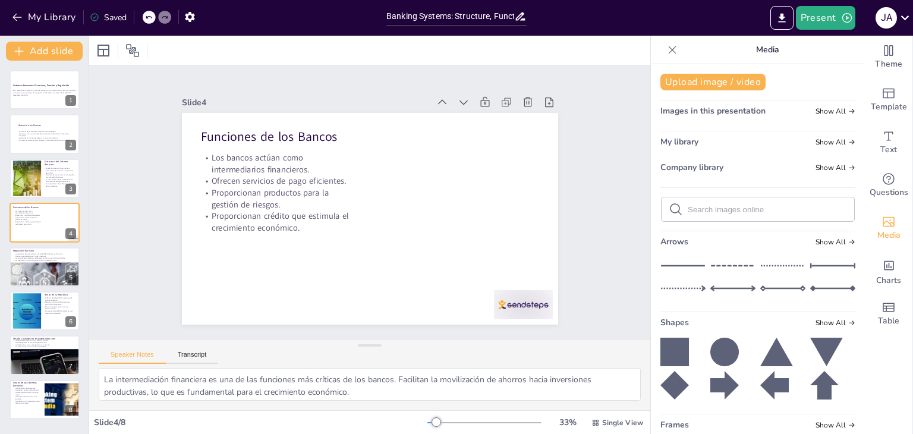
click at [574, 158] on div "Slide 1 Sistemas Bancarios: Estructura, Función y Regulación Esta presentación …" at bounding box center [370, 202] width 443 height 245
click at [884, 66] on span "Theme" at bounding box center [888, 64] width 27 height 13
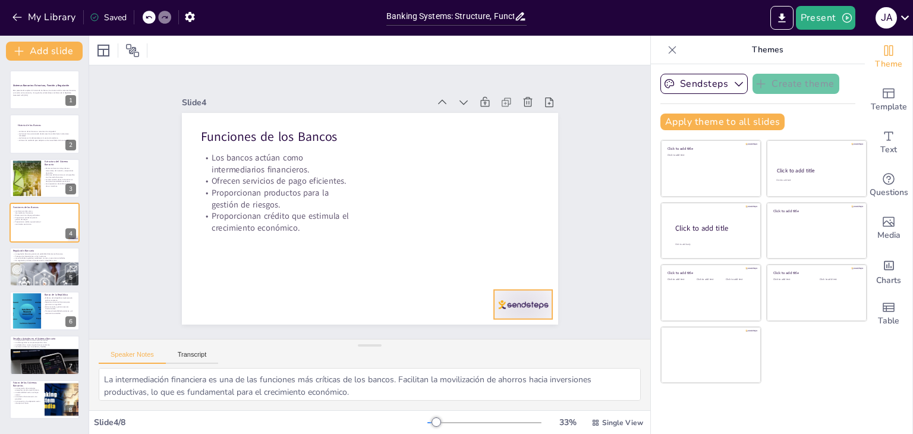
click at [513, 303] on div at bounding box center [512, 321] width 62 height 36
click at [507, 264] on icon at bounding box center [514, 266] width 14 height 14
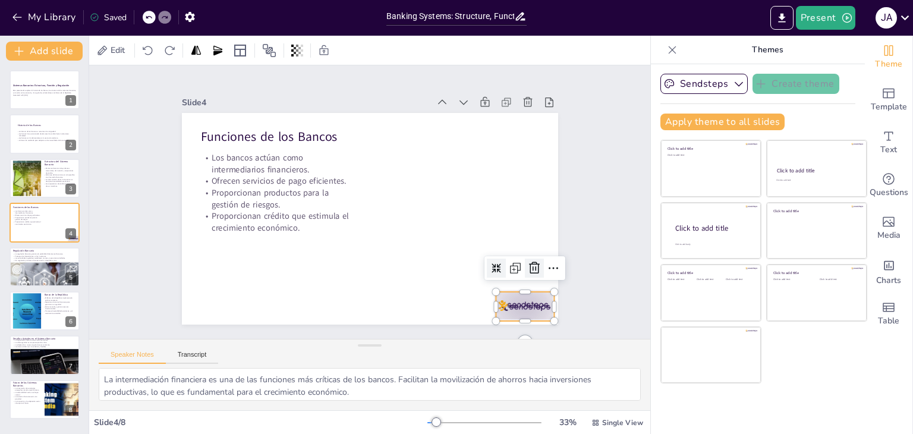
click at [528, 277] on icon at bounding box center [526, 284] width 15 height 15
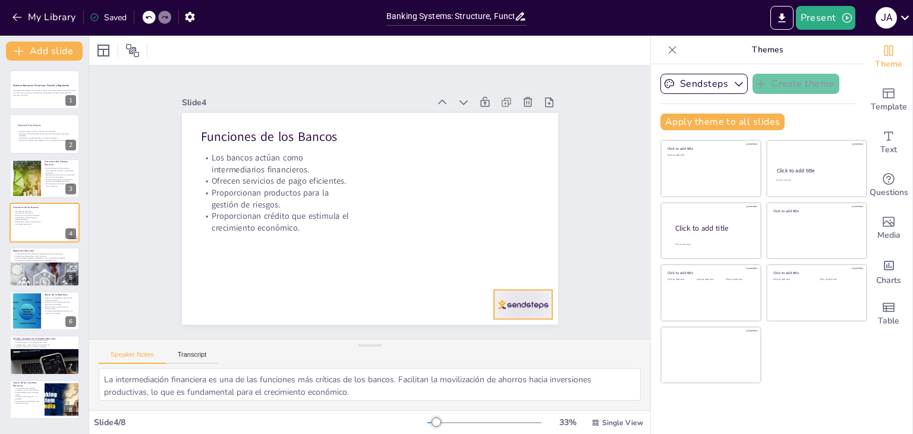
click at [526, 303] on div at bounding box center [512, 321] width 62 height 36
click at [527, 275] on icon at bounding box center [524, 282] width 15 height 15
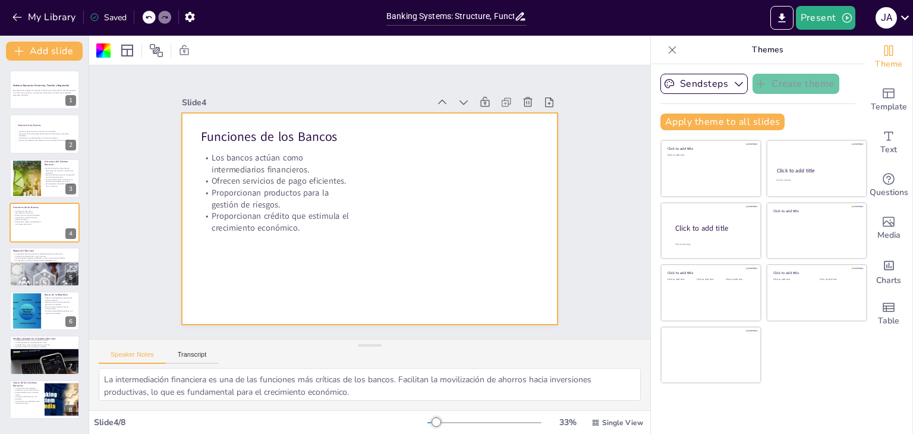
click at [423, 186] on div at bounding box center [368, 219] width 397 height 250
click at [238, 384] on textarea "La intermediación financiera es una de las funciones más críticas de los bancos…" at bounding box center [370, 384] width 542 height 33
click at [368, 397] on textarea "La intermediación financiera es una de las funciones más críticas de los bancos…" at bounding box center [370, 384] width 542 height 33
click at [188, 348] on div "Speaker Notes Transcript" at bounding box center [159, 355] width 120 height 15
click at [190, 355] on button "Transcript" at bounding box center [192, 357] width 53 height 13
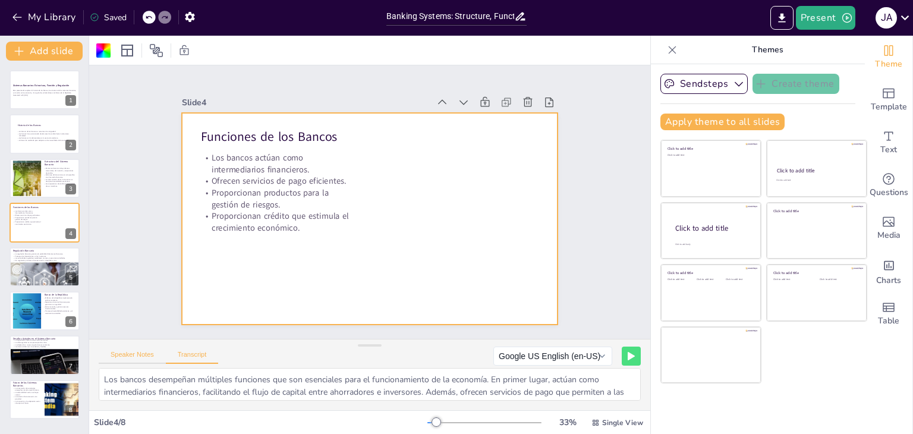
click at [140, 354] on button "Speaker Notes" at bounding box center [132, 357] width 67 height 13
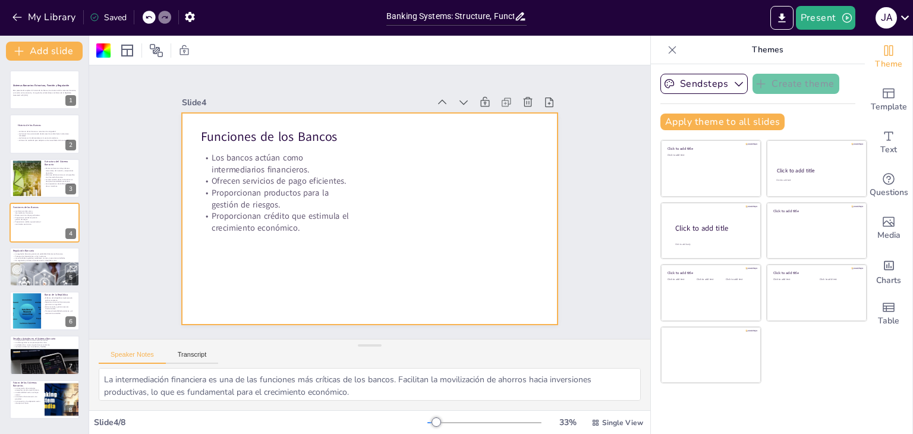
click at [468, 203] on div at bounding box center [364, 218] width 423 height 318
click at [468, 203] on div at bounding box center [368, 219] width 397 height 250
click at [468, 203] on div at bounding box center [370, 219] width 376 height 212
click at [468, 203] on div at bounding box center [368, 219] width 397 height 250
click at [468, 203] on div at bounding box center [370, 219] width 376 height 212
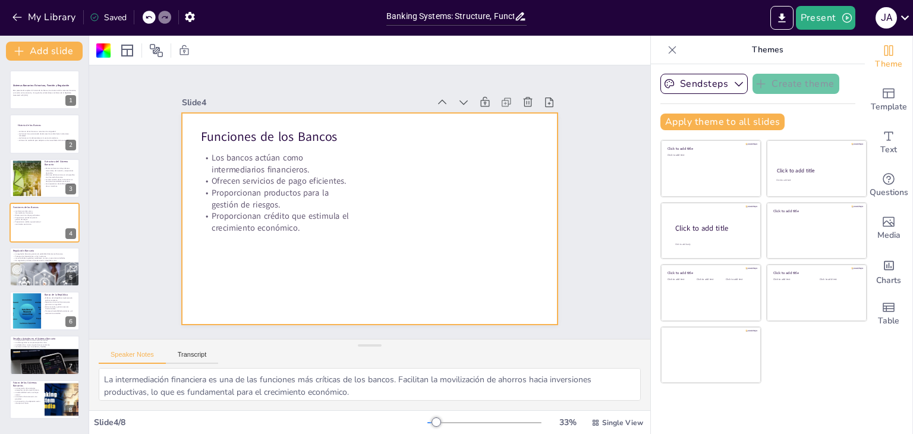
click at [468, 203] on div at bounding box center [370, 219] width 376 height 212
click at [125, 49] on icon at bounding box center [127, 51] width 12 height 12
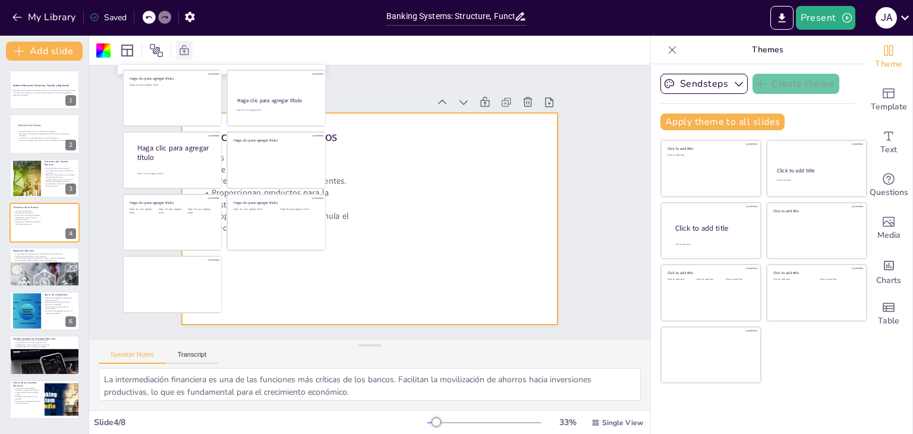
click at [187, 48] on icon at bounding box center [184, 50] width 9 height 10
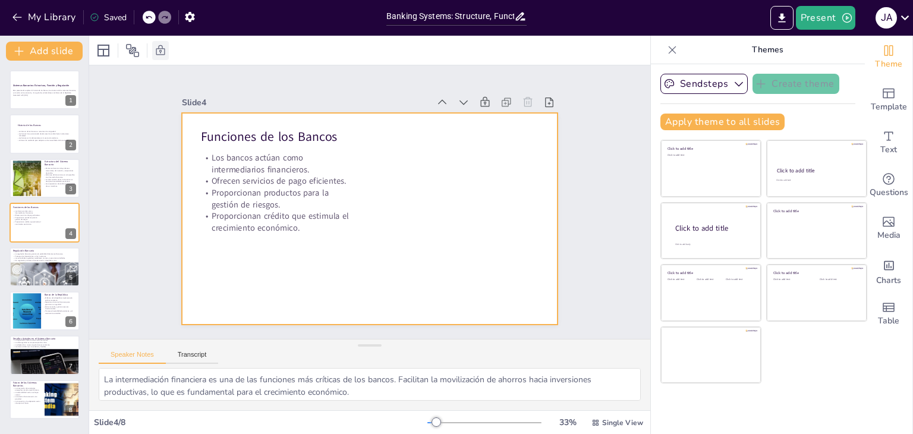
click at [159, 47] on icon at bounding box center [161, 51] width 12 height 12
click at [159, 53] on icon at bounding box center [156, 50] width 14 height 14
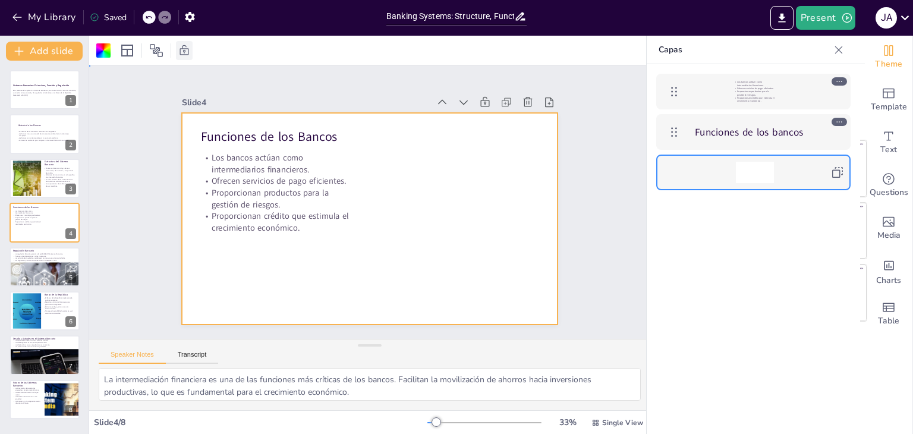
click at [303, 81] on div "Slide 1 Sistemas Bancarios: Estructura, Función y Regulación Esta presentación …" at bounding box center [370, 202] width 400 height 283
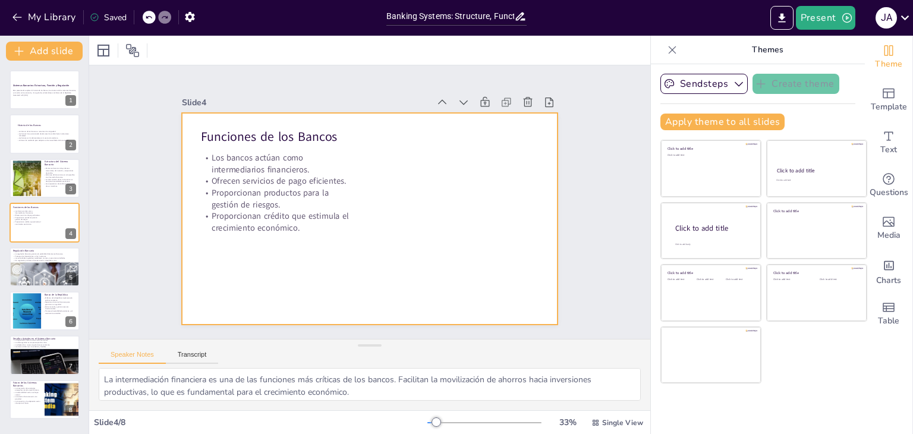
click at [400, 230] on div at bounding box center [368, 219] width 397 height 250
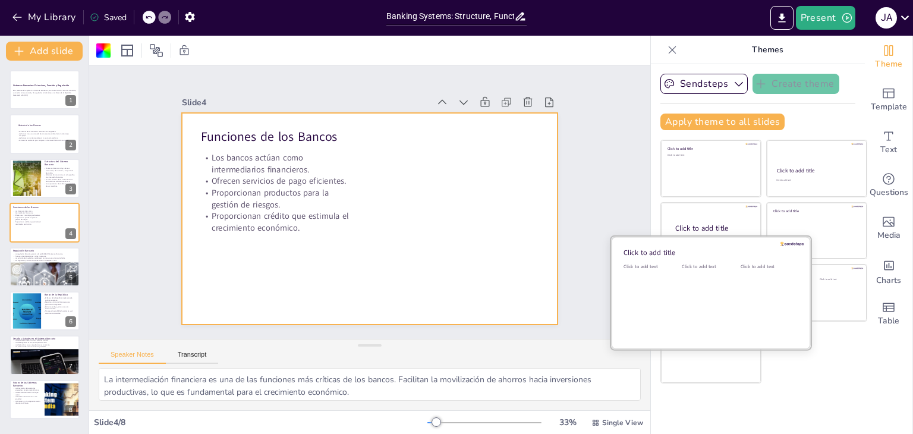
click at [697, 282] on div "Click to add text" at bounding box center [709, 300] width 54 height 74
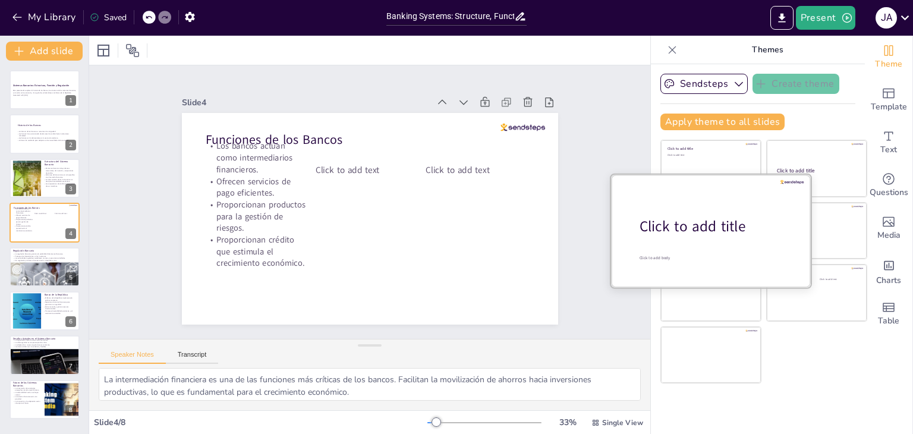
click at [702, 209] on div at bounding box center [711, 230] width 200 height 112
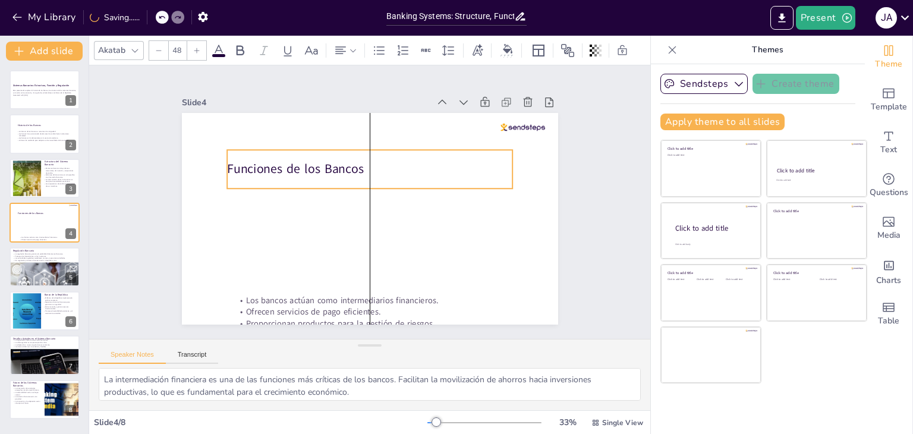
drag, startPoint x: 312, startPoint y: 211, endPoint x: 300, endPoint y: 169, distance: 42.7
click at [300, 169] on p "Funciones de los Bancos" at bounding box center [373, 170] width 286 height 48
click at [525, 137] on div at bounding box center [529, 143] width 45 height 12
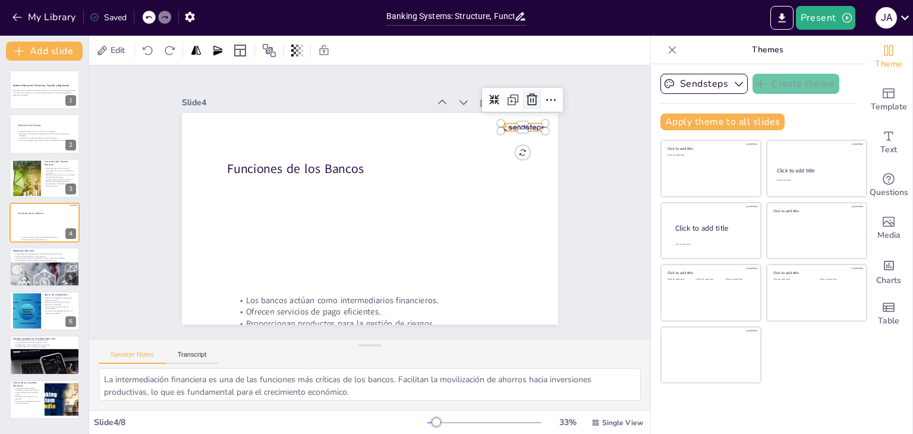
click at [525, 99] on icon at bounding box center [532, 100] width 14 height 14
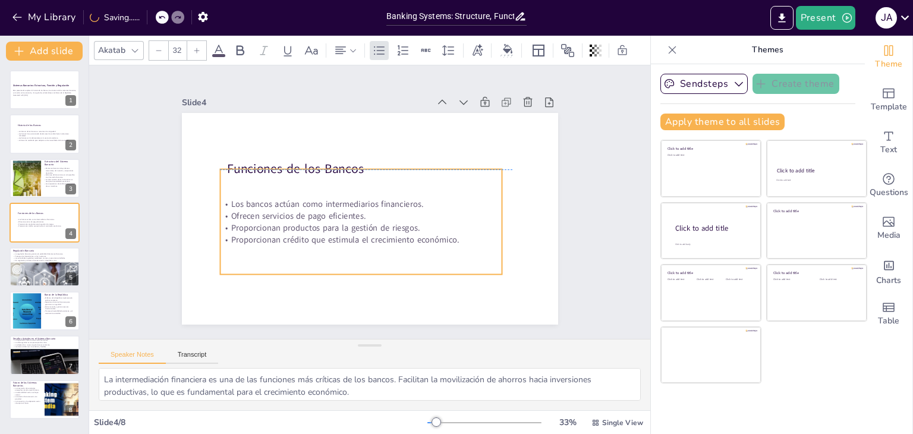
drag, startPoint x: 314, startPoint y: 305, endPoint x: 299, endPoint y: 212, distance: 94.0
click at [299, 212] on p "Ofrecen servicios de pago eficientes." at bounding box center [361, 217] width 282 height 12
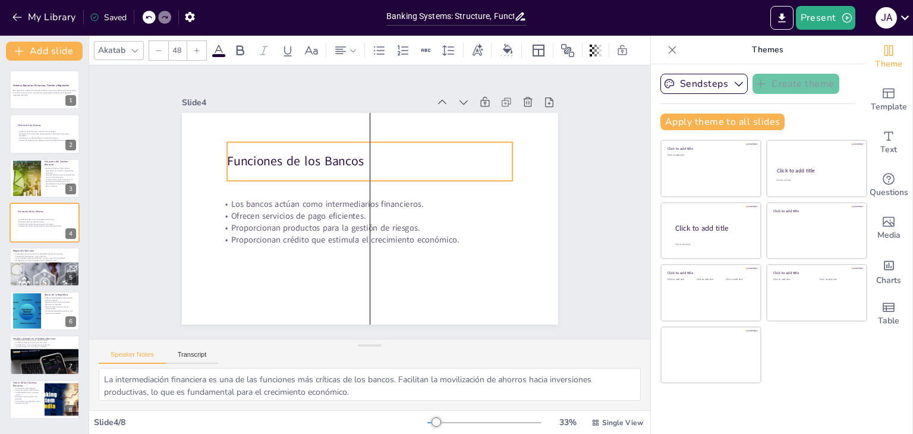
drag, startPoint x: 257, startPoint y: 156, endPoint x: 256, endPoint y: 148, distance: 7.8
click at [256, 148] on p "Funciones de los Bancos" at bounding box center [374, 162] width 286 height 48
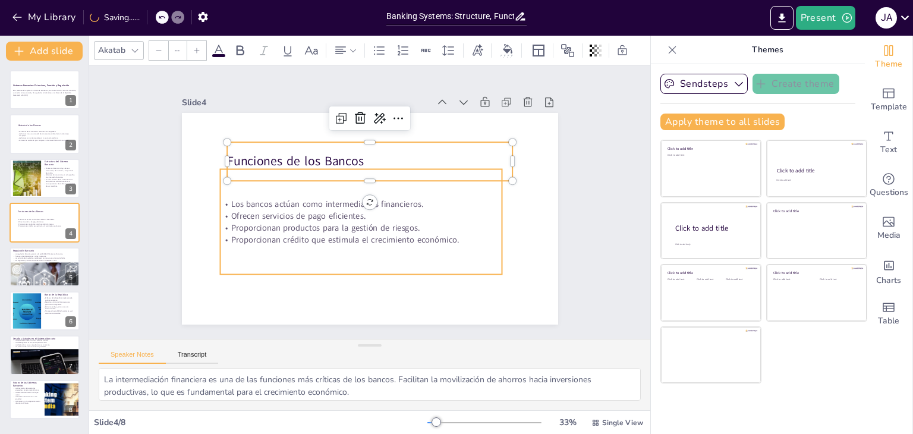
type input "32"
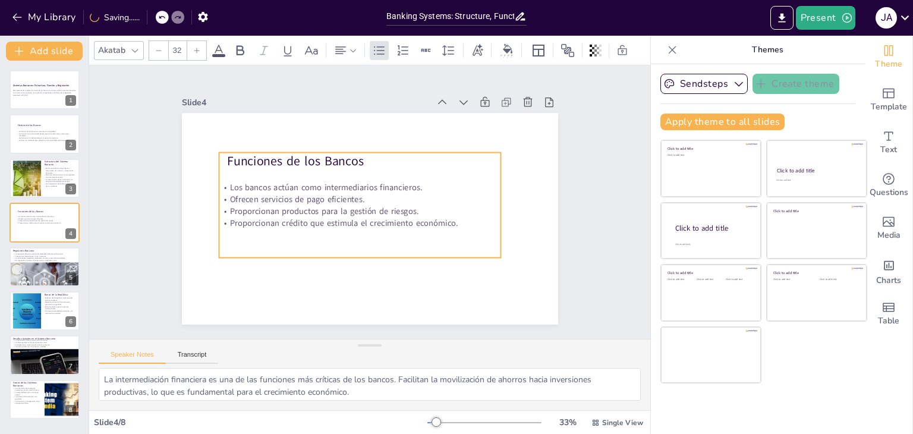
drag, startPoint x: 260, startPoint y: 210, endPoint x: 259, endPoint y: 193, distance: 16.7
click at [259, 193] on p "Ofrecen servicios de pago eficientes." at bounding box center [359, 198] width 281 height 41
click at [602, 177] on div "Slide 1 Sistemas Bancarios: Estructura, Función y Regulación Esta presentación …" at bounding box center [370, 202] width 587 height 331
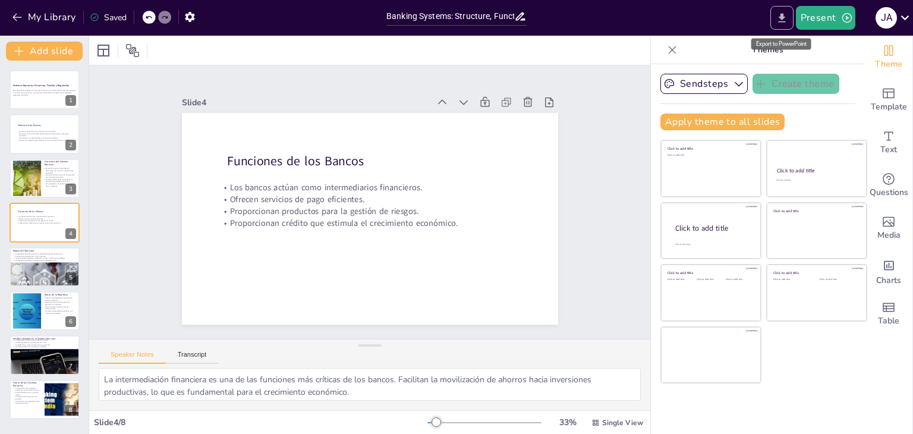
click at [776, 24] on button "Export to PowerPoint" at bounding box center [782, 18] width 23 height 24
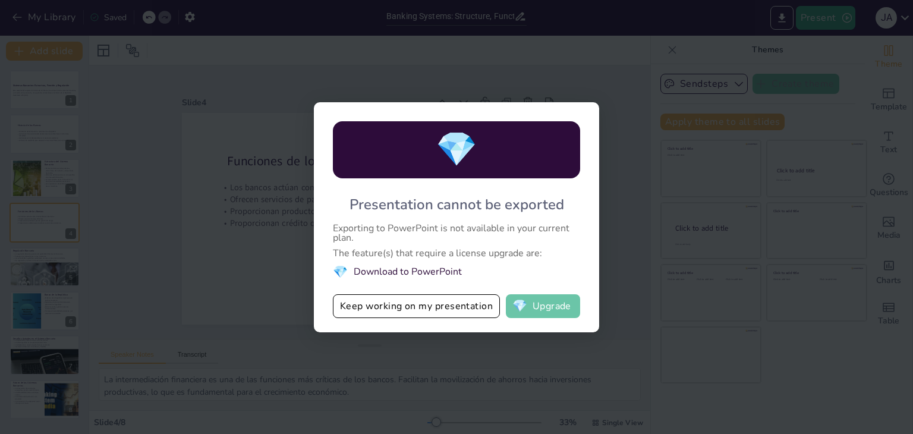
click at [535, 310] on button "💎 Upgrade" at bounding box center [543, 306] width 74 height 24
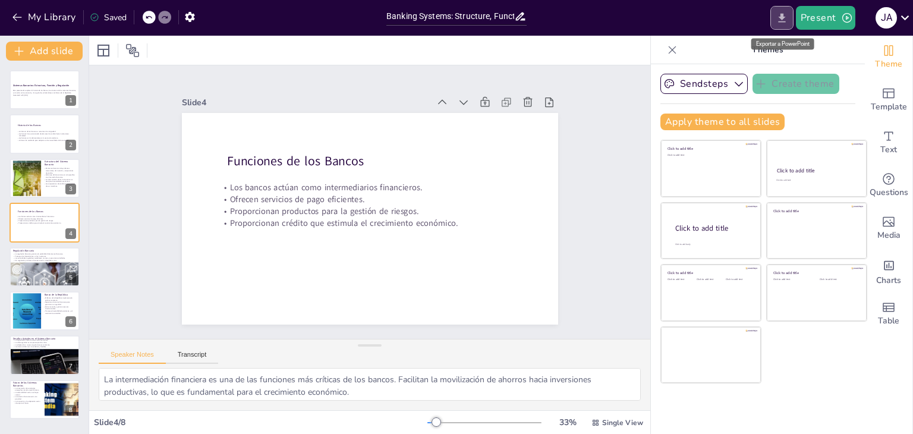
click at [777, 23] on icon "Export to PowerPoint" at bounding box center [782, 18] width 12 height 12
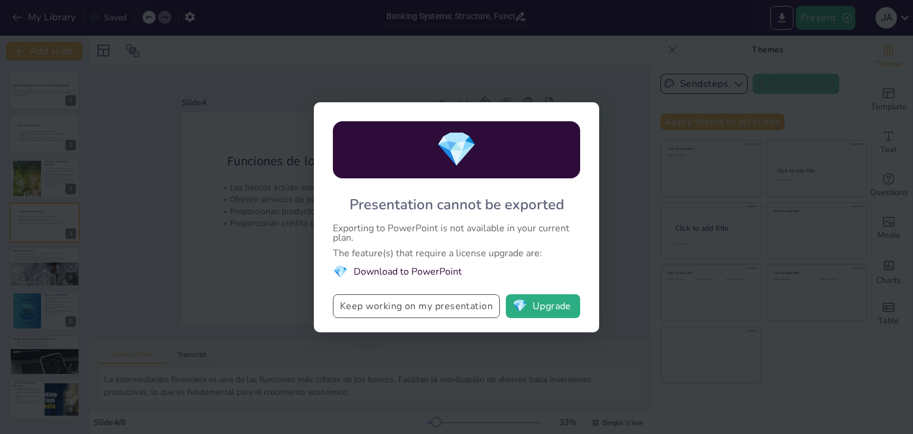
click at [472, 303] on button "Keep working on my presentation" at bounding box center [416, 306] width 167 height 24
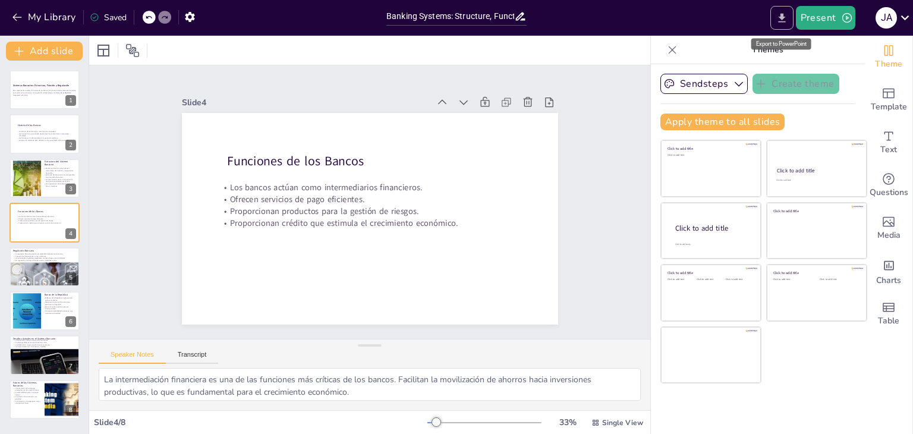
click at [776, 18] on button "Export to PowerPoint" at bounding box center [782, 18] width 23 height 24
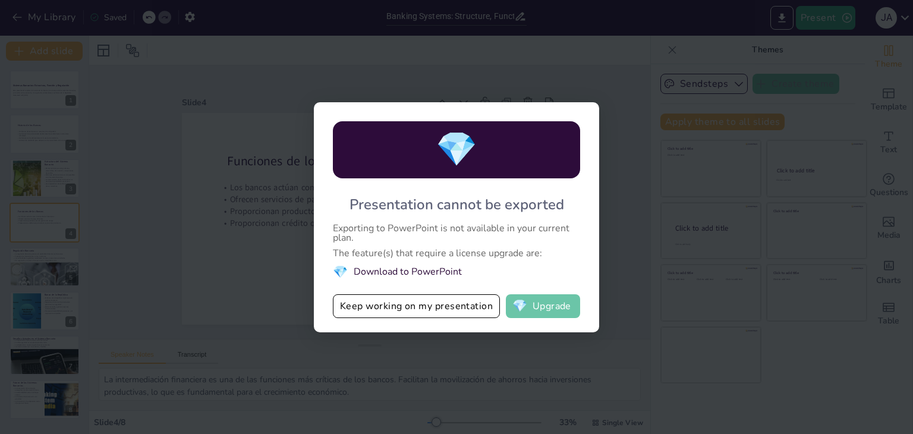
click at [534, 299] on button "💎 Upgrade" at bounding box center [543, 306] width 74 height 24
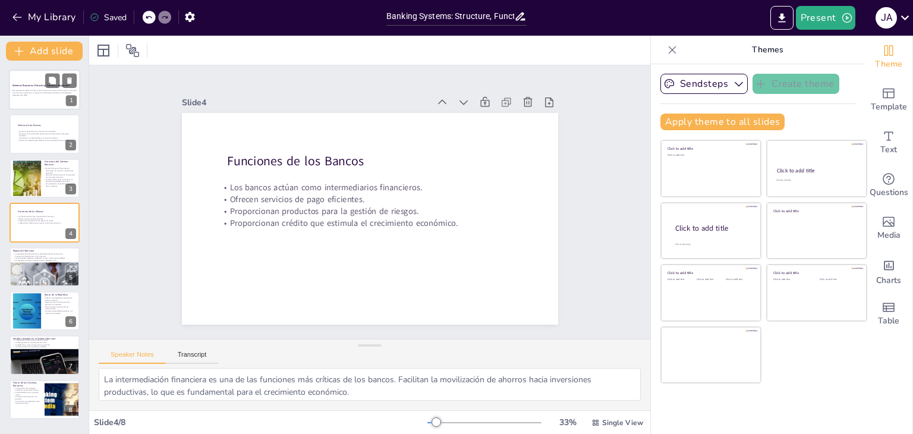
click at [36, 87] on div "Sistemas Bancarios: Estructura, Función y Regulación" at bounding box center [44, 85] width 64 height 5
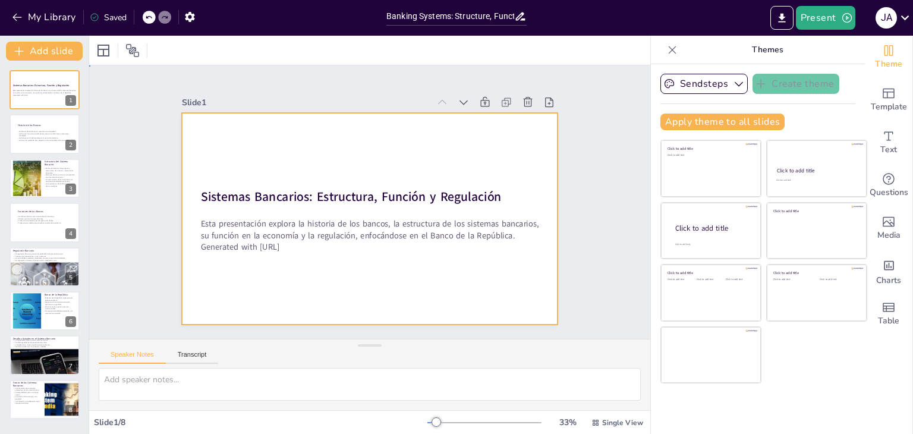
click at [240, 138] on div at bounding box center [370, 219] width 376 height 212
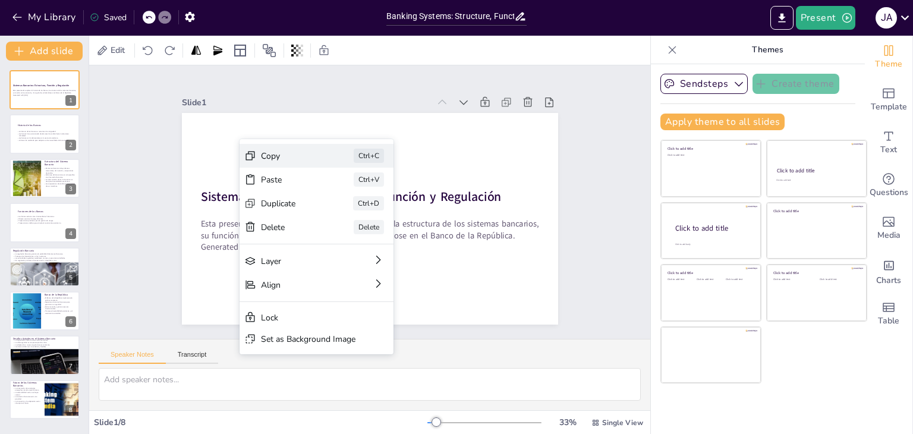
click at [344, 209] on div "Copy" at bounding box center [374, 223] width 60 height 29
